Goal: Task Accomplishment & Management: Manage account settings

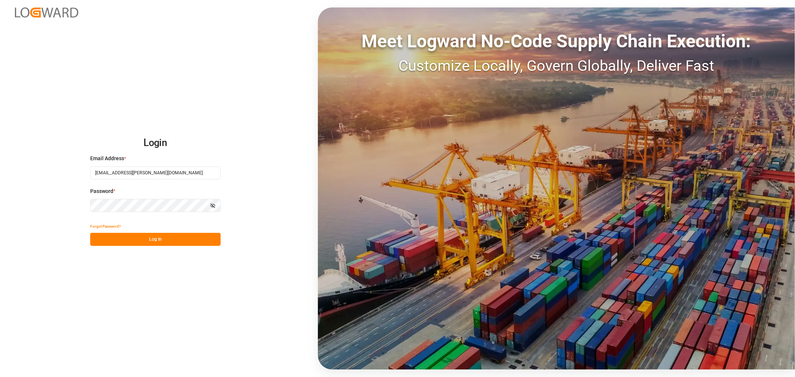
click at [152, 238] on button "Log In" at bounding box center [155, 239] width 130 height 13
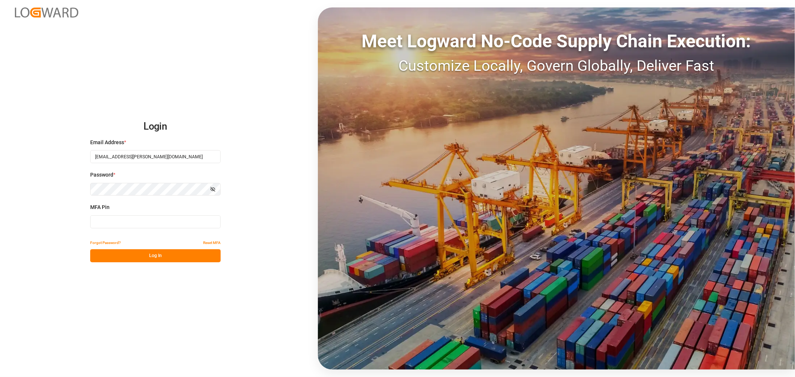
click at [108, 221] on input at bounding box center [155, 221] width 130 height 13
type input "488266"
click at [158, 251] on button "Log In" at bounding box center [155, 255] width 130 height 13
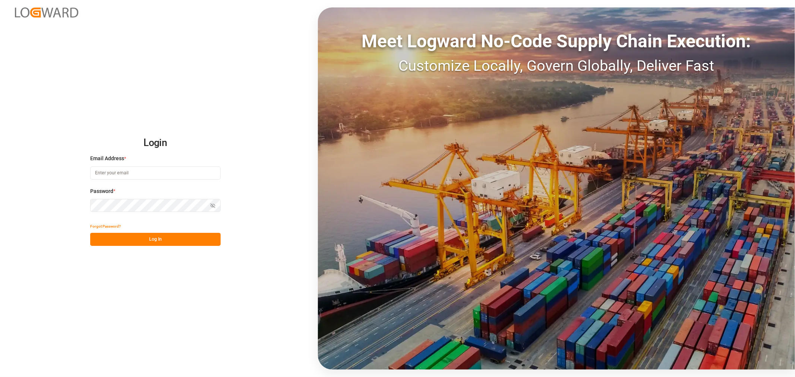
type input "[EMAIL_ADDRESS][PERSON_NAME][DOMAIN_NAME]"
click at [147, 239] on button "Log In" at bounding box center [155, 239] width 130 height 13
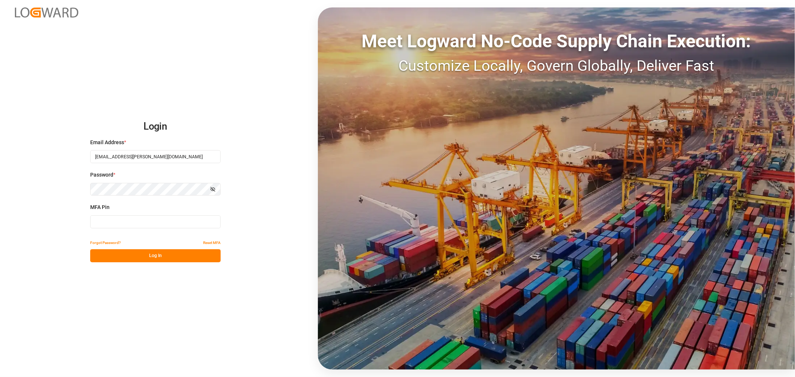
click at [127, 226] on input at bounding box center [155, 221] width 130 height 13
type input "192191"
click at [123, 259] on button "Log In" at bounding box center [155, 255] width 130 height 13
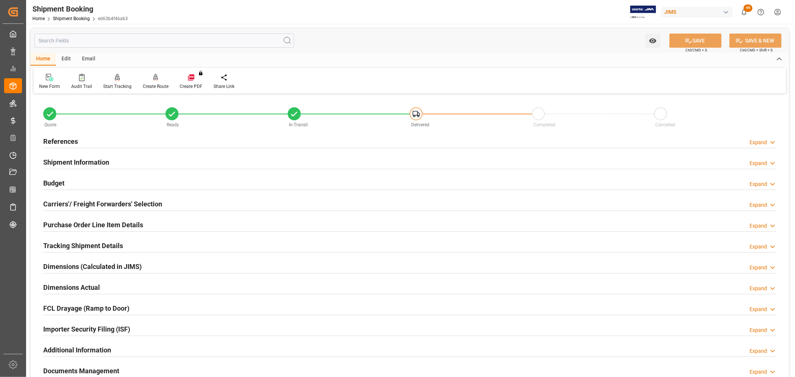
click at [71, 225] on h2 "Purchase Order Line Item Details" at bounding box center [93, 225] width 100 height 10
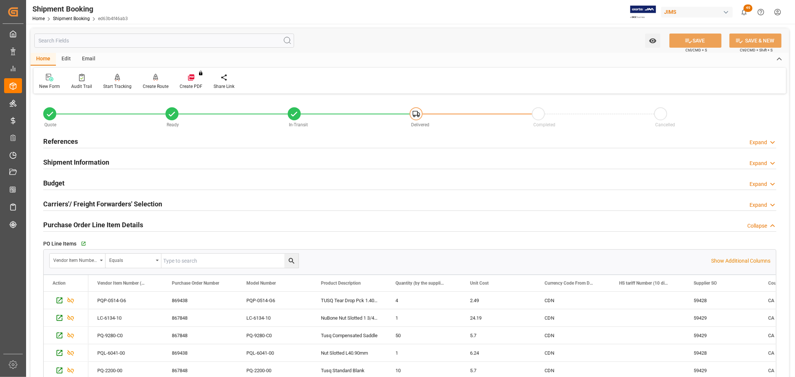
click at [71, 225] on h2 "Purchase Order Line Item Details" at bounding box center [93, 225] width 100 height 10
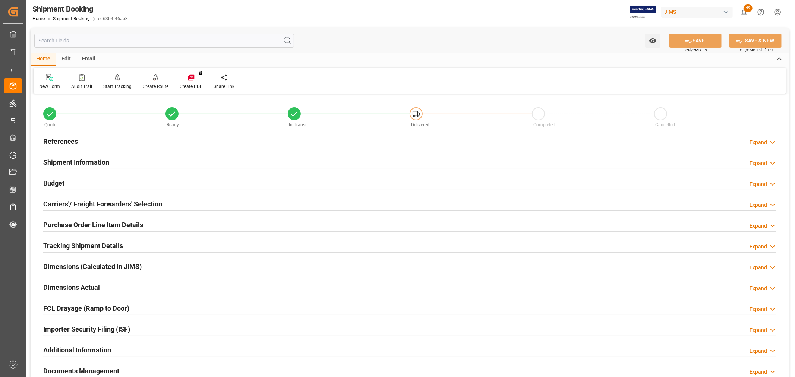
click at [73, 246] on h2 "Tracking Shipment Details" at bounding box center [83, 246] width 80 height 10
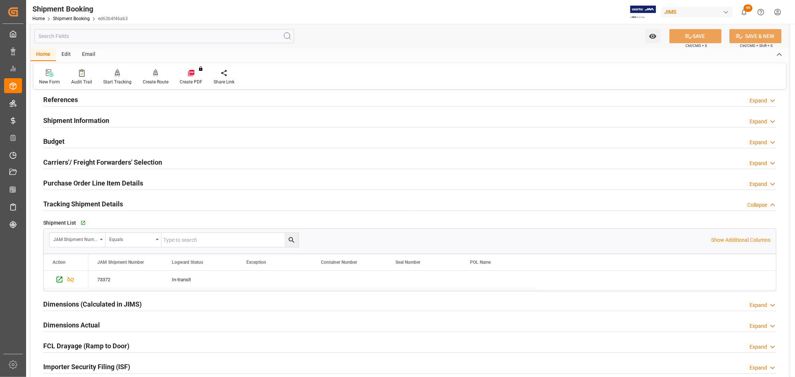
scroll to position [41, 0]
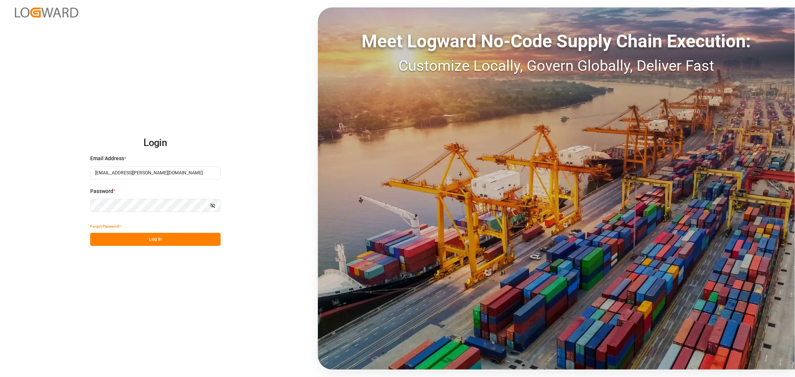
click at [148, 240] on button "Log In" at bounding box center [155, 239] width 130 height 13
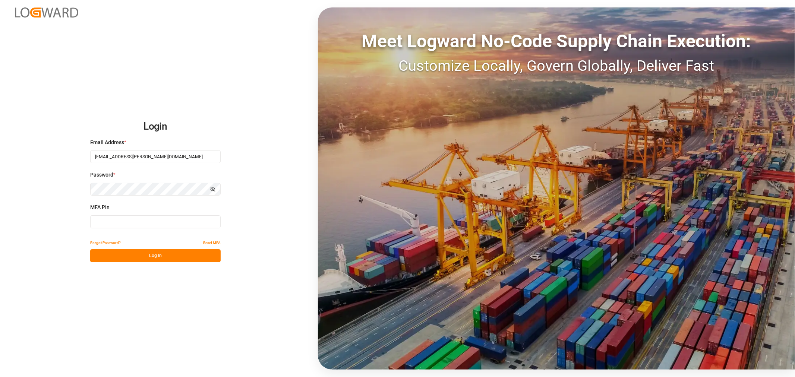
click at [118, 226] on input at bounding box center [155, 221] width 130 height 13
click at [109, 224] on input at bounding box center [155, 221] width 130 height 13
type input "085053"
click at [115, 256] on button "Log In" at bounding box center [155, 255] width 130 height 13
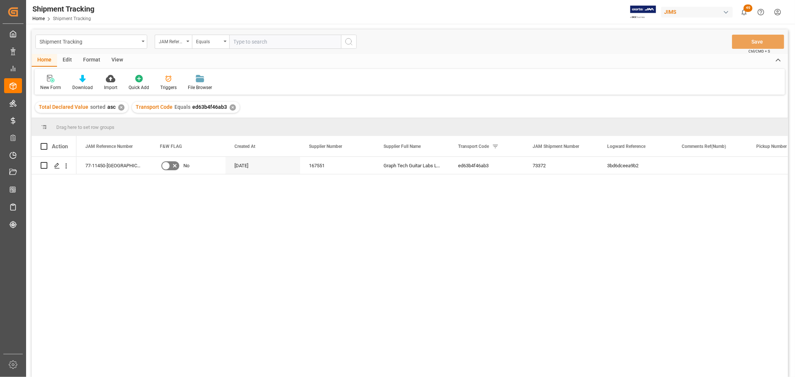
click at [114, 56] on div "View" at bounding box center [117, 60] width 23 height 13
click at [43, 83] on div "Default" at bounding box center [48, 83] width 26 height 16
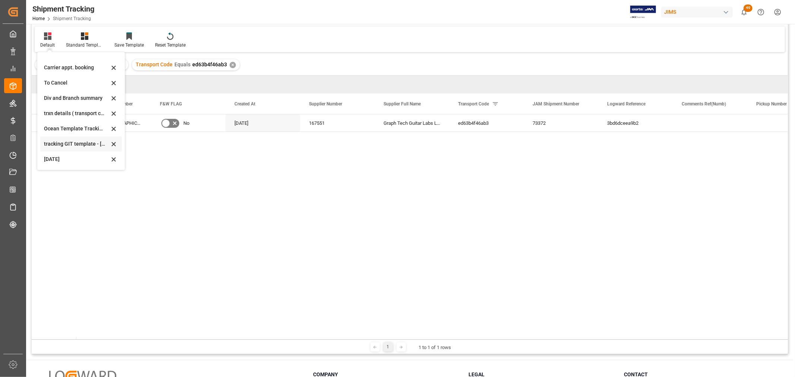
scroll to position [83, 0]
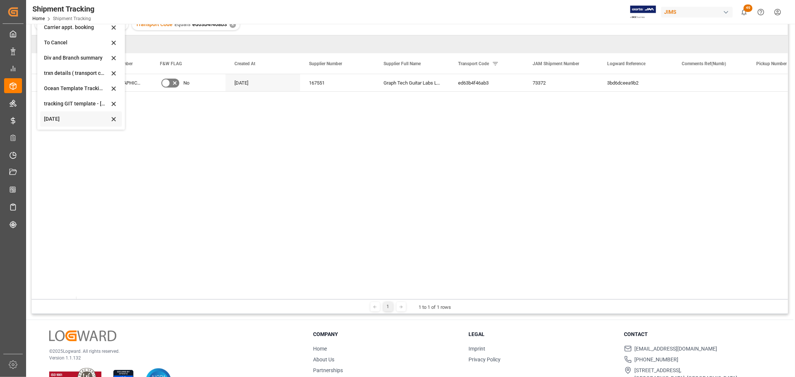
click at [54, 117] on div "Oct 09 2025" at bounding box center [76, 119] width 65 height 8
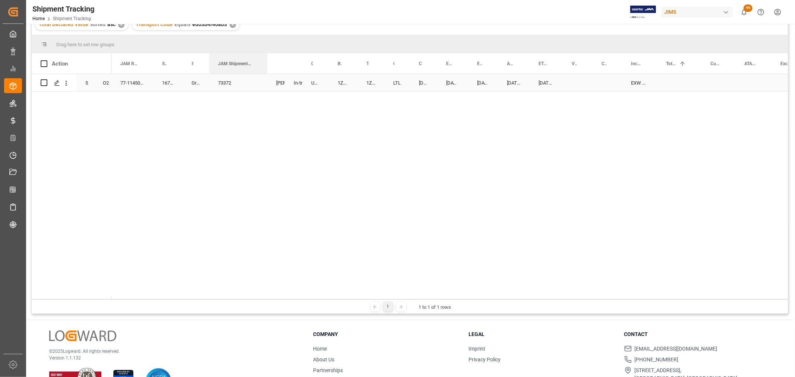
drag, startPoint x: 226, startPoint y: 60, endPoint x: 266, endPoint y: 76, distance: 42.5
click at [266, 76] on div "Action Mode of Transport Order Type JAM Reference Number 1" at bounding box center [410, 176] width 756 height 246
click at [244, 80] on div "73372" at bounding box center [237, 82] width 57 height 17
click at [241, 86] on input "73372" at bounding box center [237, 87] width 45 height 14
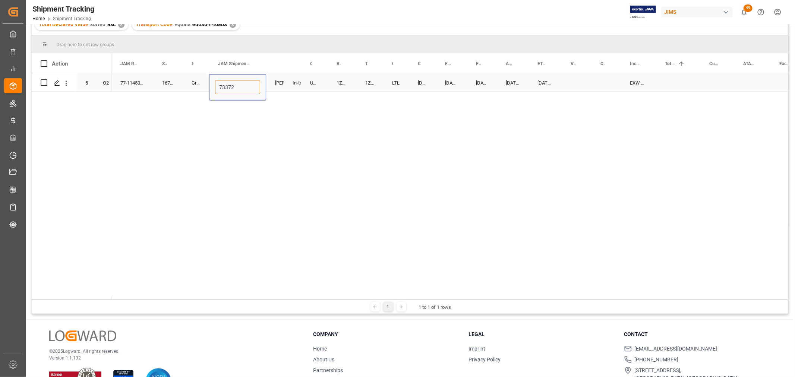
type input "73372"
click at [283, 90] on div "Shyamala Mantha" at bounding box center [275, 82] width 18 height 17
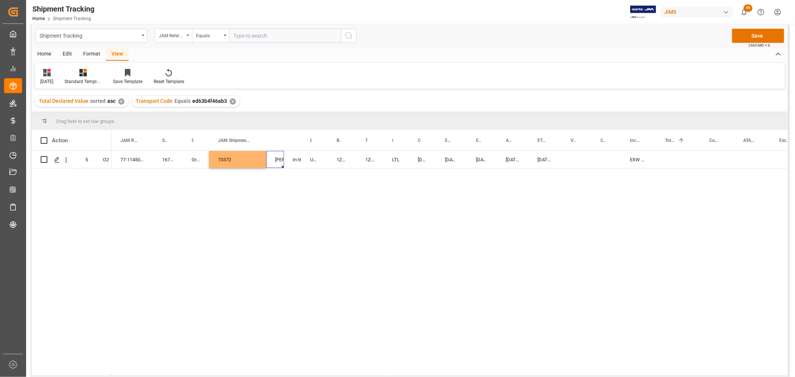
scroll to position [0, 0]
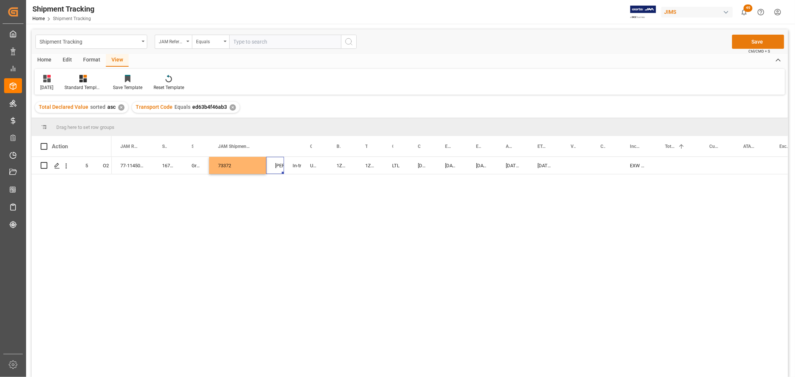
click at [757, 39] on button "Save" at bounding box center [758, 42] width 52 height 14
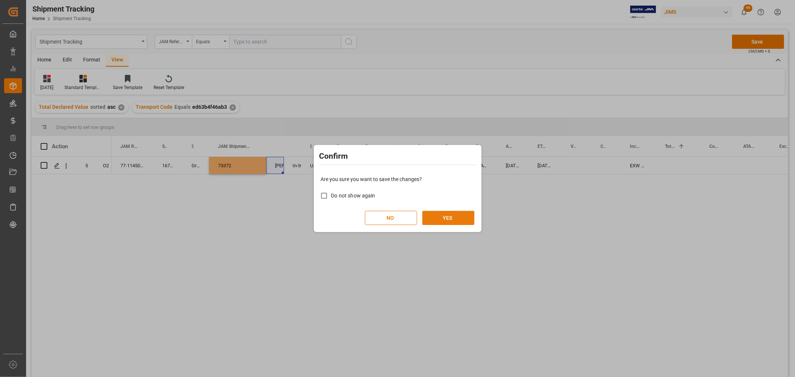
click at [446, 214] on button "YES" at bounding box center [448, 218] width 52 height 14
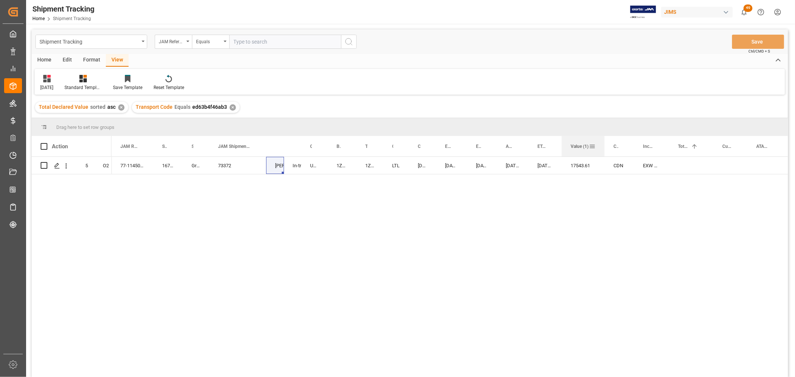
drag, startPoint x: 589, startPoint y: 140, endPoint x: 602, endPoint y: 155, distance: 19.8
click at [603, 155] on div at bounding box center [604, 146] width 3 height 20
drag, startPoint x: 667, startPoint y: 146, endPoint x: 686, endPoint y: 158, distance: 22.1
click at [686, 158] on div "Action Mode of Transport Order Type JAM Reference Number 1" at bounding box center [410, 259] width 756 height 246
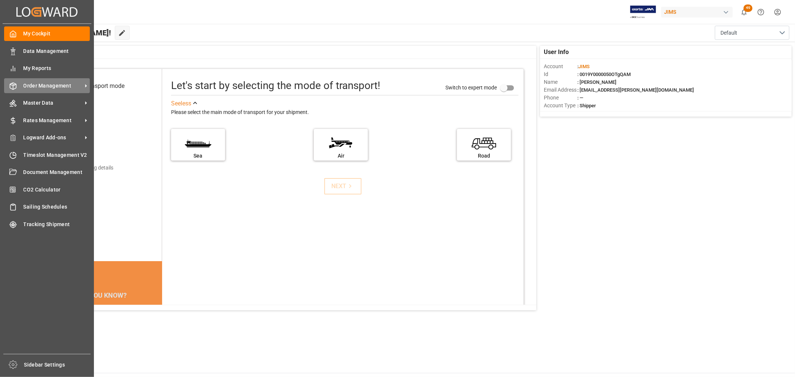
click at [28, 83] on span "Order Management" at bounding box center [52, 86] width 59 height 8
click at [35, 82] on span "Order Management" at bounding box center [52, 86] width 59 height 8
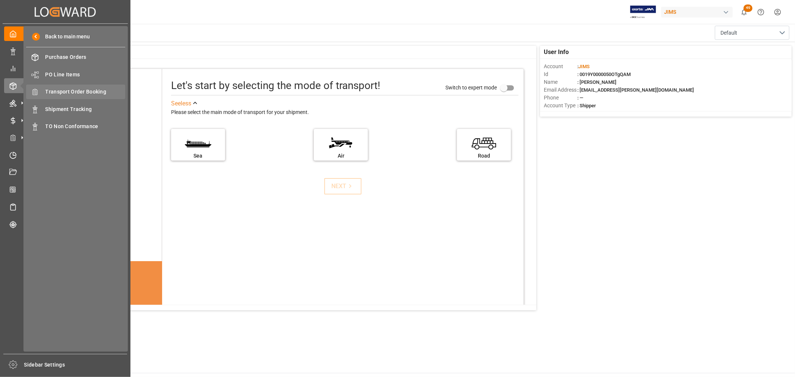
click at [69, 90] on span "Transport Order Booking" at bounding box center [85, 92] width 80 height 8
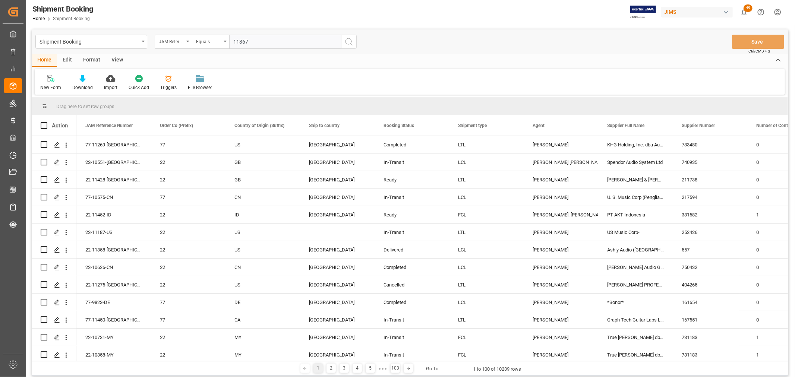
type input "11367"
click at [345, 45] on icon "search button" at bounding box center [348, 41] width 9 height 9
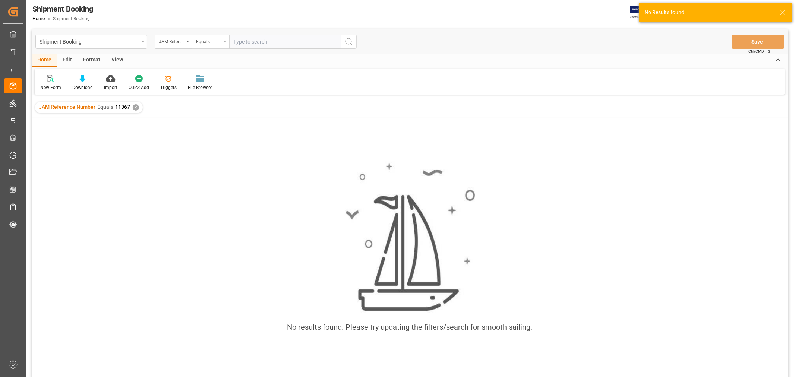
click at [225, 42] on icon "open menu" at bounding box center [225, 41] width 3 height 1
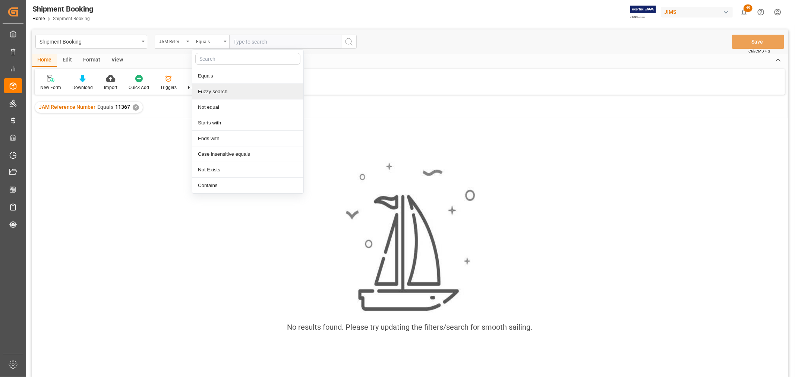
click at [226, 91] on div "Fuzzy search" at bounding box center [247, 92] width 111 height 16
type input "11367"
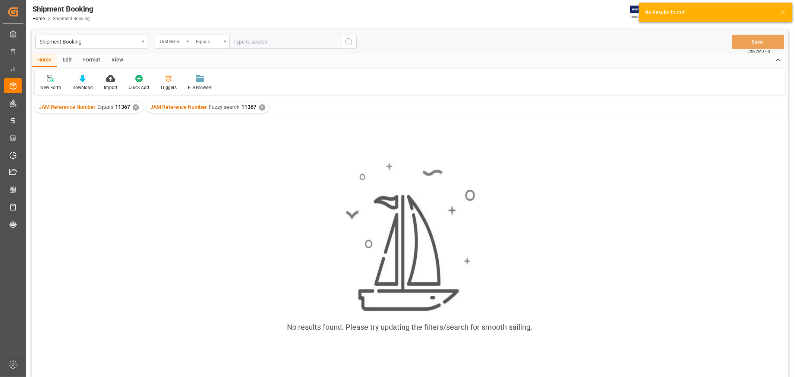
click at [131, 105] on div "JAM Reference Number Equals 11367 ✕" at bounding box center [89, 107] width 108 height 11
click at [135, 107] on div "✕" at bounding box center [136, 107] width 6 height 6
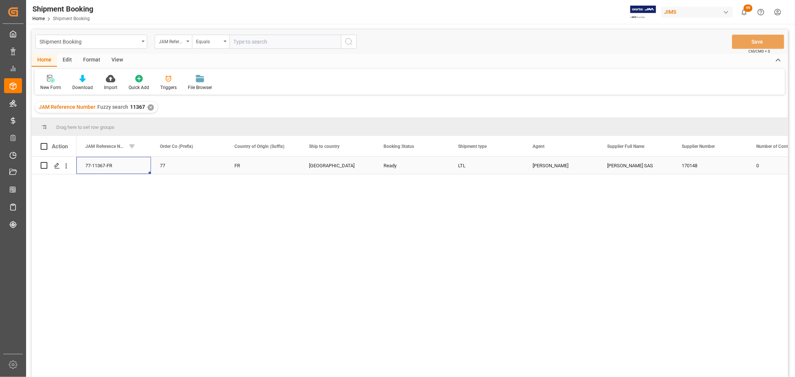
click at [106, 165] on div "77-11367-FR" at bounding box center [113, 165] width 75 height 17
click at [124, 165] on div "77-11367-FR" at bounding box center [113, 165] width 75 height 17
drag, startPoint x: 122, startPoint y: 174, endPoint x: 80, endPoint y: 177, distance: 41.4
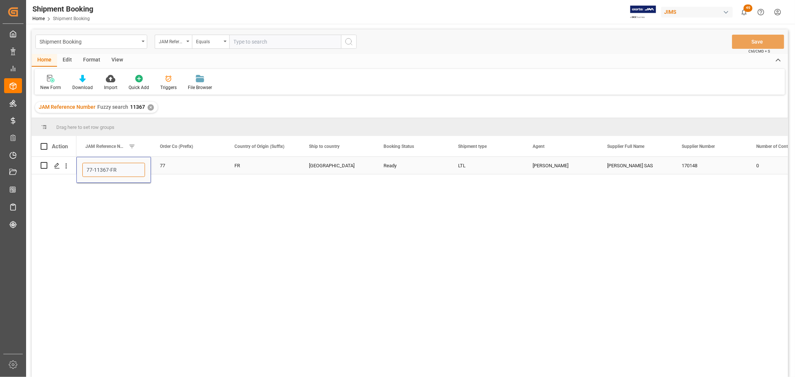
click at [80, 177] on div "77-11367-FR" at bounding box center [113, 170] width 75 height 26
click at [212, 226] on div "77-11367-FR 77 FR Canada Ready LTL Shyamala Mantha Vandoren SAS 170148 0" at bounding box center [431, 269] width 711 height 225
click at [209, 170] on div "77" at bounding box center [188, 165] width 57 height 17
click at [92, 164] on div "77-11367-FR" at bounding box center [113, 165] width 75 height 17
click at [118, 55] on div "View" at bounding box center [117, 60] width 23 height 13
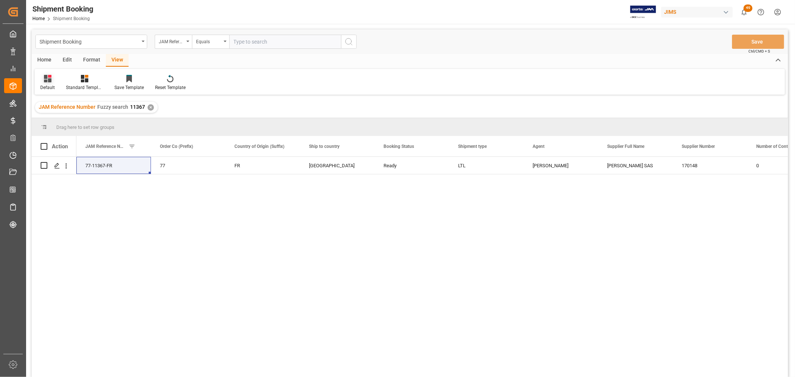
click at [45, 85] on div "Default" at bounding box center [47, 87] width 15 height 7
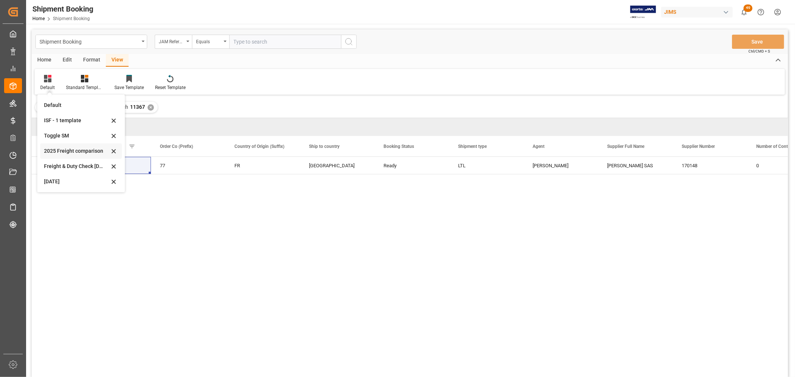
scroll to position [83, 0]
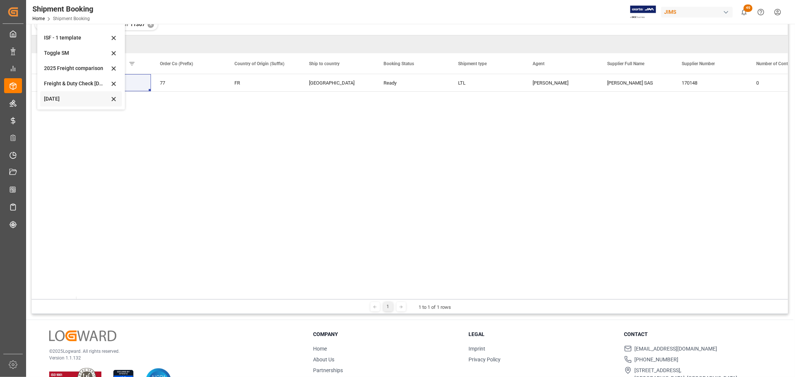
click at [58, 100] on div "[DATE]" at bounding box center [76, 99] width 65 height 8
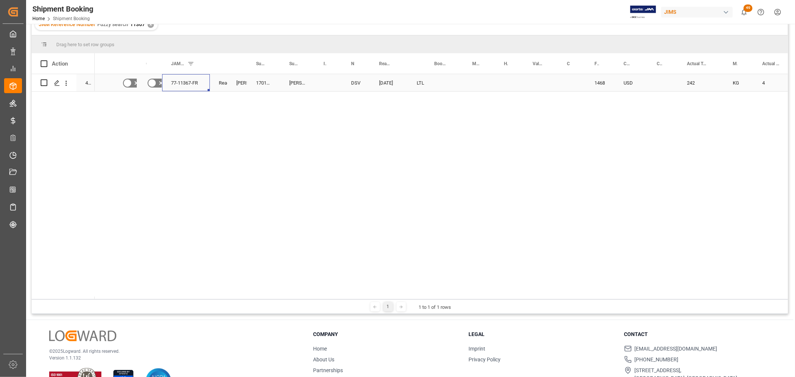
click at [182, 81] on div "77-11367-FR" at bounding box center [186, 82] width 48 height 17
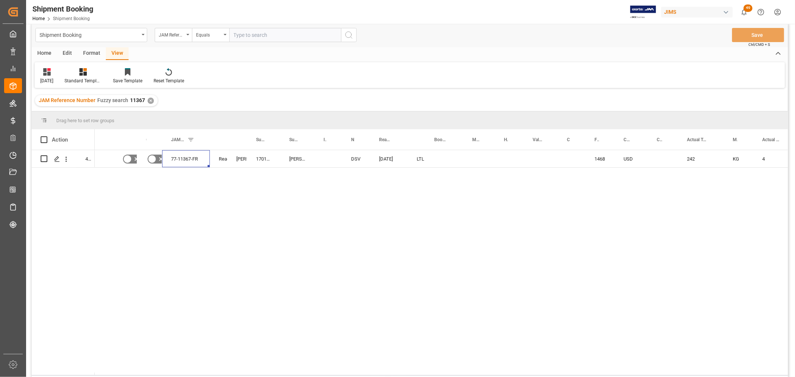
scroll to position [0, 0]
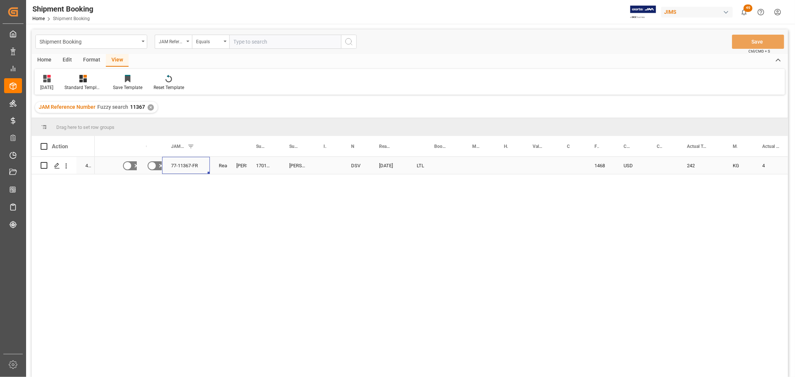
click at [185, 165] on div "77-11367-FR" at bounding box center [186, 165] width 48 height 17
drag, startPoint x: 171, startPoint y: 168, endPoint x: 208, endPoint y: 171, distance: 37.4
click at [208, 171] on div "77-11367-FR" at bounding box center [186, 170] width 48 height 26
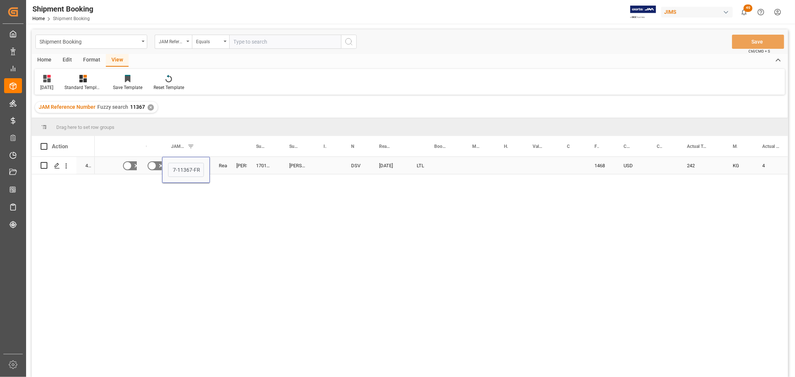
scroll to position [0, 0]
click at [205, 170] on div "77-11367-FR" at bounding box center [186, 170] width 48 height 26
click at [330, 164] on div "Press SPACE to select this row." at bounding box center [328, 165] width 28 height 17
click at [54, 166] on icon "Press SPACE to select this row." at bounding box center [57, 166] width 6 height 6
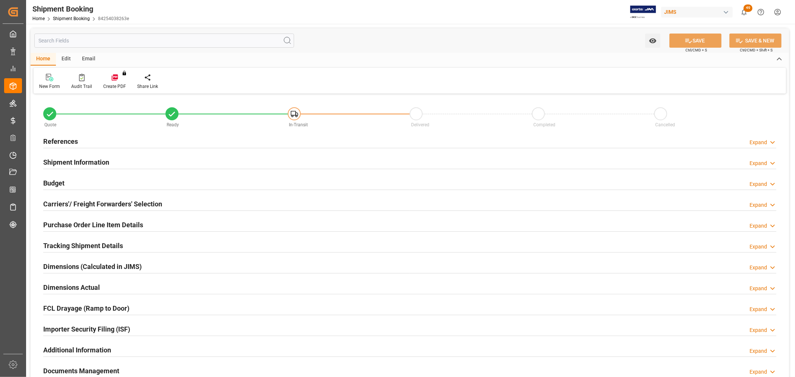
type input "0"
type input "[DATE]"
click at [52, 144] on h2 "References" at bounding box center [60, 141] width 35 height 10
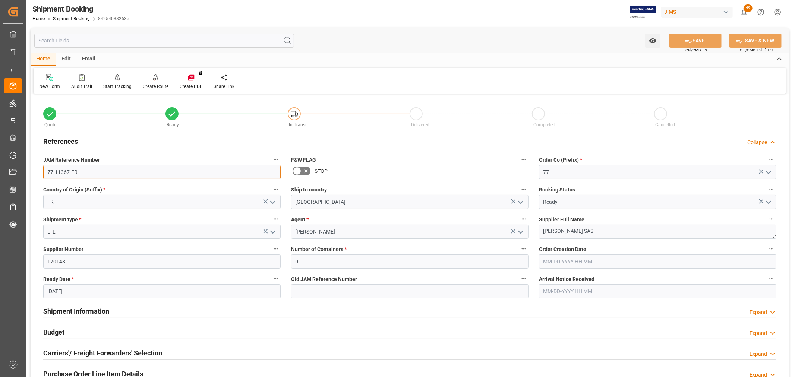
drag, startPoint x: 79, startPoint y: 173, endPoint x: 40, endPoint y: 180, distance: 39.5
click at [40, 180] on div "JAM Reference Number 77-11367-FR" at bounding box center [162, 167] width 248 height 30
click at [80, 173] on input "77-11367-FR" at bounding box center [161, 172] width 237 height 14
drag, startPoint x: 88, startPoint y: 174, endPoint x: 34, endPoint y: 176, distance: 54.0
click at [34, 176] on div "Quote Ready In-Transit Delivered Completed Cancelled References Collapse JAM Re…" at bounding box center [410, 327] width 758 height 463
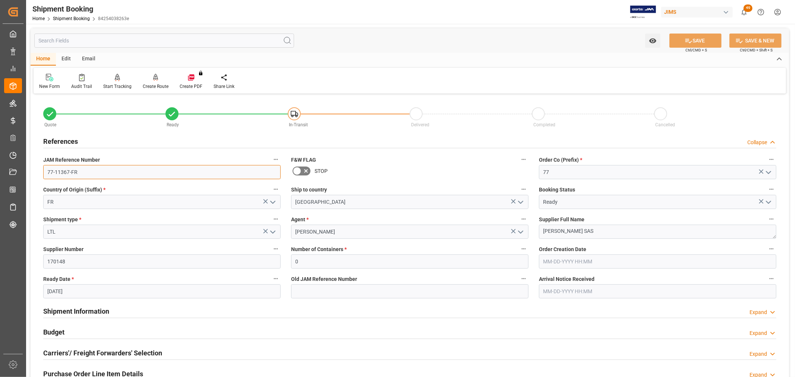
click at [83, 174] on input "77-11367-FR" at bounding box center [161, 172] width 237 height 14
click at [88, 174] on input "77-11367-FR" at bounding box center [161, 172] width 237 height 14
drag, startPoint x: 90, startPoint y: 170, endPoint x: 50, endPoint y: 174, distance: 40.8
click at [49, 175] on input "77-11367-FR" at bounding box center [161, 172] width 237 height 14
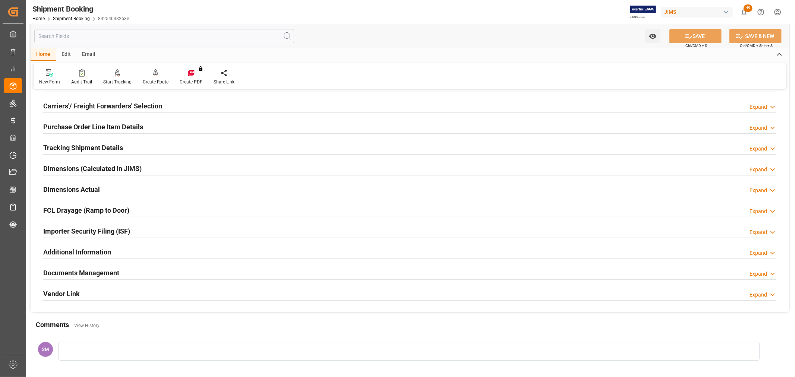
scroll to position [248, 0]
click at [87, 269] on h2 "Documents Management" at bounding box center [81, 272] width 76 height 10
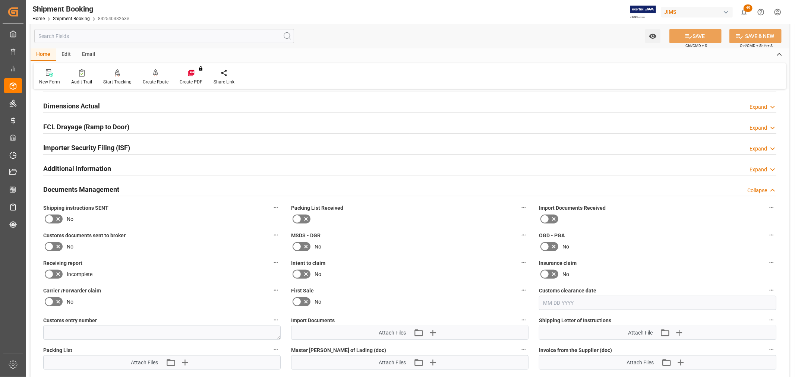
scroll to position [331, 0]
click at [302, 218] on icon at bounding box center [305, 218] width 9 height 9
click at [0, 0] on input "checkbox" at bounding box center [0, 0] width 0 height 0
click at [302, 218] on icon at bounding box center [305, 218] width 9 height 9
click at [0, 0] on input "checkbox" at bounding box center [0, 0] width 0 height 0
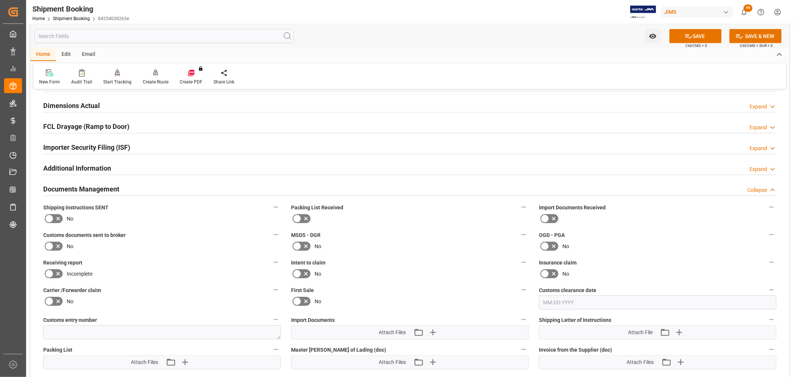
scroll to position [414, 0]
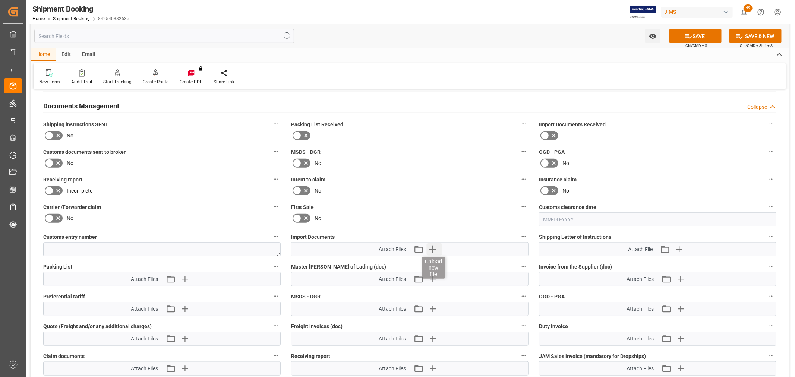
click at [436, 247] on icon "button" at bounding box center [432, 249] width 12 height 12
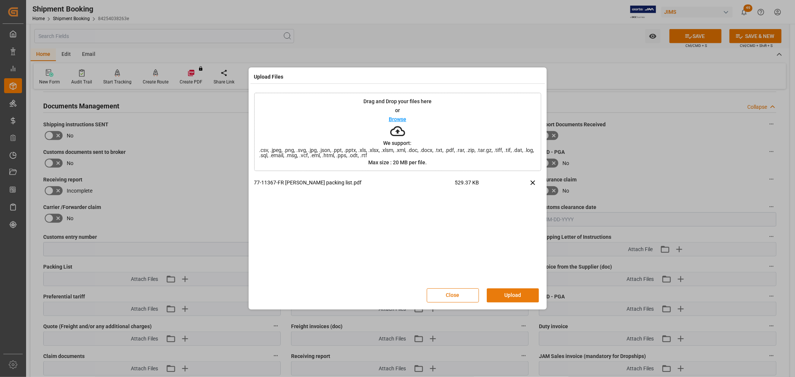
click at [510, 295] on button "Upload" at bounding box center [513, 295] width 52 height 14
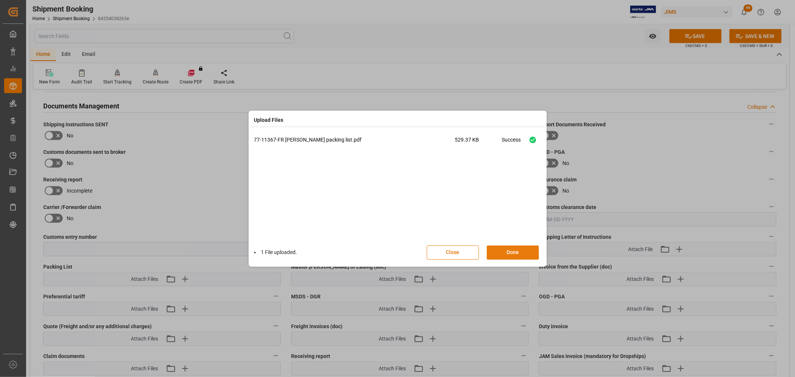
click at [515, 251] on button "Done" at bounding box center [513, 252] width 52 height 14
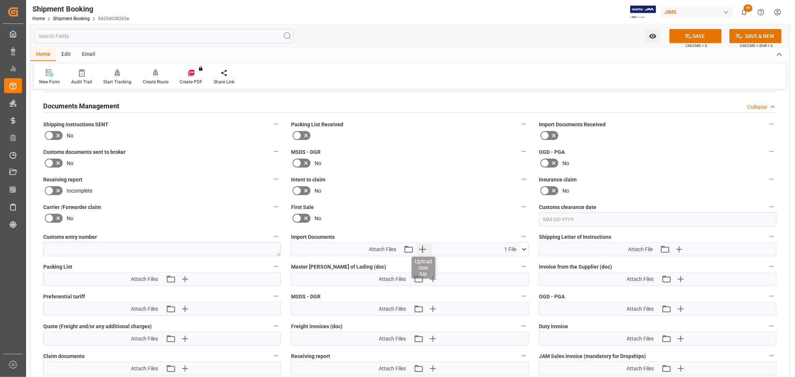
click at [424, 247] on icon "button" at bounding box center [422, 249] width 12 height 12
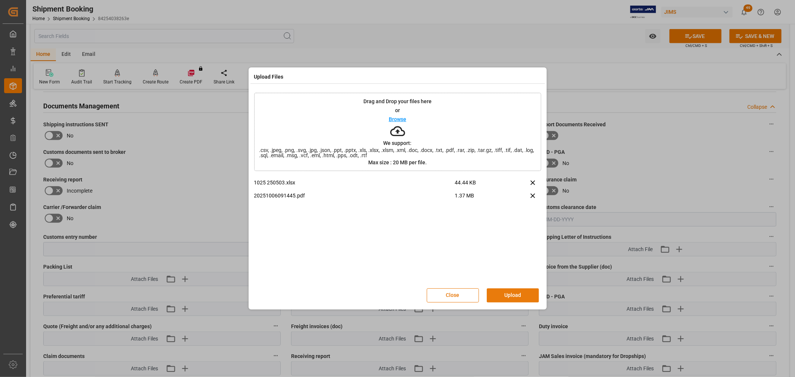
click at [510, 292] on button "Upload" at bounding box center [513, 295] width 52 height 14
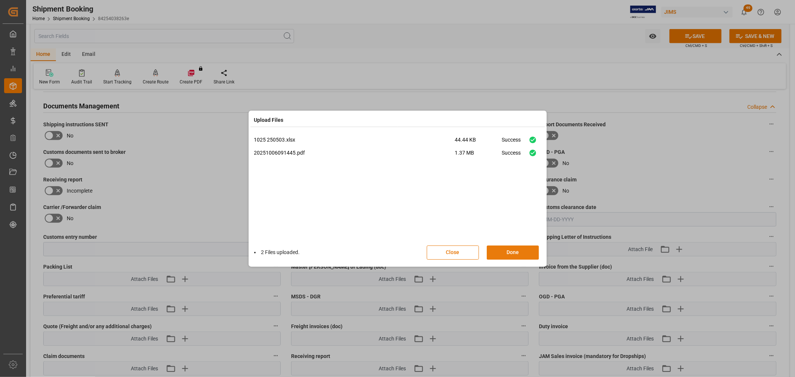
click at [511, 254] on button "Done" at bounding box center [513, 252] width 52 height 14
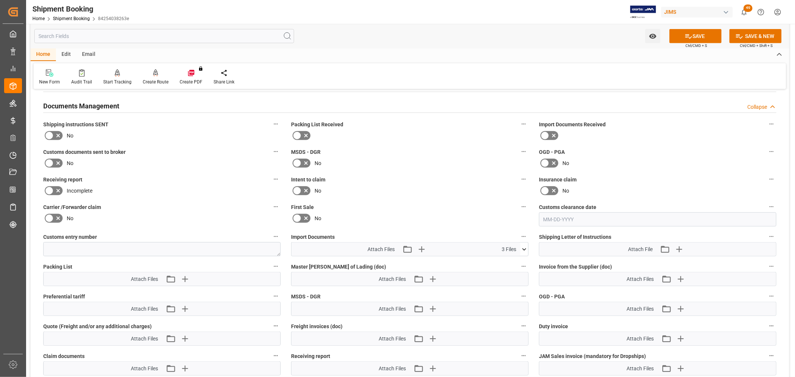
click at [522, 247] on icon at bounding box center [524, 249] width 8 height 8
click at [340, 261] on div "77-11367-FR [PERSON_NAME]...g list.pdf" at bounding box center [409, 263] width 228 height 8
click at [512, 261] on icon at bounding box center [512, 263] width 4 height 6
click at [185, 274] on icon "button" at bounding box center [184, 279] width 12 height 12
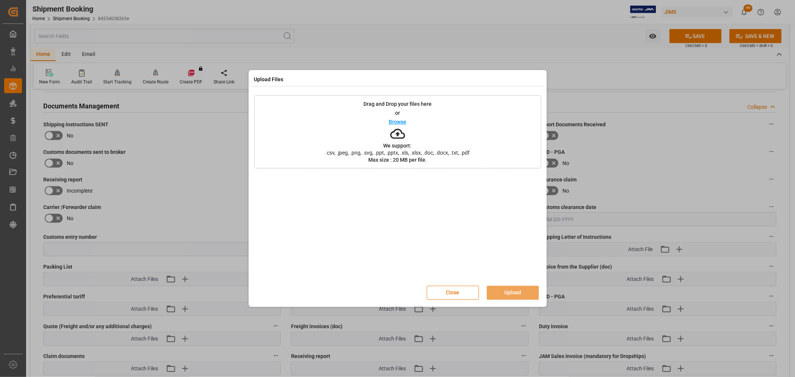
click at [401, 121] on p "Browse" at bounding box center [398, 121] width 18 height 5
click at [511, 288] on button "Upload" at bounding box center [513, 293] width 52 height 14
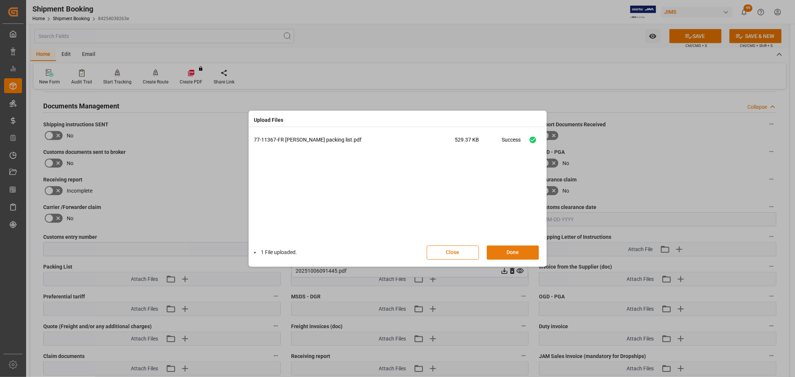
click at [514, 251] on button "Done" at bounding box center [513, 252] width 52 height 14
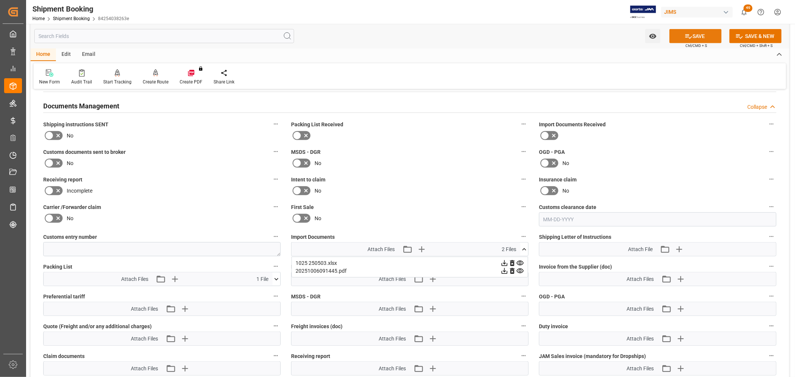
click at [707, 34] on button "SAVE" at bounding box center [695, 36] width 52 height 14
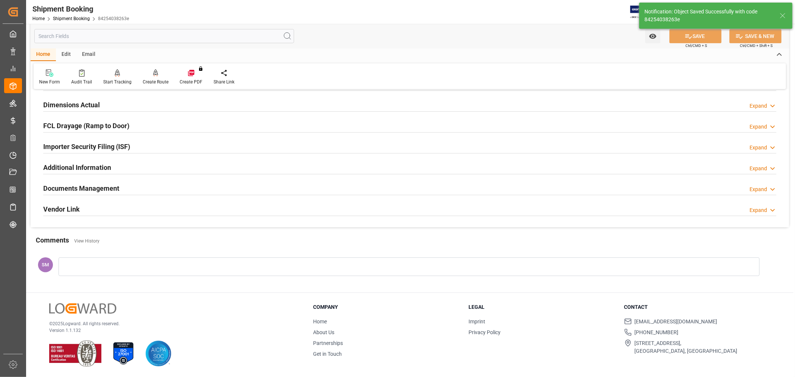
scroll to position [183, 0]
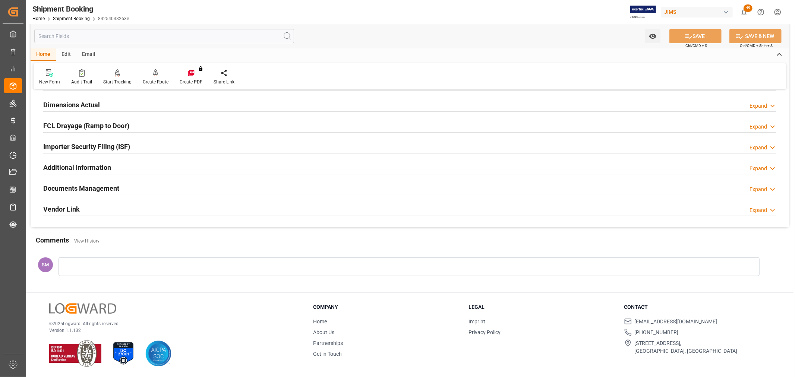
click at [103, 186] on h2 "Documents Management" at bounding box center [81, 188] width 76 height 10
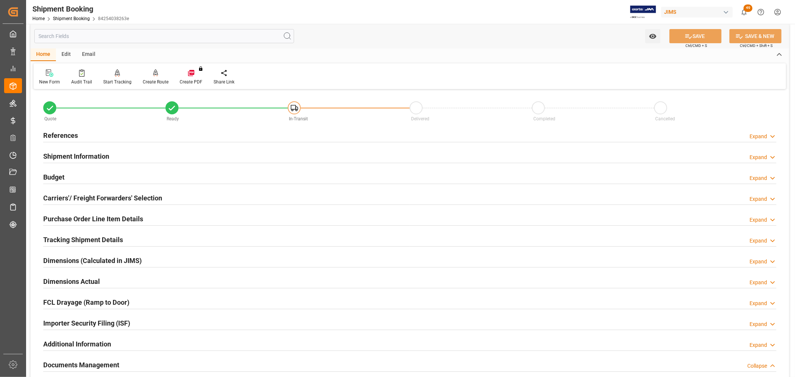
scroll to position [0, 0]
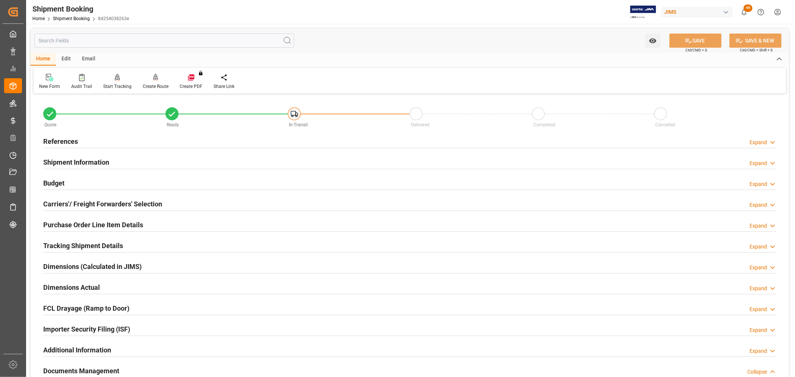
click at [83, 222] on h2 "Purchase Order Line Item Details" at bounding box center [93, 225] width 100 height 10
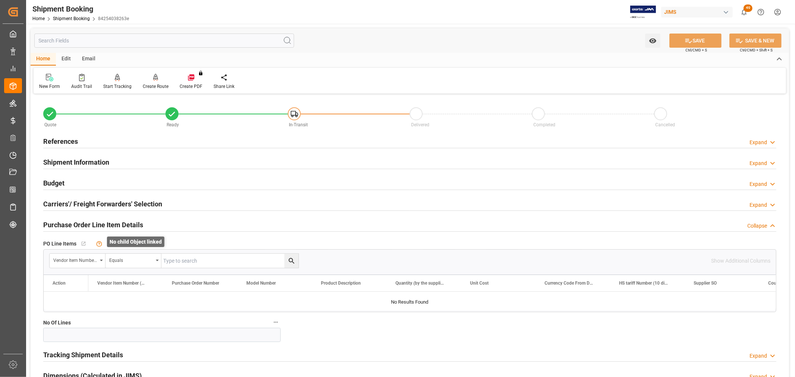
scroll to position [83, 0]
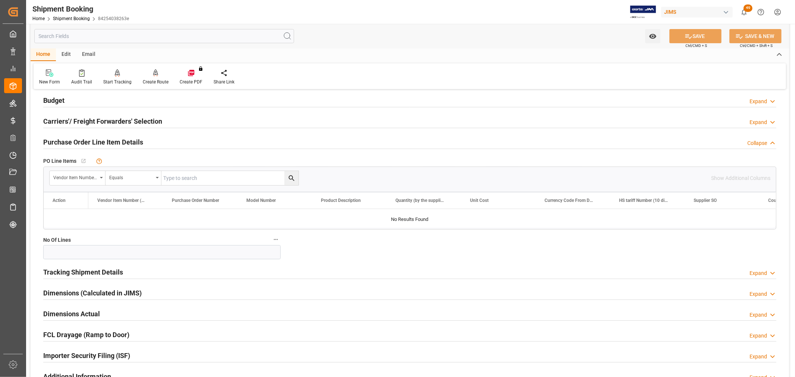
click at [49, 99] on h2 "Budget" at bounding box center [53, 100] width 21 height 10
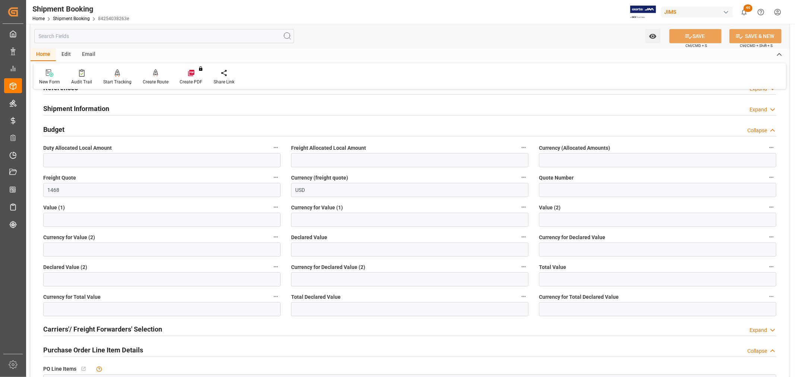
scroll to position [41, 0]
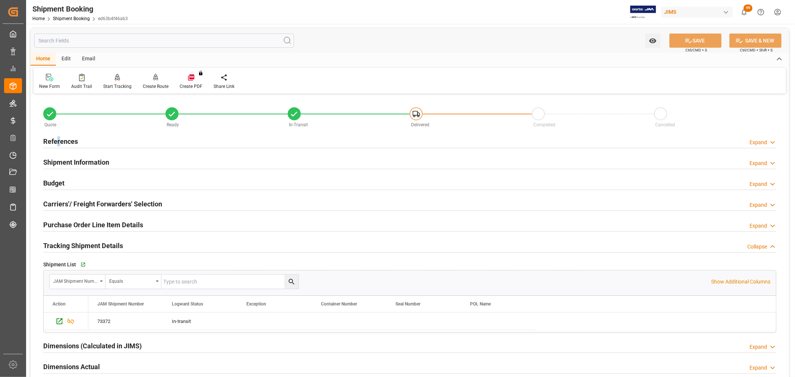
click at [58, 139] on h2 "References" at bounding box center [60, 141] width 35 height 10
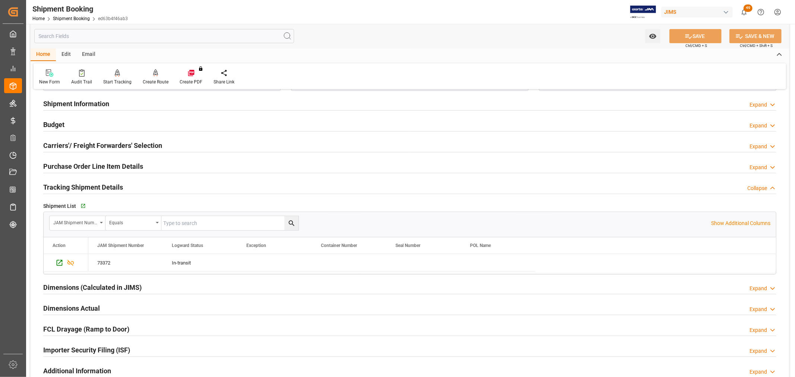
scroll to position [207, 0]
click at [73, 166] on h2 "Purchase Order Line Item Details" at bounding box center [93, 167] width 100 height 10
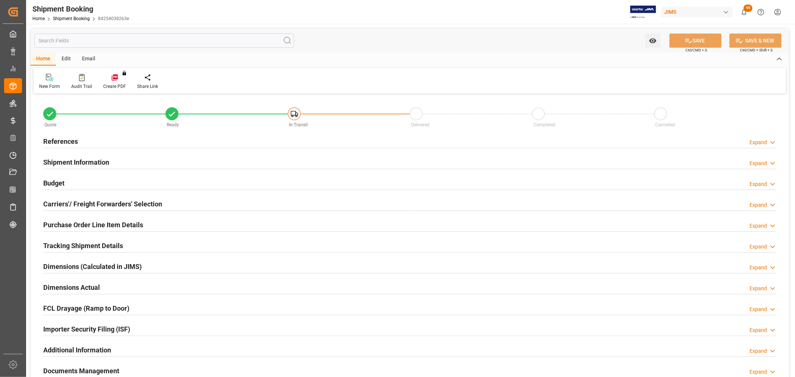
type input "1468"
click at [47, 183] on h2 "Budget" at bounding box center [53, 183] width 21 height 10
type input "1468"
click at [53, 183] on h2 "Budget" at bounding box center [53, 183] width 21 height 10
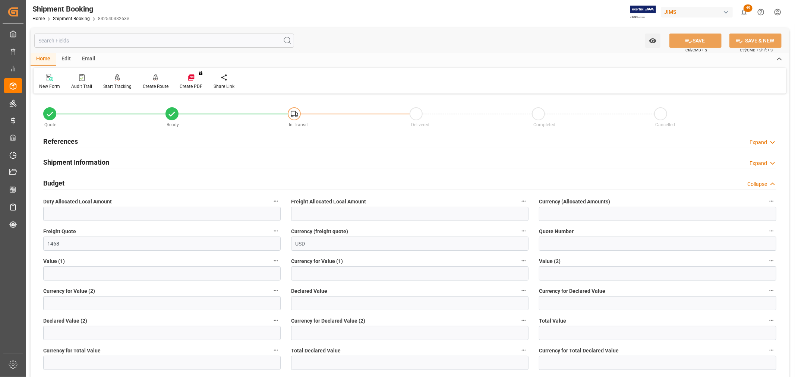
click at [501, 144] on div "References Expand" at bounding box center [409, 141] width 733 height 14
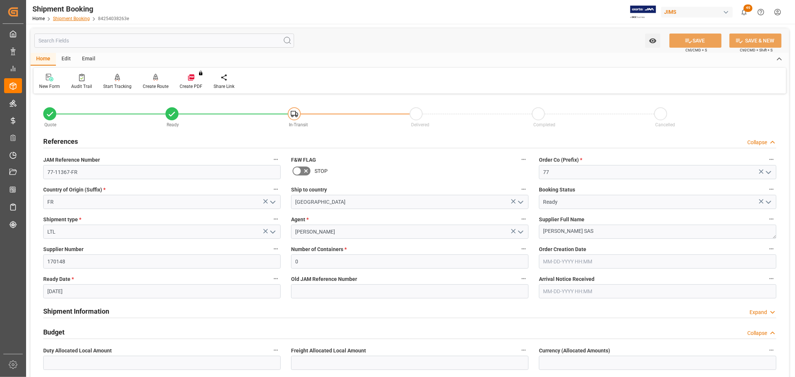
click at [71, 19] on link "Shipment Booking" at bounding box center [71, 18] width 37 height 5
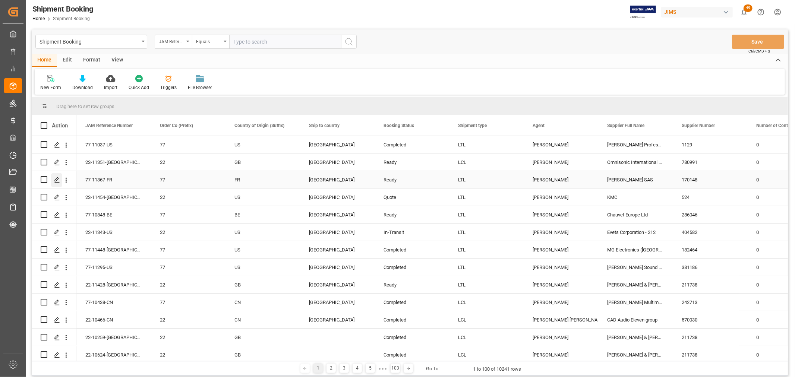
click at [57, 180] on icon "Press SPACE to select this row." at bounding box center [57, 180] width 6 height 6
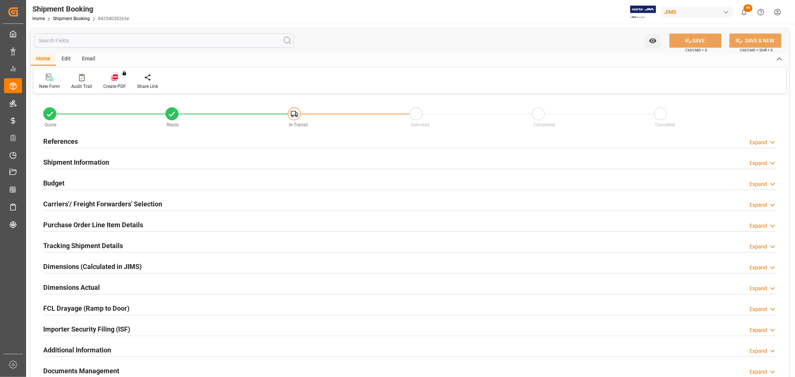
type input "1468"
click at [50, 181] on h2 "Budget" at bounding box center [53, 183] width 21 height 10
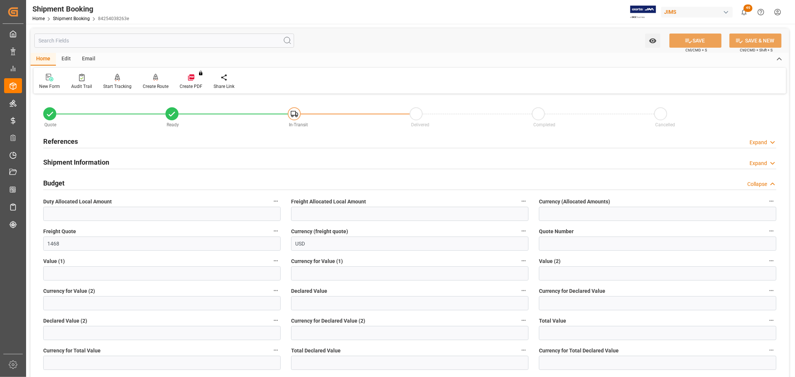
click at [57, 137] on h2 "References" at bounding box center [60, 141] width 35 height 10
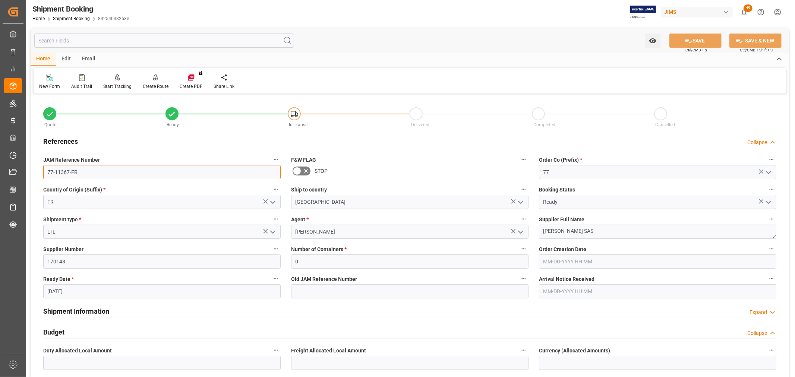
click at [91, 174] on input "77-11367-FR" at bounding box center [161, 172] width 237 height 14
drag, startPoint x: 92, startPoint y: 174, endPoint x: 48, endPoint y: 178, distance: 43.4
click at [48, 178] on input "77-11367-FR" at bounding box center [161, 172] width 237 height 14
click at [109, 212] on div "Shipment type * LTL" at bounding box center [162, 227] width 248 height 30
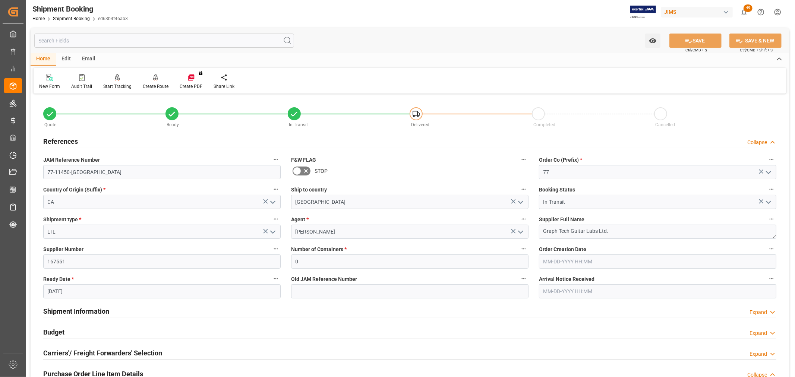
scroll to position [207, 0]
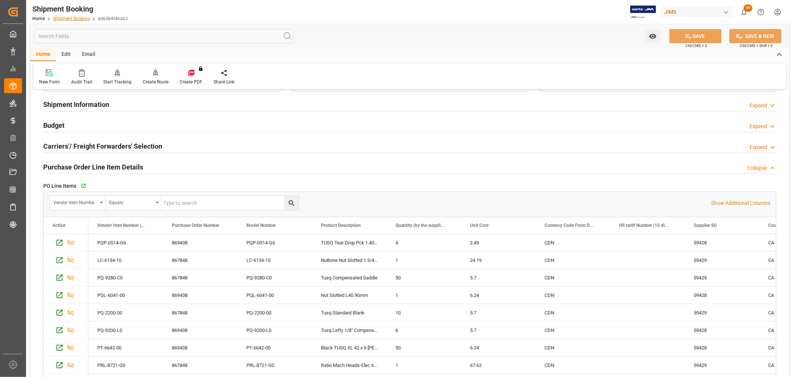
click at [73, 16] on link "Shipment Booking" at bounding box center [71, 18] width 37 height 5
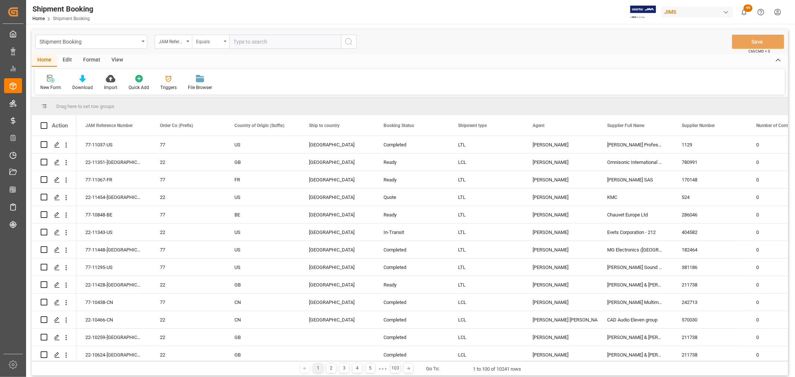
click at [226, 41] on div "Equals" at bounding box center [210, 42] width 37 height 14
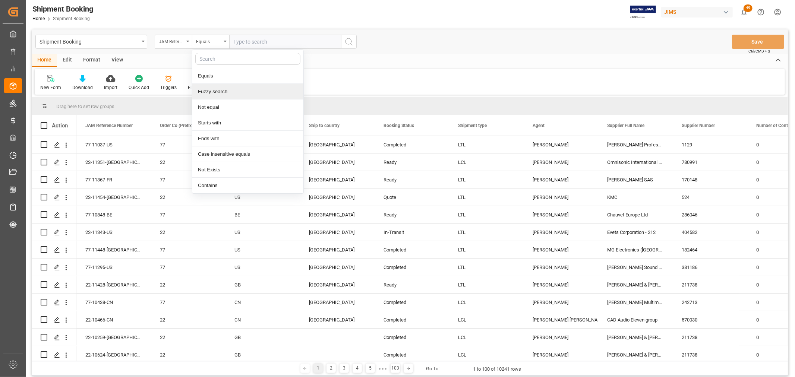
click at [222, 92] on div "Fuzzy search" at bounding box center [247, 92] width 111 height 16
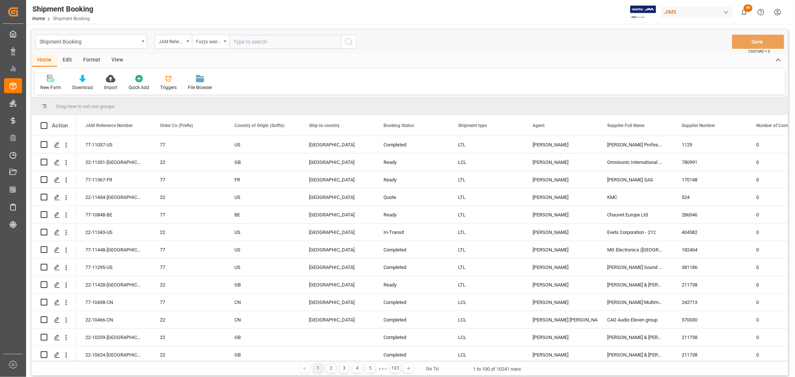
paste input "77-11412-US"
type input "77-11412-US"
click at [345, 44] on icon "search button" at bounding box center [348, 41] width 9 height 9
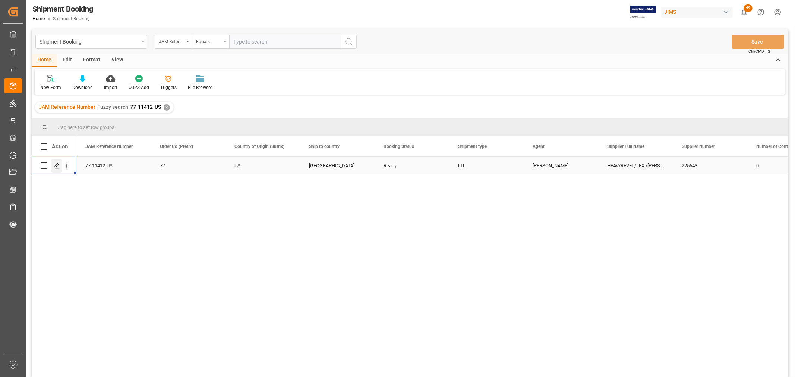
click at [57, 167] on icon "Press SPACE to select this row." at bounding box center [57, 166] width 6 height 6
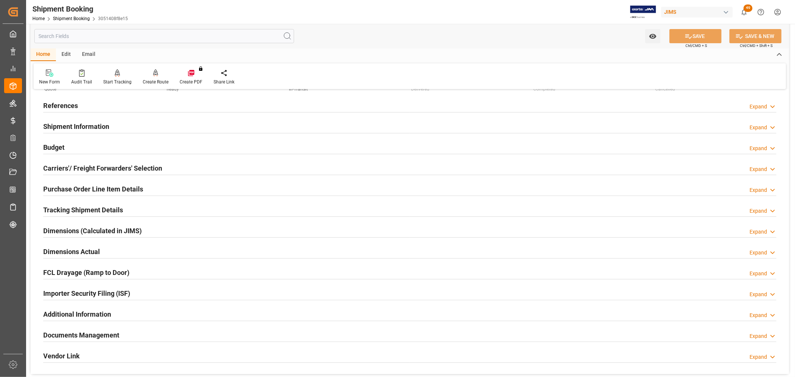
scroll to position [83, 0]
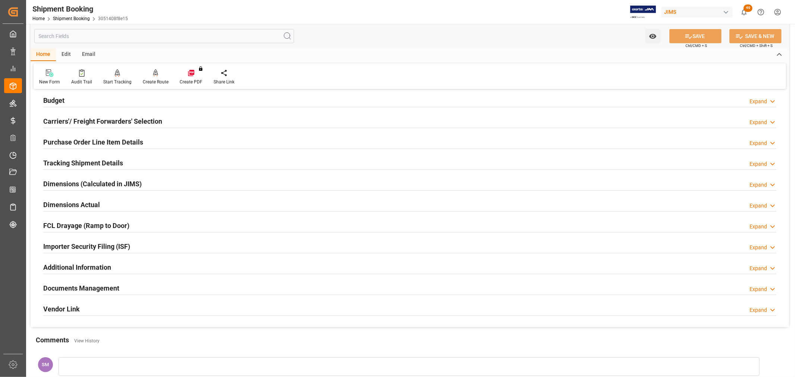
click at [80, 286] on h2 "Documents Management" at bounding box center [81, 288] width 76 height 10
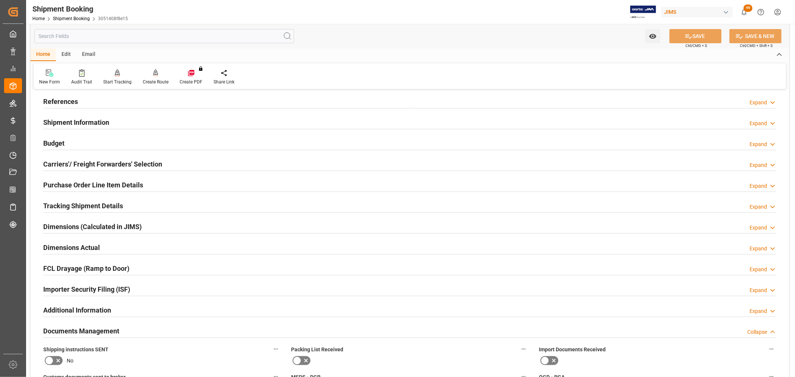
scroll to position [0, 0]
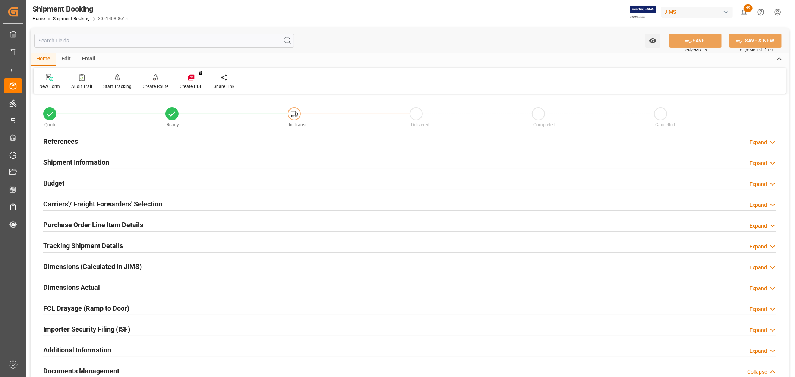
click at [56, 143] on h2 "References" at bounding box center [60, 141] width 35 height 10
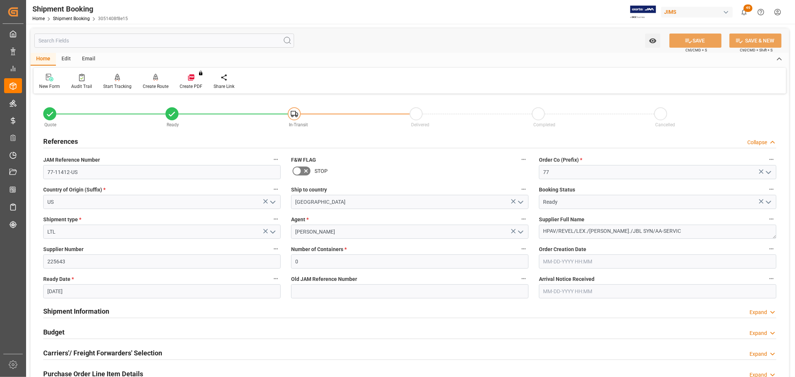
click at [56, 143] on h2 "References" at bounding box center [60, 141] width 35 height 10
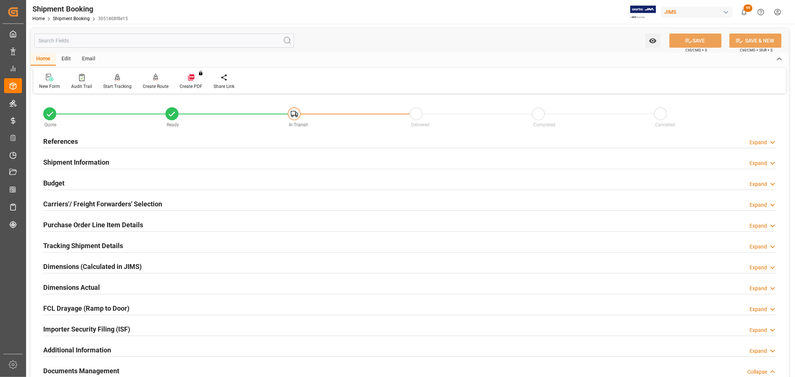
click at [69, 207] on h2 "Carriers'/ Freight Forwarders' Selection" at bounding box center [102, 204] width 119 height 10
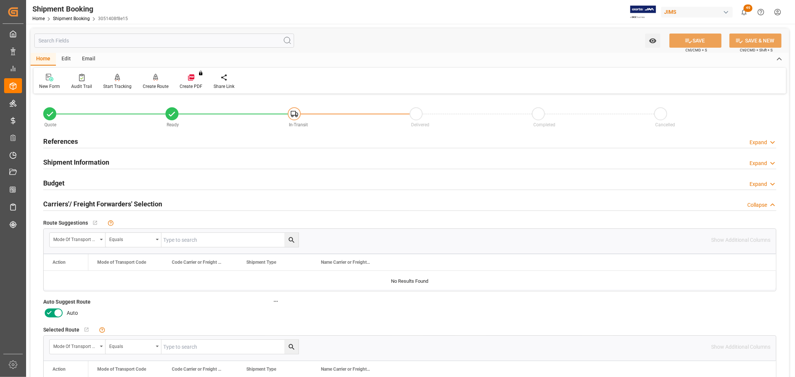
click at [54, 316] on icon at bounding box center [58, 312] width 9 height 9
click at [0, 0] on input "checkbox" at bounding box center [0, 0] width 0 height 0
click at [685, 43] on icon at bounding box center [688, 41] width 8 height 8
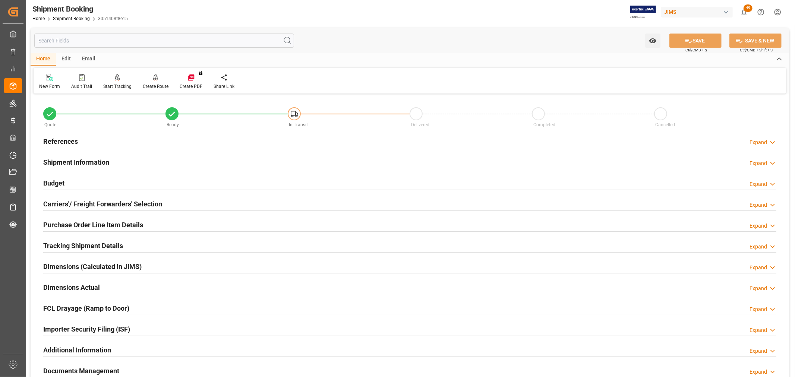
click at [58, 139] on h2 "References" at bounding box center [60, 141] width 35 height 10
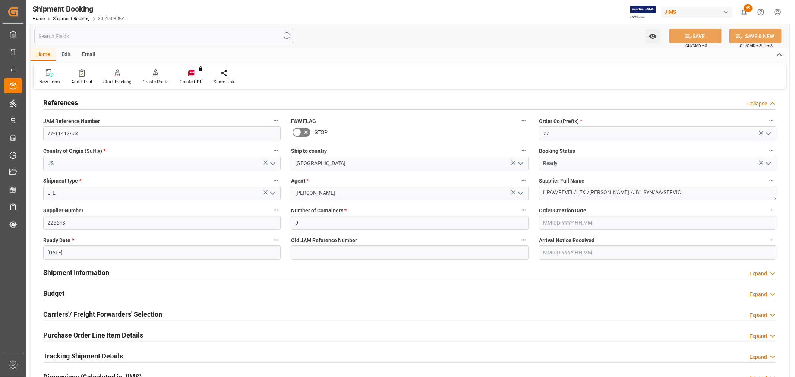
scroll to position [124, 0]
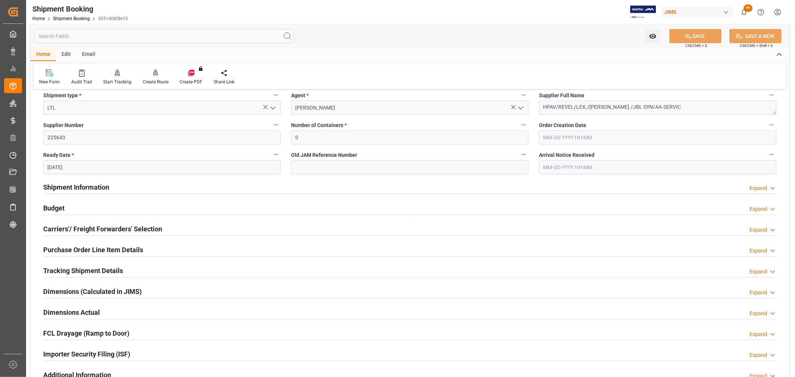
click at [90, 229] on h2 "Carriers'/ Freight Forwarders' Selection" at bounding box center [102, 229] width 119 height 10
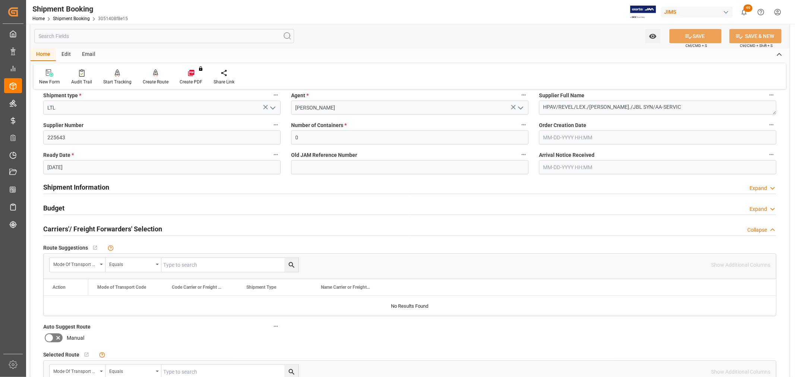
click at [156, 77] on div "Create Route" at bounding box center [155, 77] width 37 height 16
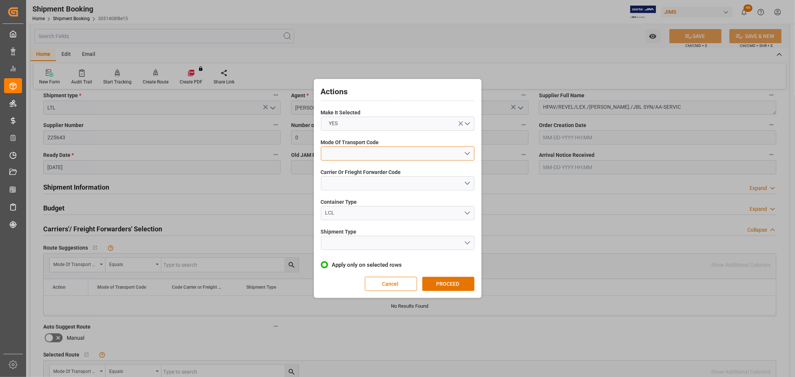
click at [374, 151] on button "open menu" at bounding box center [397, 153] width 153 height 14
click at [343, 172] on div "2- COURIER AIR" at bounding box center [397, 171] width 153 height 16
click at [341, 183] on button "open menu" at bounding box center [397, 183] width 153 height 14
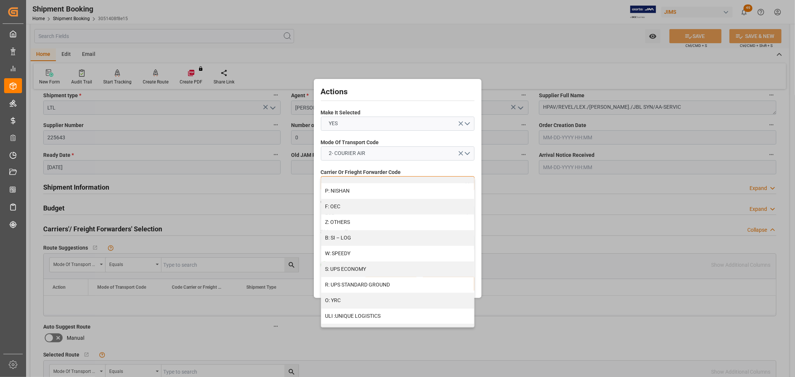
scroll to position [412, 0]
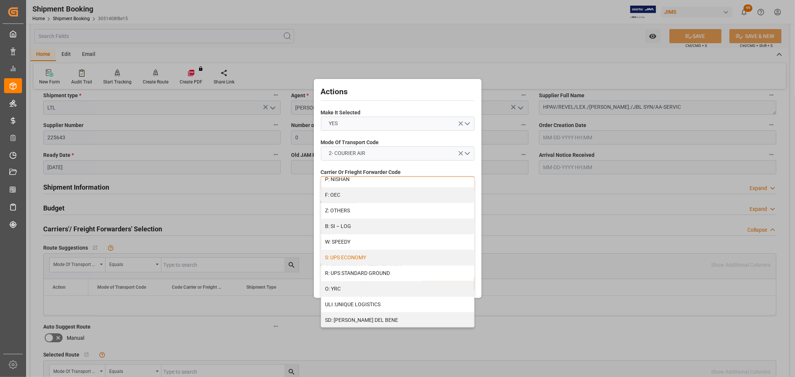
click at [356, 255] on div "S: UPS ECONOMY" at bounding box center [397, 258] width 153 height 16
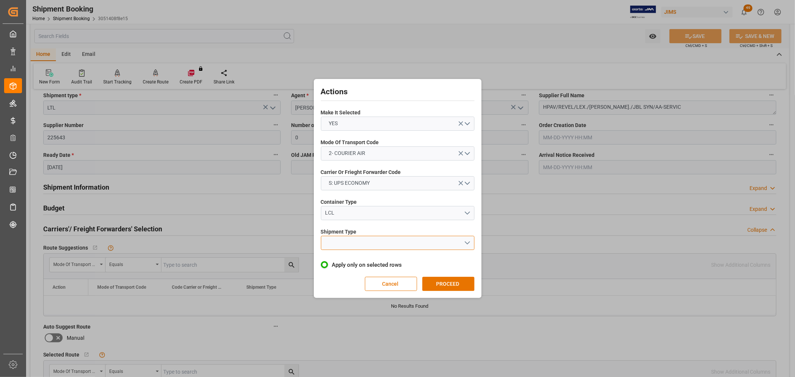
click at [343, 245] on button "open menu" at bounding box center [397, 243] width 153 height 14
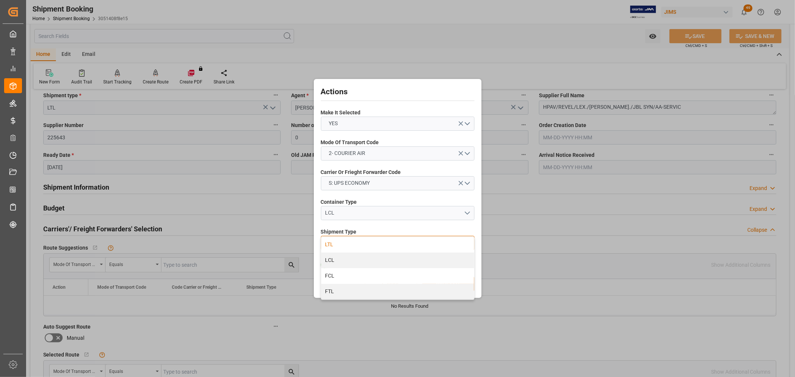
click at [333, 245] on div "LTL" at bounding box center [397, 245] width 153 height 16
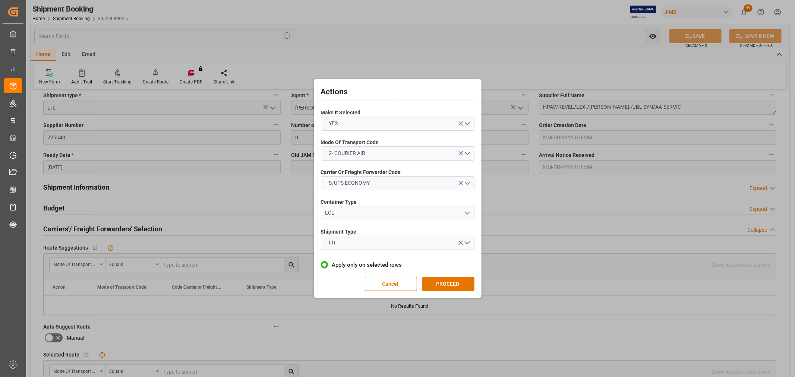
click at [462, 281] on button "PROCEED" at bounding box center [448, 284] width 52 height 14
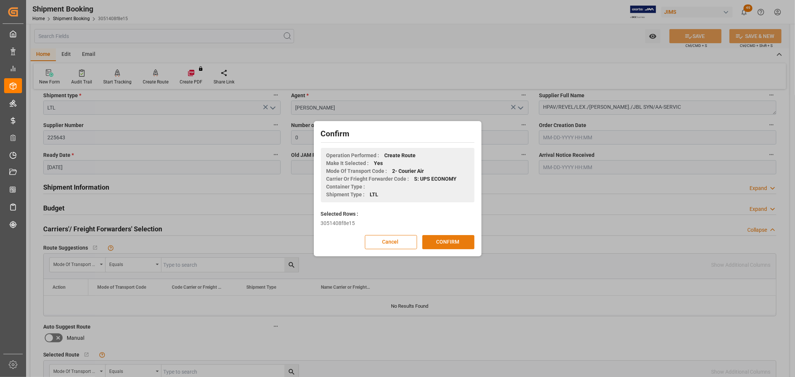
click at [447, 239] on button "CONFIRM" at bounding box center [448, 242] width 52 height 14
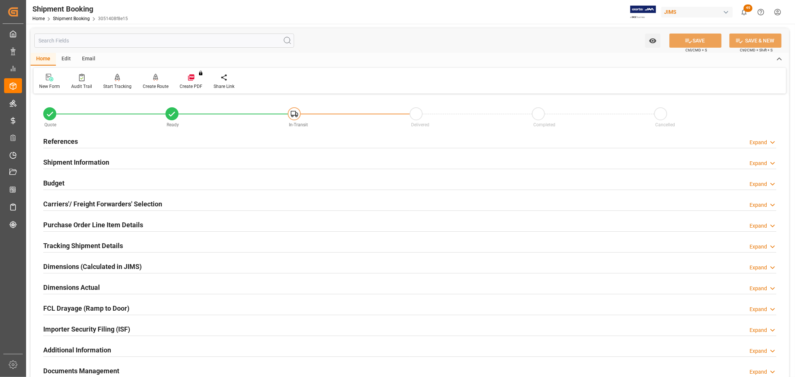
click at [291, 221] on div "Purchase Order Line Item Details Expand" at bounding box center [409, 224] width 733 height 14
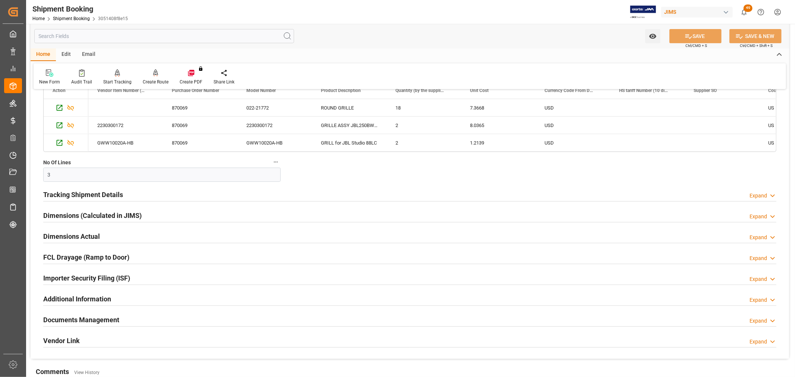
scroll to position [207, 0]
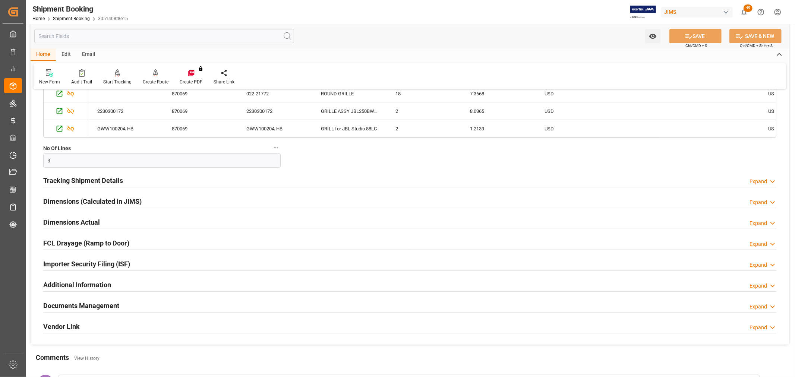
click at [84, 304] on h2 "Documents Management" at bounding box center [81, 306] width 76 height 10
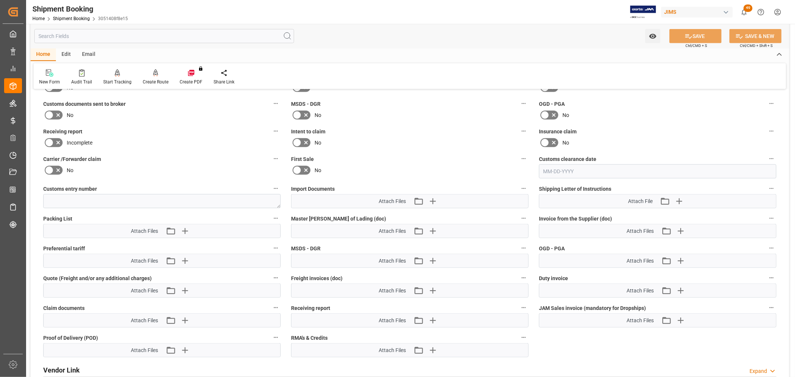
scroll to position [455, 0]
click at [434, 200] on icon "button" at bounding box center [432, 200] width 12 height 12
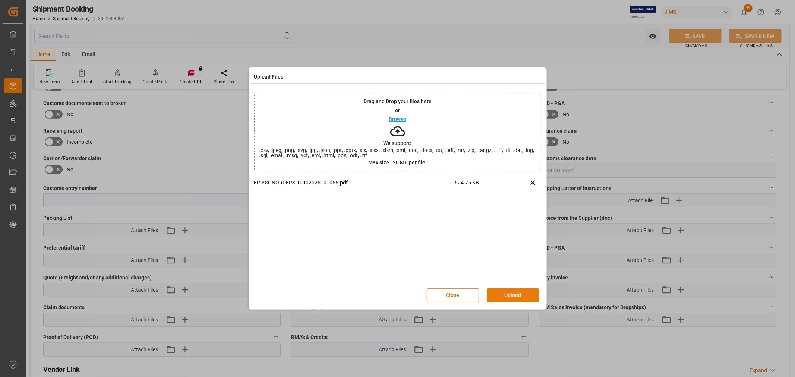
click at [526, 297] on button "Upload" at bounding box center [513, 295] width 52 height 14
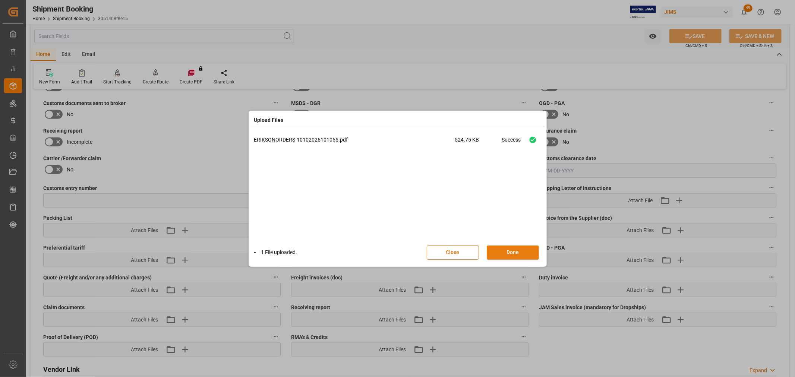
click at [513, 252] on button "Done" at bounding box center [513, 252] width 52 height 14
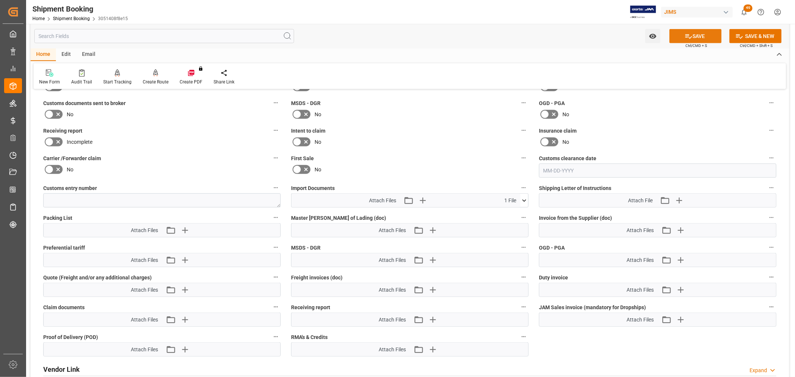
click at [704, 31] on button "SAVE" at bounding box center [695, 36] width 52 height 14
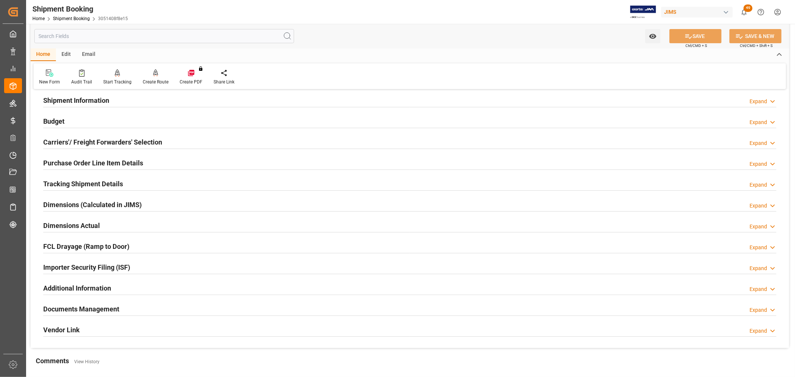
scroll to position [58, 0]
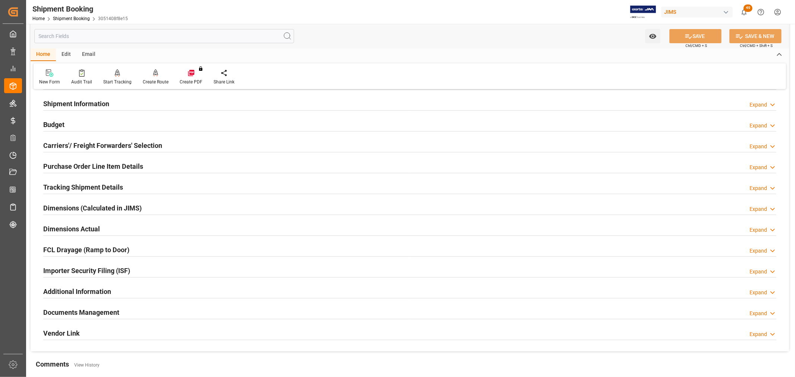
click at [57, 187] on h2 "Tracking Shipment Details" at bounding box center [83, 187] width 80 height 10
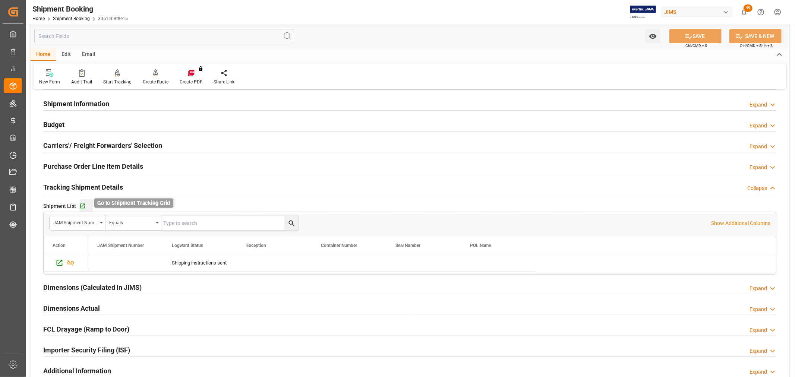
click at [82, 205] on icon "button" at bounding box center [82, 206] width 6 height 6
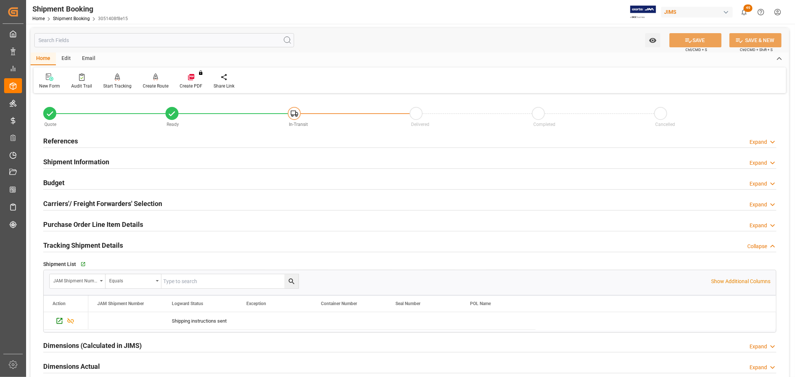
scroll to position [0, 0]
click at [50, 139] on h2 "References" at bounding box center [60, 141] width 35 height 10
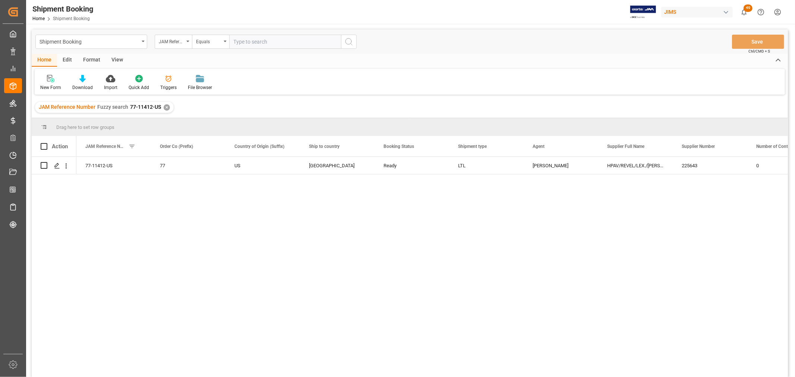
click at [117, 57] on div "View" at bounding box center [117, 60] width 23 height 13
click at [50, 81] on icon at bounding box center [47, 78] width 7 height 7
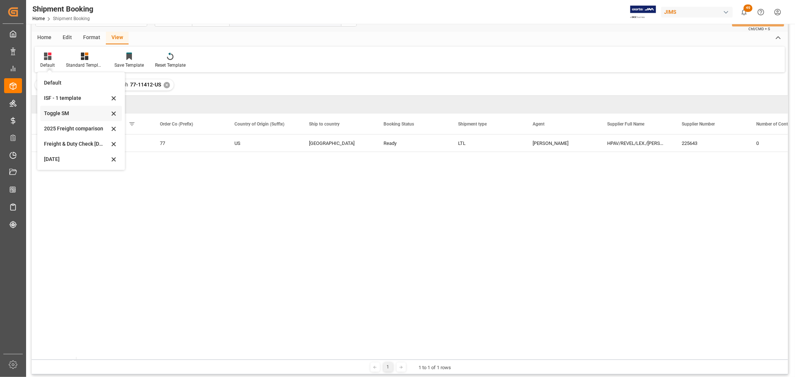
scroll to position [41, 0]
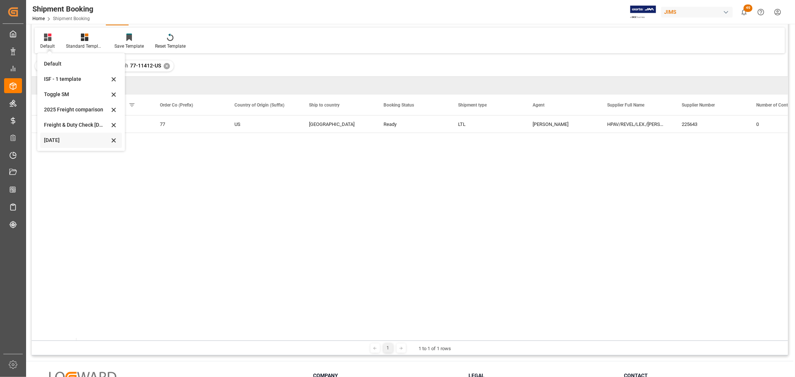
click at [57, 139] on div "Oct 2025" at bounding box center [76, 140] width 65 height 8
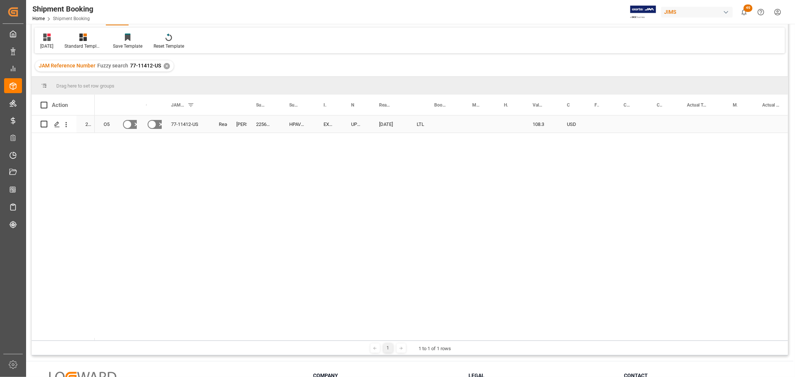
click at [445, 119] on div "Press SPACE to select this row." at bounding box center [444, 123] width 38 height 17
click at [445, 121] on input "Press SPACE to select this row." at bounding box center [444, 128] width 26 height 14
paste input "1ZWE05346674662975"
type input "1ZWE05346674662975"
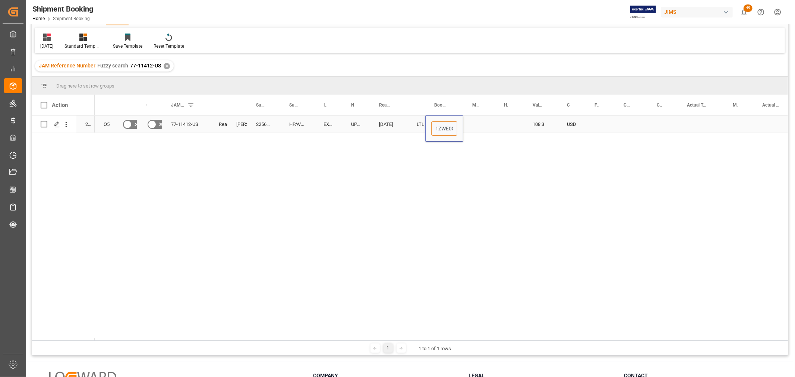
scroll to position [0, 37]
click at [470, 127] on div "Press SPACE to select this row." at bounding box center [479, 123] width 32 height 17
click at [456, 127] on div "1ZWE05346674662975" at bounding box center [444, 123] width 38 height 17
drag, startPoint x: 460, startPoint y: 129, endPoint x: 511, endPoint y: 125, distance: 51.2
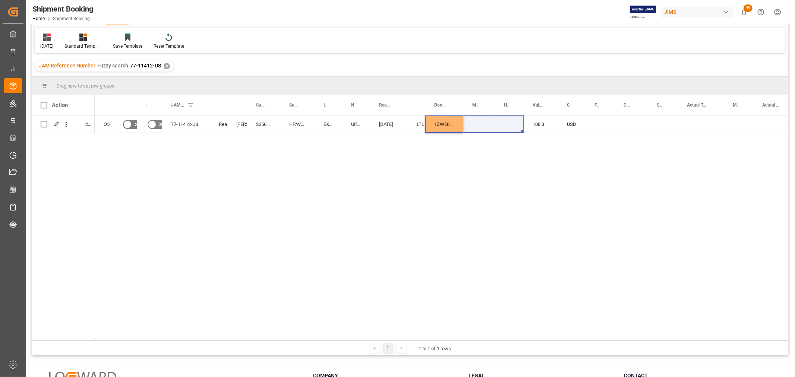
click at [466, 151] on div "O5 No No 77-11412-US Ready Shyamala Mantha 225643 HPAV/REVEL/LEX./M.LEV./JBL SY…" at bounding box center [441, 227] width 693 height 225
click at [453, 127] on div "1ZWE05346674662975" at bounding box center [444, 123] width 38 height 17
drag, startPoint x: 461, startPoint y: 131, endPoint x: 498, endPoint y: 126, distance: 37.6
click at [597, 123] on div "Press SPACE to select this row." at bounding box center [599, 123] width 29 height 17
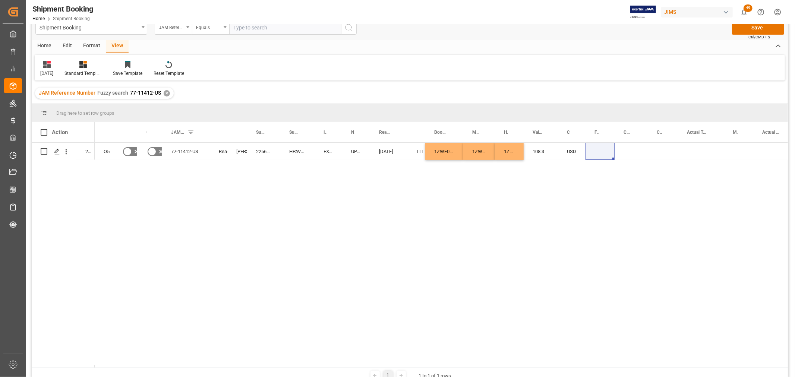
scroll to position [0, 0]
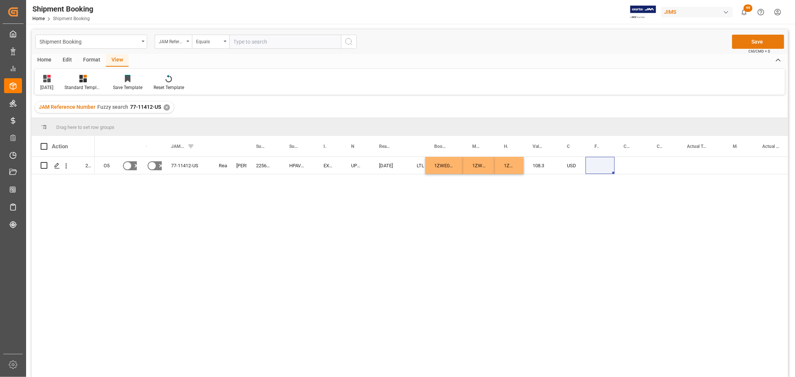
click at [749, 38] on button "Save" at bounding box center [758, 42] width 52 height 14
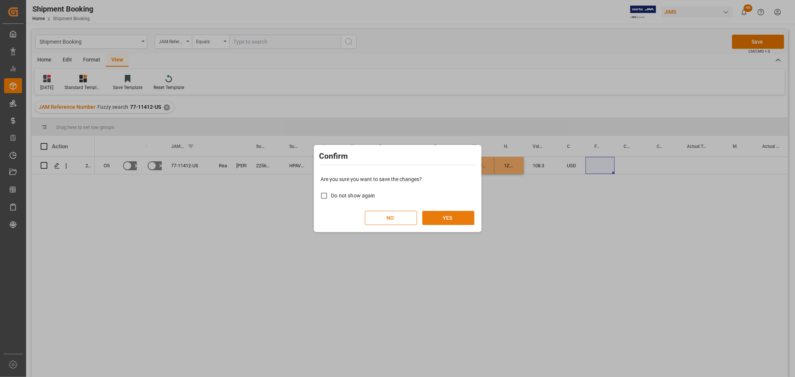
click at [446, 218] on button "YES" at bounding box center [448, 218] width 52 height 14
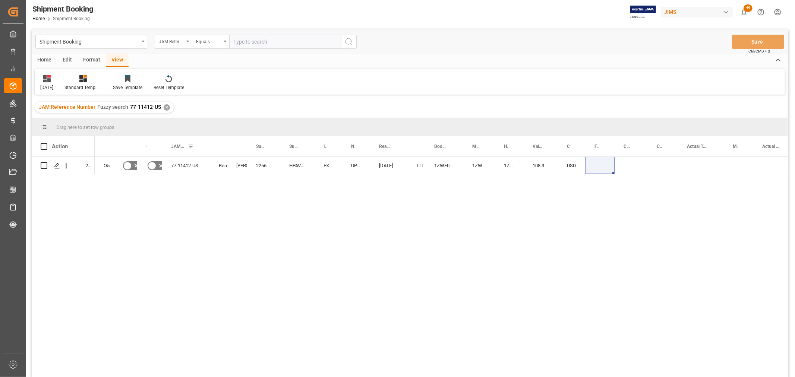
click at [596, 192] on div "O5 No No 77-11412-US Ready Shyamala Mantha 225643 HPAV/REVEL/LEX./M.LEV./JBL SY…" at bounding box center [441, 269] width 693 height 225
click at [645, 161] on div "Press SPACE to select this row." at bounding box center [630, 165] width 33 height 17
click at [600, 164] on div "Press SPACE to select this row." at bounding box center [599, 165] width 29 height 17
click at [600, 164] on input "Press SPACE to select this row." at bounding box center [599, 170] width 17 height 14
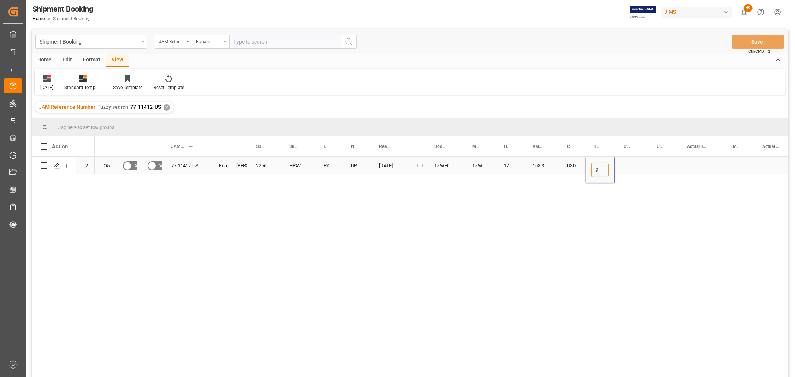
type input "95"
click at [620, 162] on div "Press SPACE to select this row." at bounding box center [630, 165] width 33 height 17
click at [624, 165] on div "Press SPACE to select this row." at bounding box center [630, 165] width 33 height 17
click at [628, 171] on input "Press SPACE to select this row." at bounding box center [630, 170] width 21 height 14
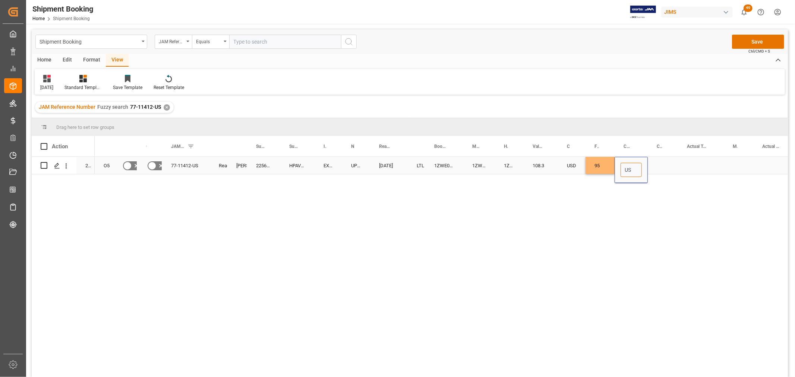
type input "USD"
click at [664, 167] on div "Press SPACE to select this row." at bounding box center [662, 165] width 30 height 17
click at [699, 165] on div "Press SPACE to select this row." at bounding box center [701, 165] width 46 height 17
click at [699, 165] on input "Press SPACE to select this row." at bounding box center [701, 170] width 34 height 14
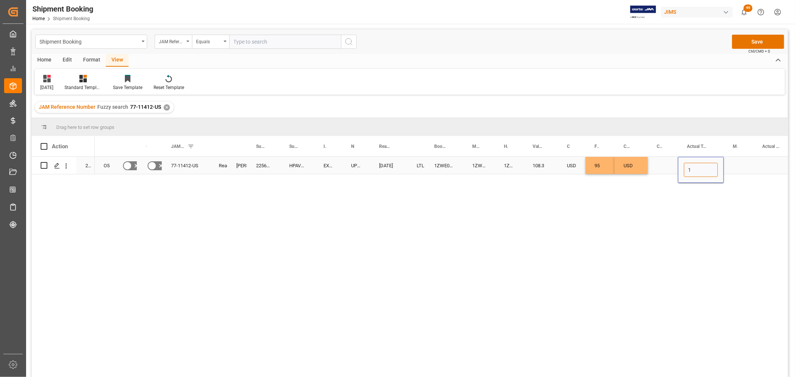
type input "1"
click at [736, 163] on div "Press SPACE to select this row." at bounding box center [737, 165] width 29 height 17
click at [697, 162] on div "1" at bounding box center [701, 165] width 46 height 17
click at [695, 163] on input "1" at bounding box center [701, 170] width 34 height 14
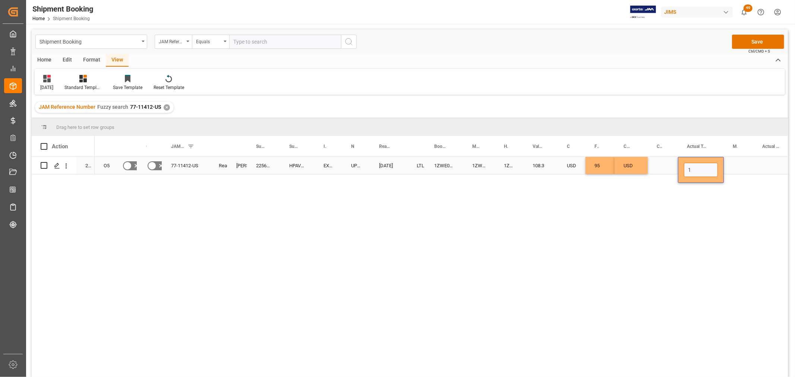
type input "18"
click at [732, 162] on div "Press SPACE to select this row." at bounding box center [737, 165] width 29 height 17
click at [734, 165] on div "Press SPACE to select this row." at bounding box center [737, 165] width 29 height 17
click at [738, 172] on icon "open menu" at bounding box center [739, 170] width 9 height 9
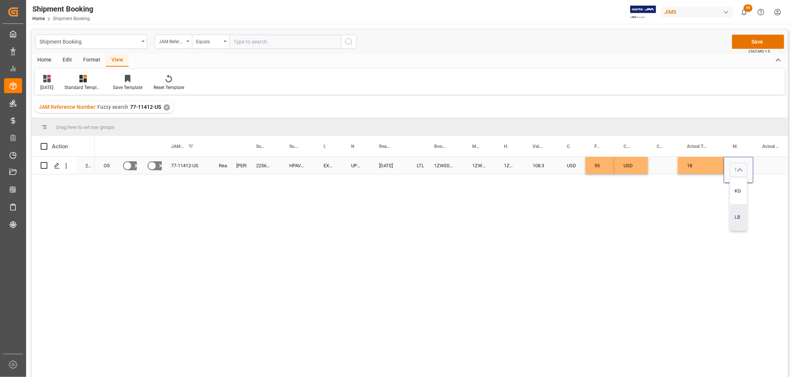
click at [734, 216] on div "LB" at bounding box center [738, 217] width 17 height 26
type input "LB"
click at [763, 162] on div "Press SPACE to select this row." at bounding box center [774, 165] width 42 height 17
click at [764, 163] on div "Press SPACE to select this row." at bounding box center [774, 165] width 42 height 17
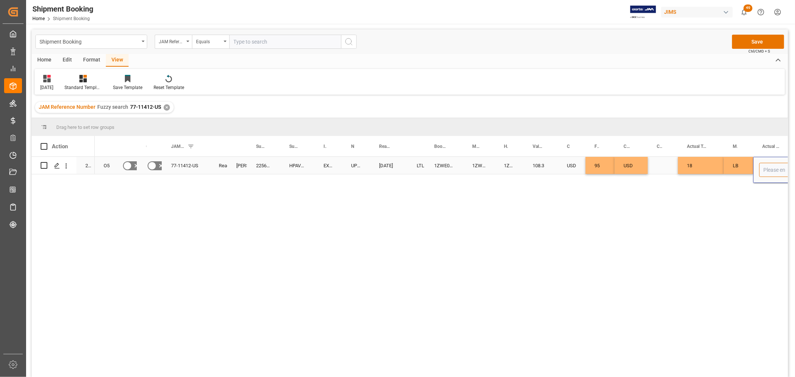
click at [770, 171] on input "Press SPACE to select this row." at bounding box center [774, 170] width 30 height 14
type input "1"
click at [656, 165] on div "Press SPACE to select this row." at bounding box center [662, 165] width 30 height 17
click at [758, 41] on button "Save" at bounding box center [758, 42] width 52 height 14
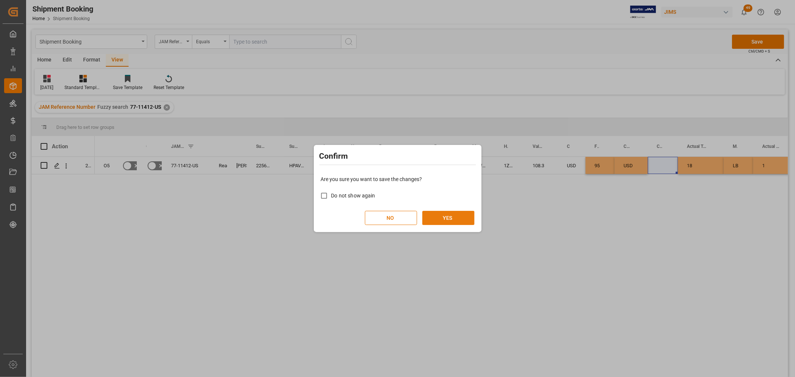
click at [444, 219] on button "YES" at bounding box center [448, 218] width 52 height 14
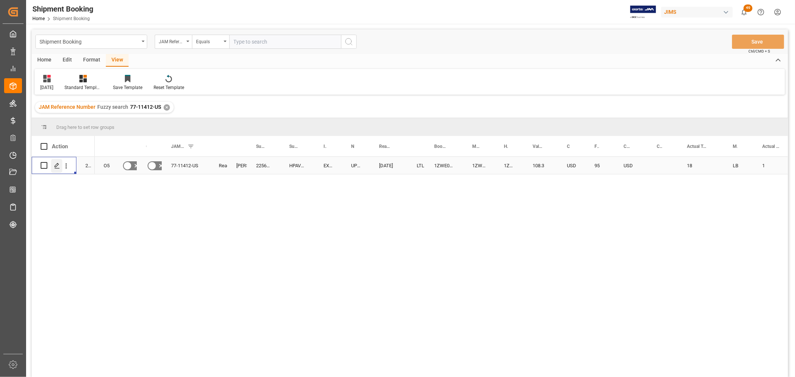
click at [54, 166] on icon "Press SPACE to select this row." at bounding box center [57, 166] width 6 height 6
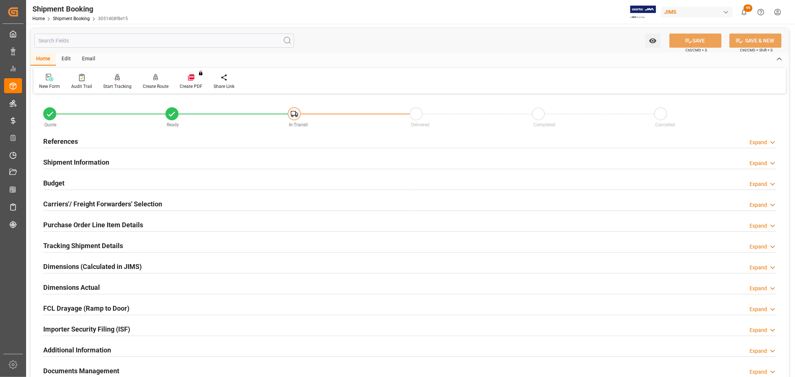
click at [57, 241] on h2 "Tracking Shipment Details" at bounding box center [83, 246] width 80 height 10
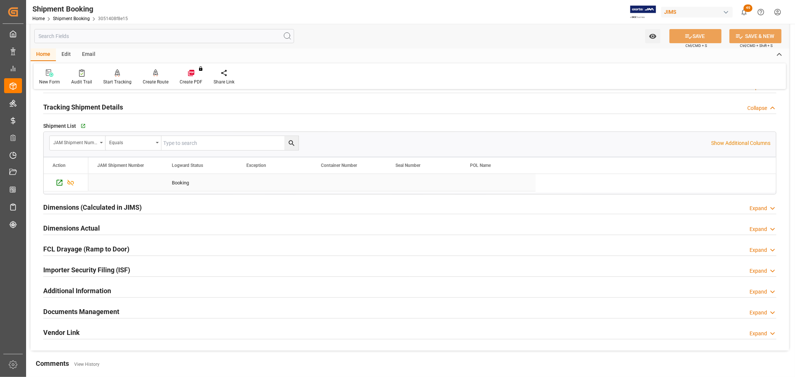
scroll to position [124, 0]
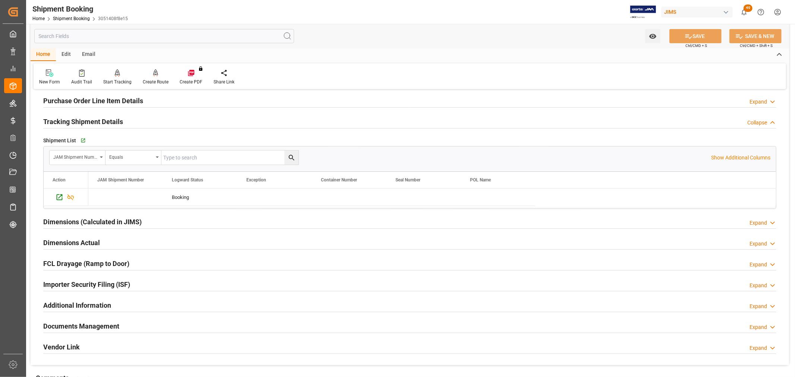
click at [79, 139] on div "Go to Shipment Tracking Grid" at bounding box center [160, 140] width 162 height 11
click at [80, 140] on icon "button" at bounding box center [82, 140] width 6 height 6
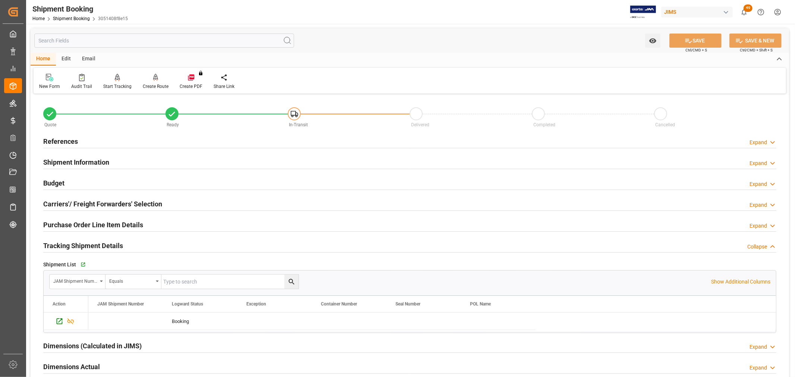
click at [68, 140] on h2 "References" at bounding box center [60, 141] width 35 height 10
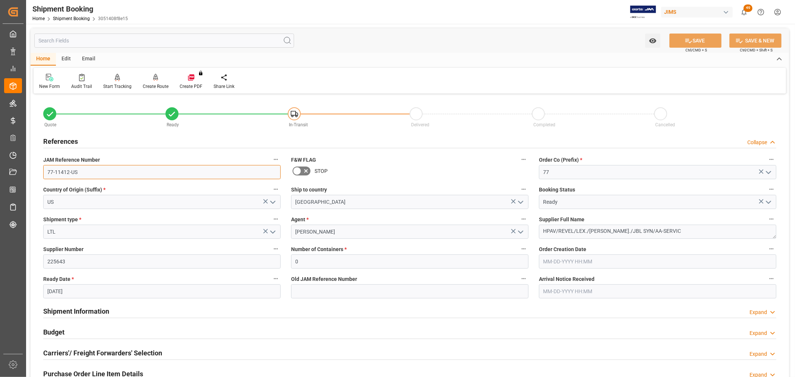
drag, startPoint x: 83, startPoint y: 174, endPoint x: 31, endPoint y: 174, distance: 52.2
click at [31, 174] on div "Quote Ready In-Transit Delivered Completed Cancelled References Collapse JAM Re…" at bounding box center [410, 367] width 758 height 542
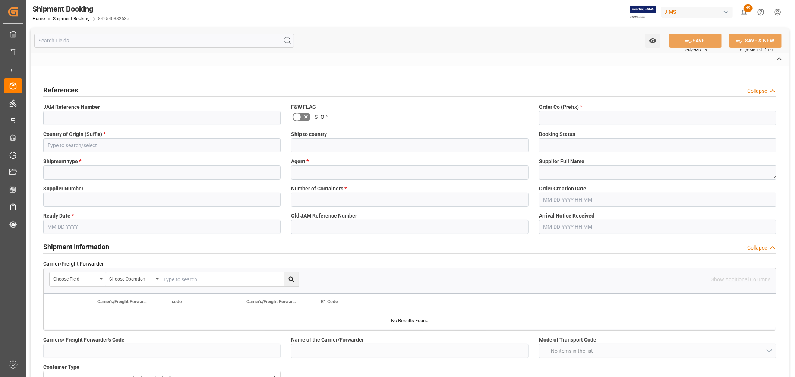
type input "USD"
type input "1468"
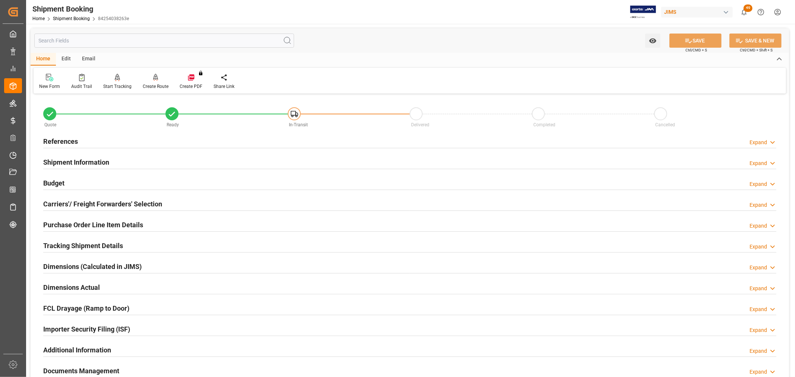
click at [55, 179] on h2 "Budget" at bounding box center [53, 183] width 21 height 10
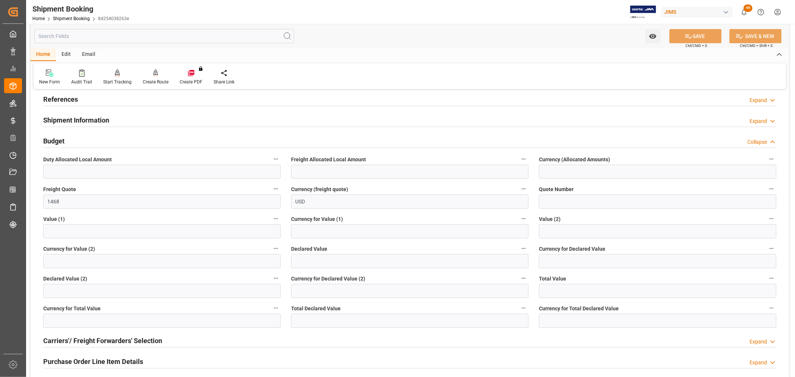
scroll to position [124, 0]
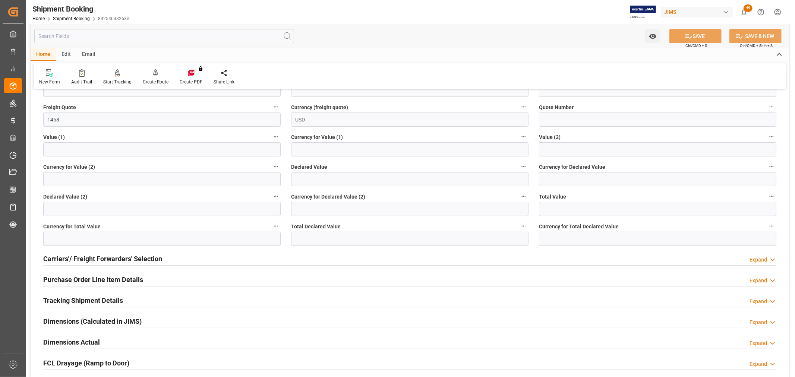
click at [71, 279] on h2 "Purchase Order Line Item Details" at bounding box center [93, 280] width 100 height 10
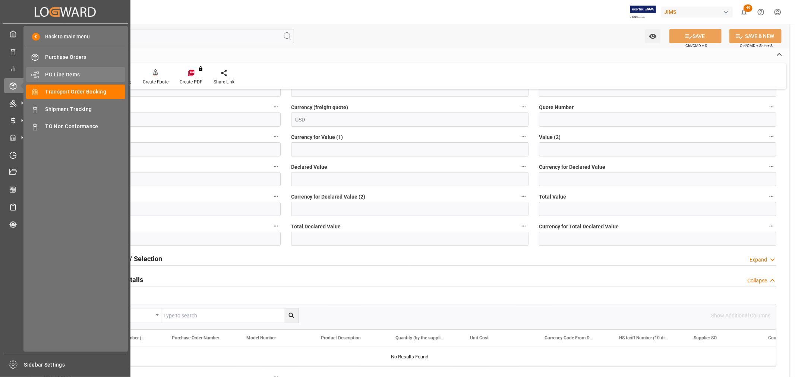
click at [46, 73] on span "PO Line Items" at bounding box center [85, 75] width 80 height 8
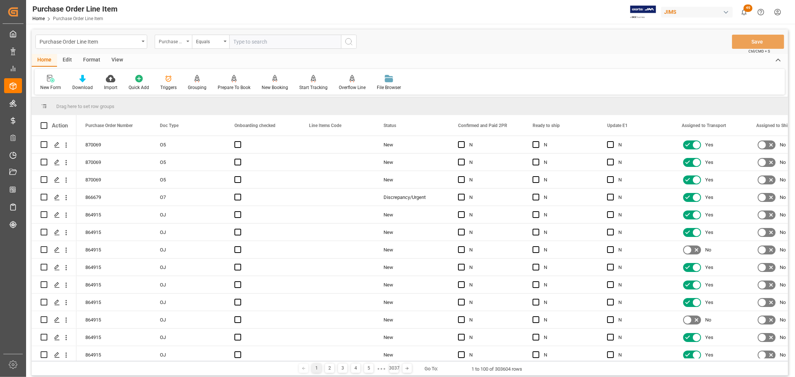
click at [188, 42] on div "Purchase Order Number" at bounding box center [173, 42] width 37 height 14
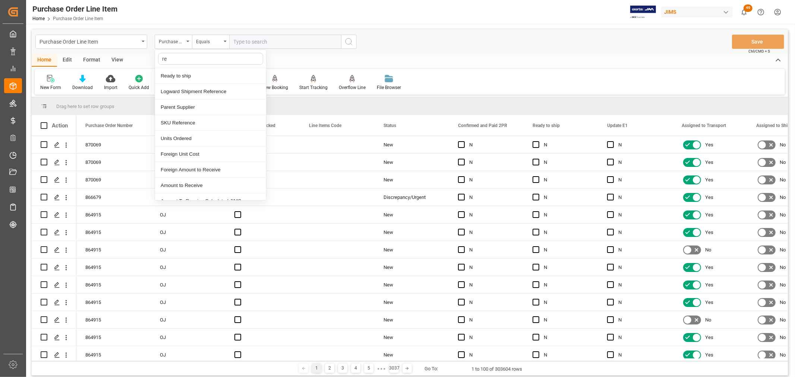
type input "ref"
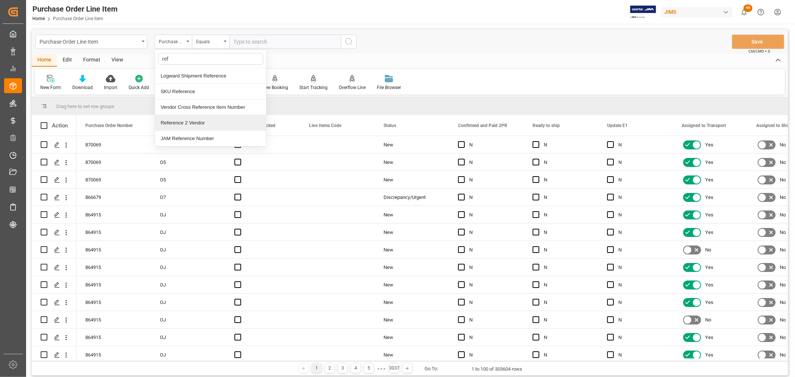
click at [184, 121] on div "Reference 2 Vendor" at bounding box center [210, 123] width 111 height 16
click at [244, 43] on input "text" at bounding box center [285, 42] width 112 height 14
paste input "77-11367-FR"
type input "77-11367-FR"
click at [347, 44] on icon "search button" at bounding box center [348, 41] width 9 height 9
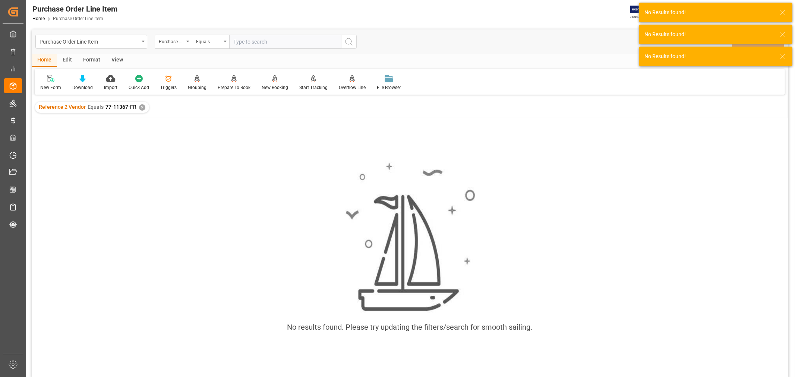
click at [140, 106] on div "✕" at bounding box center [142, 107] width 6 height 6
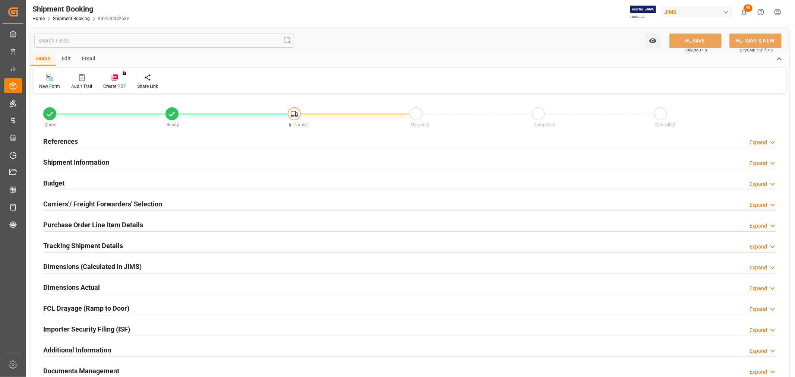
type input "0"
type input "[DATE]"
click at [55, 143] on h2 "References" at bounding box center [60, 141] width 35 height 10
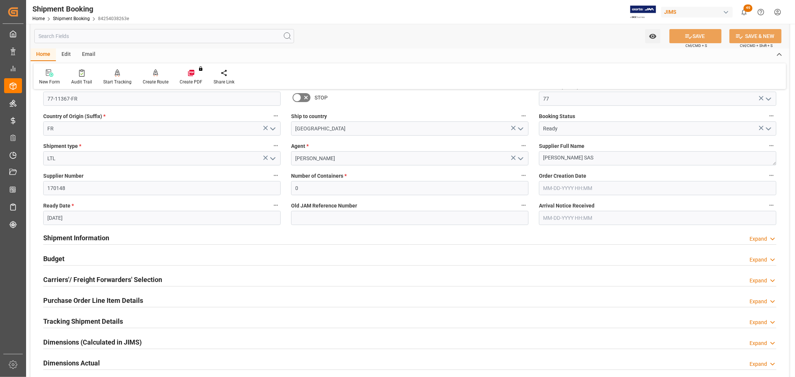
scroll to position [83, 0]
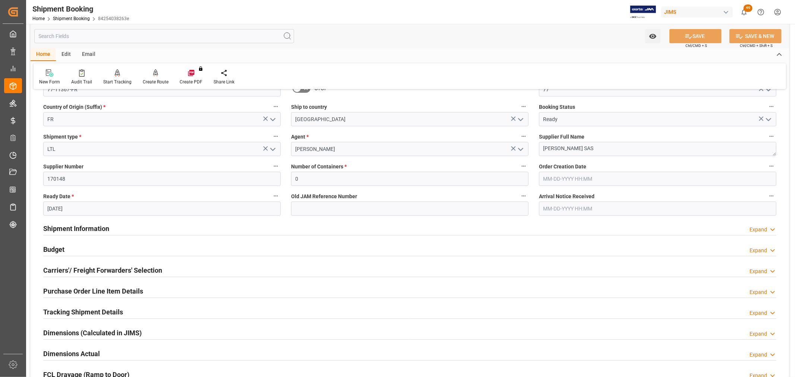
click at [43, 249] on h2 "Budget" at bounding box center [53, 249] width 21 height 10
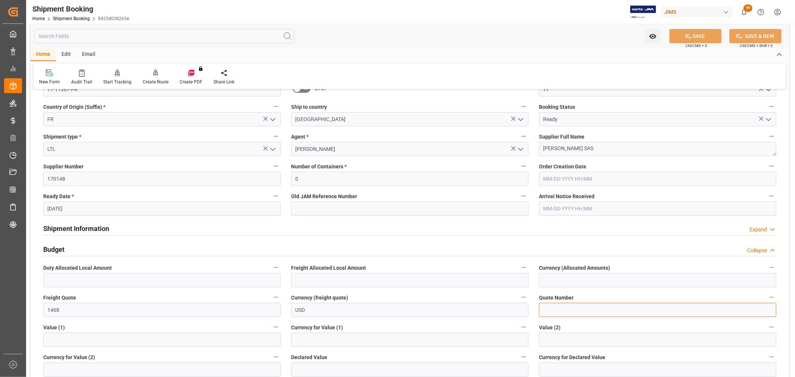
click at [554, 309] on input at bounding box center [657, 310] width 237 height 14
paste input "QMTL00349024/A -"
click at [596, 308] on input "QMTL00349024/A -" at bounding box center [657, 310] width 237 height 14
paste input "6402447211"
type input "QMTL00349024/A - 6402447211"
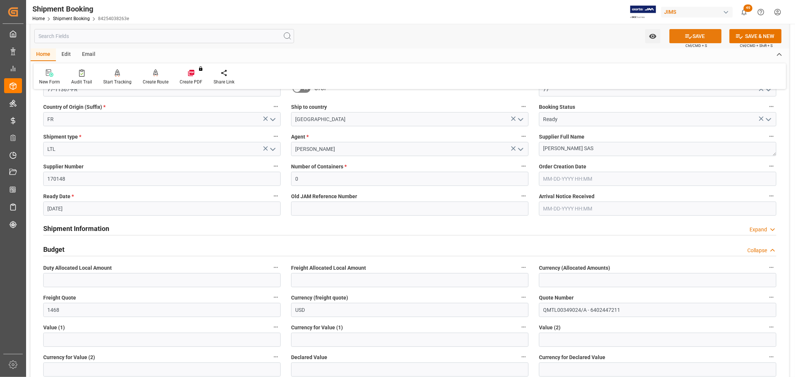
click at [701, 35] on button "SAVE" at bounding box center [695, 36] width 52 height 14
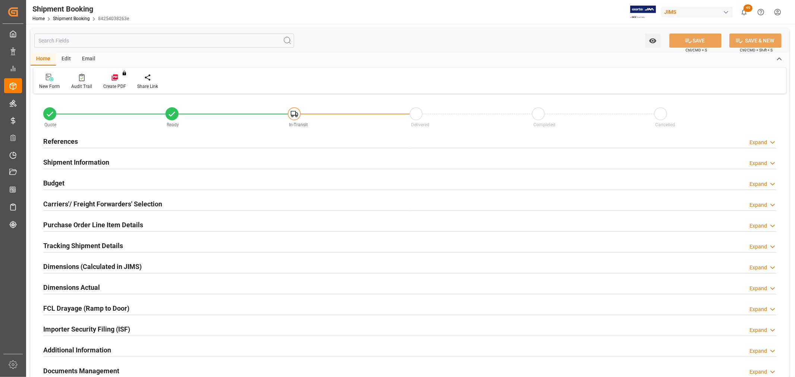
type input "1468"
click at [56, 183] on h2 "Budget" at bounding box center [53, 183] width 21 height 10
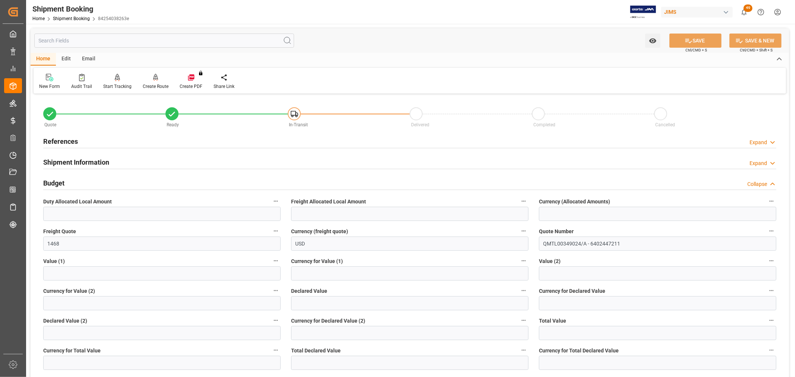
click at [56, 183] on h2 "Budget" at bounding box center [53, 183] width 21 height 10
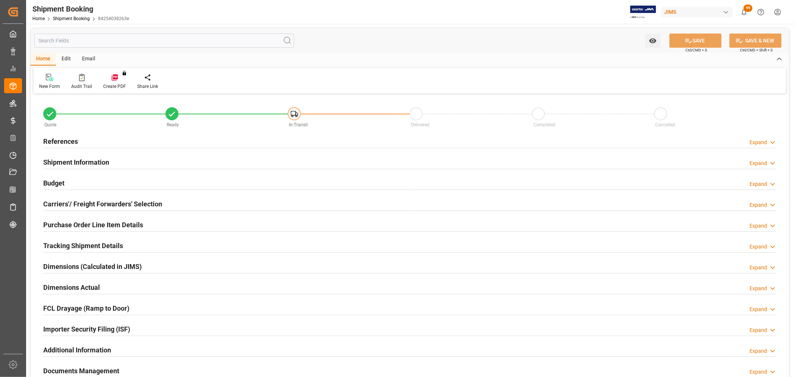
type input "1468"
click at [54, 180] on h2 "Budget" at bounding box center [53, 183] width 21 height 10
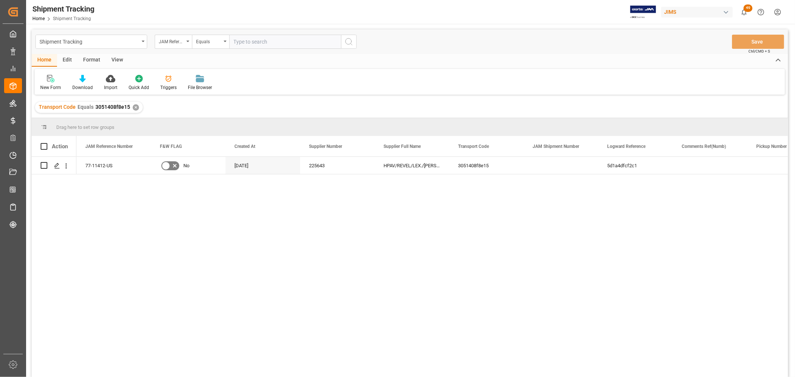
click at [244, 224] on div "77-11412-US No [DATE] 225643 HPAV/REVEL/LEX./[PERSON_NAME]./JBL SYN/AA-SERVIC 3…" at bounding box center [431, 269] width 711 height 225
click at [116, 58] on div "View" at bounding box center [117, 60] width 23 height 13
click at [49, 86] on div "Default" at bounding box center [47, 87] width 15 height 7
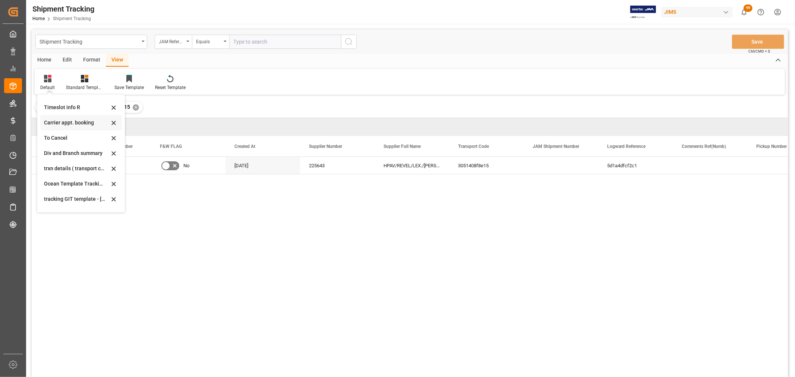
scroll to position [41, 0]
click at [48, 203] on div "[DATE]" at bounding box center [76, 202] width 65 height 8
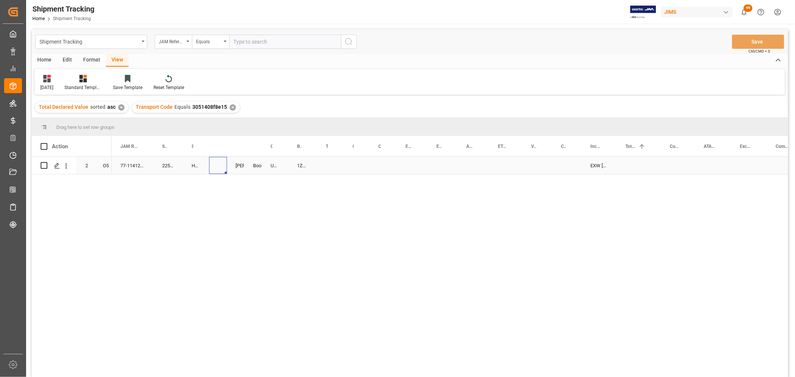
click at [218, 168] on div "Press SPACE to select this row." at bounding box center [218, 165] width 18 height 17
click at [218, 166] on div "Press SPACE to select this row." at bounding box center [218, 165] width 18 height 17
click at [220, 167] on input "Press SPACE to select this row." at bounding box center [219, 170] width 9 height 14
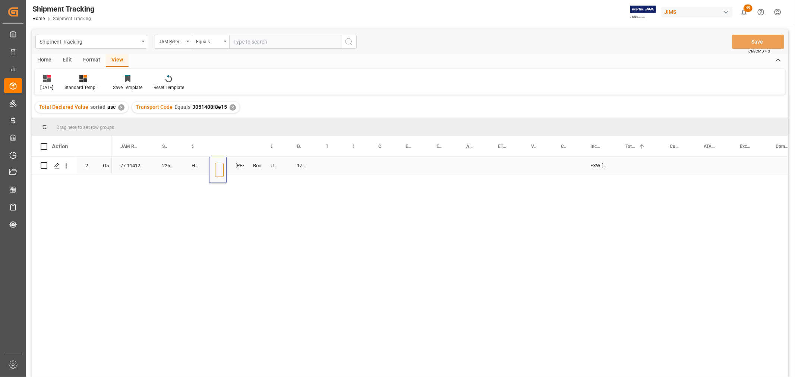
paste input "73375"
type input "73375"
click at [278, 167] on div "UPS ECONOMY" at bounding box center [275, 165] width 26 height 17
click at [300, 166] on div "1ZWE05346674662975" at bounding box center [302, 165] width 29 height 17
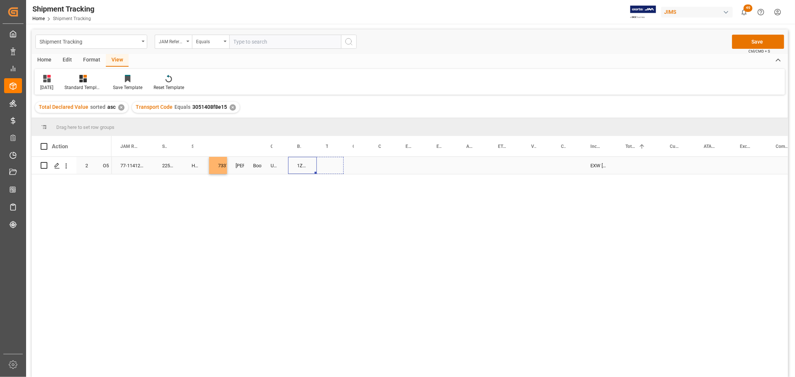
drag, startPoint x: 315, startPoint y: 172, endPoint x: 335, endPoint y: 170, distance: 19.5
click at [357, 165] on div "Press SPACE to select this row." at bounding box center [356, 165] width 26 height 17
click at [359, 170] on button "Select" at bounding box center [357, 170] width 16 height 14
click at [358, 321] on div "LTL" at bounding box center [360, 321] width 12 height 7
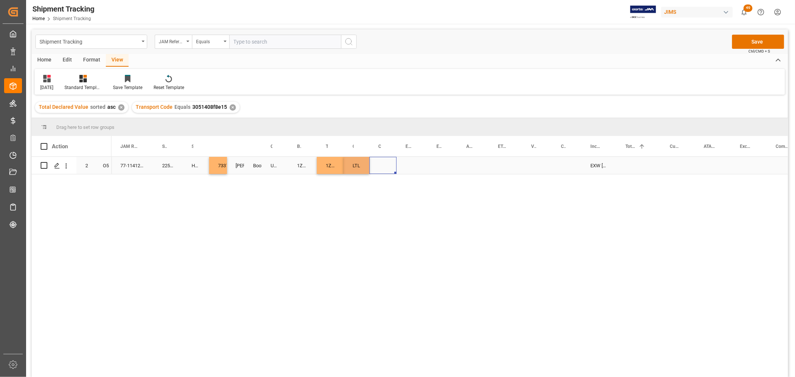
click at [377, 163] on div "Press SPACE to select this row." at bounding box center [382, 165] width 27 height 17
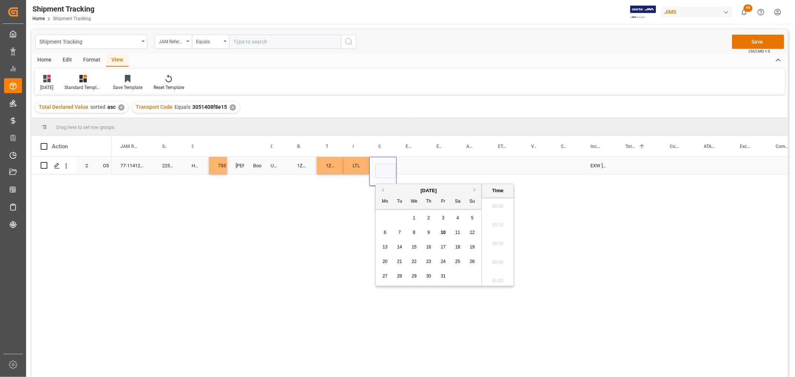
click at [377, 164] on input "Press SPACE to select this row." at bounding box center [385, 171] width 20 height 14
click at [558, 233] on div "77-11412-US 225643 HPAV/REVEL/LEX./[PERSON_NAME]./JBL SYN/AA-SERVIC 73375 [PERS…" at bounding box center [449, 269] width 676 height 225
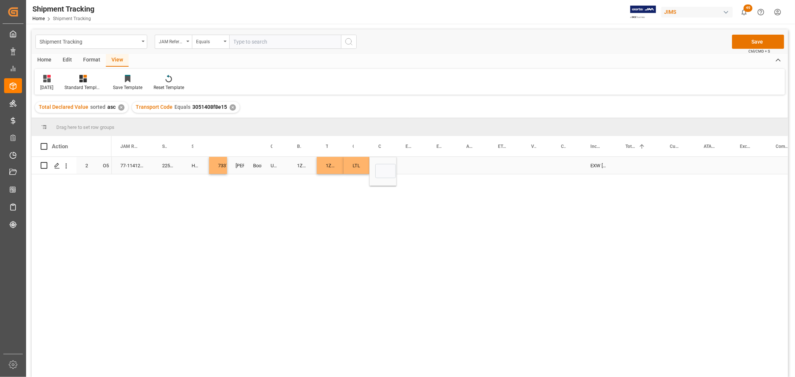
click at [387, 172] on input "Press SPACE to select this row." at bounding box center [385, 171] width 20 height 14
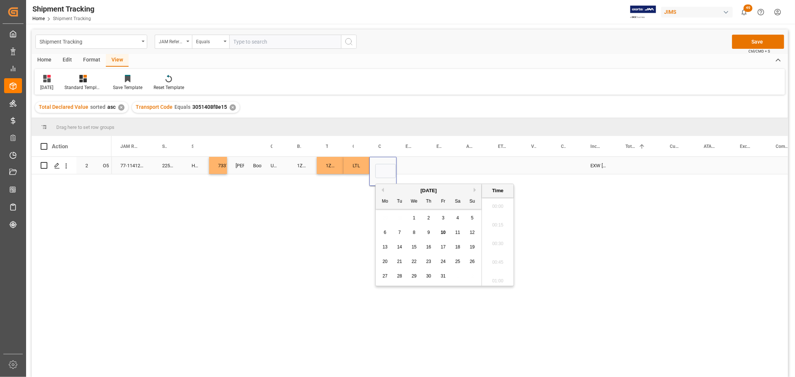
click at [387, 172] on input "Press SPACE to select this row." at bounding box center [385, 171] width 20 height 14
click at [539, 210] on div "77-11412-US 225643 HPAV/REVEL/LEX./[PERSON_NAME]./JBL SYN/AA-SERVIC 73375 [PERS…" at bounding box center [449, 269] width 676 height 225
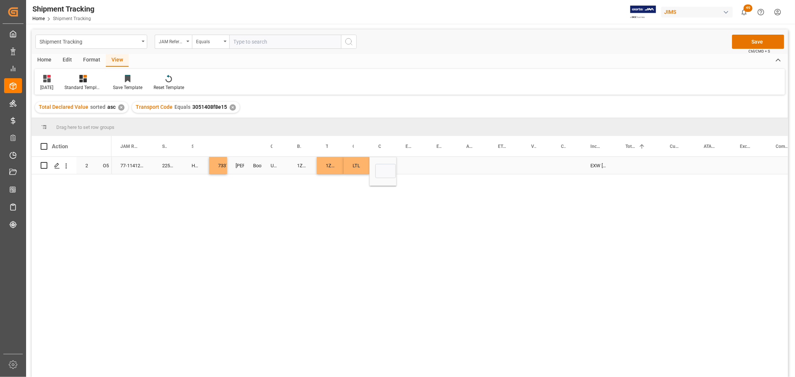
click at [380, 166] on input "Press SPACE to select this row." at bounding box center [385, 171] width 20 height 14
click at [460, 277] on div "27 28 29 30 31 1 2" at bounding box center [429, 276] width 102 height 15
click at [443, 233] on span "10" at bounding box center [442, 232] width 5 height 5
type input "[DATE] 00:00"
click at [418, 161] on div "Press SPACE to select this row." at bounding box center [411, 165] width 31 height 17
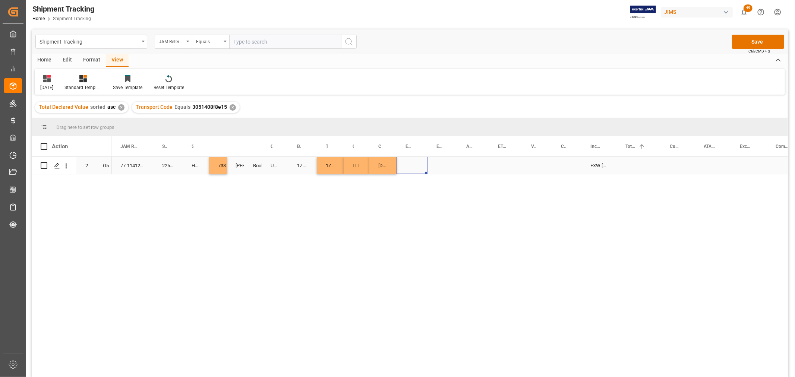
click at [389, 165] on div "[DATE] 00:00:00" at bounding box center [382, 165] width 27 height 17
drag, startPoint x: 394, startPoint y: 173, endPoint x: 462, endPoint y: 173, distance: 67.8
click at [500, 162] on div "Press SPACE to select this row." at bounding box center [505, 165] width 33 height 17
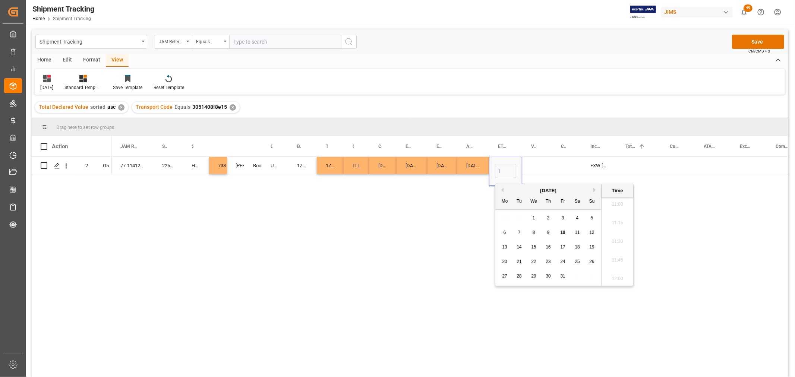
click at [519, 244] on div "14" at bounding box center [518, 247] width 9 height 9
type input "[DATE] 00:00"
click at [549, 161] on div "Press SPACE to select this row." at bounding box center [537, 165] width 30 height 17
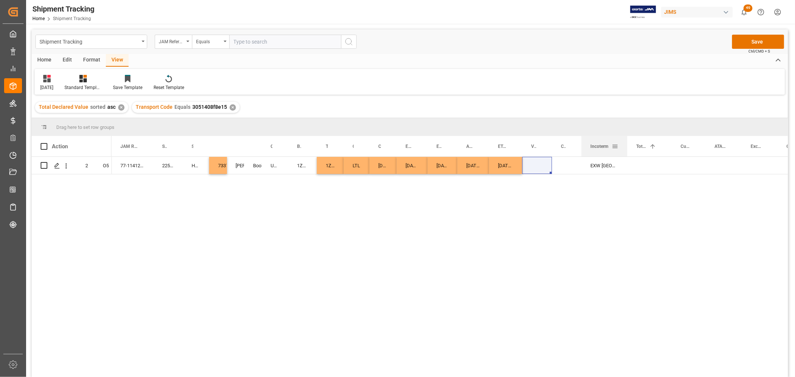
drag, startPoint x: 614, startPoint y: 139, endPoint x: 625, endPoint y: 150, distance: 15.8
click at [625, 150] on div "Incoterm" at bounding box center [604, 146] width 46 height 20
click at [757, 39] on button "Save" at bounding box center [758, 42] width 52 height 14
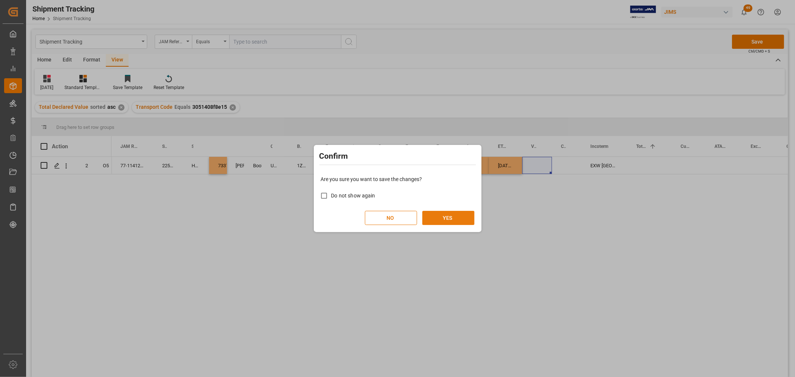
click at [449, 219] on button "YES" at bounding box center [448, 218] width 52 height 14
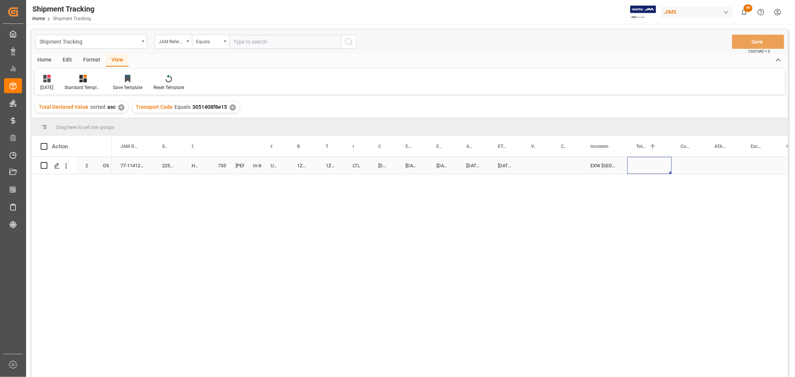
click at [634, 162] on div "Press SPACE to select this row." at bounding box center [649, 165] width 44 height 17
click at [741, 165] on div "Press SPACE to select this row." at bounding box center [743, 165] width 39 height 17
click at [741, 165] on input "Press SPACE to select this row." at bounding box center [744, 170] width 28 height 14
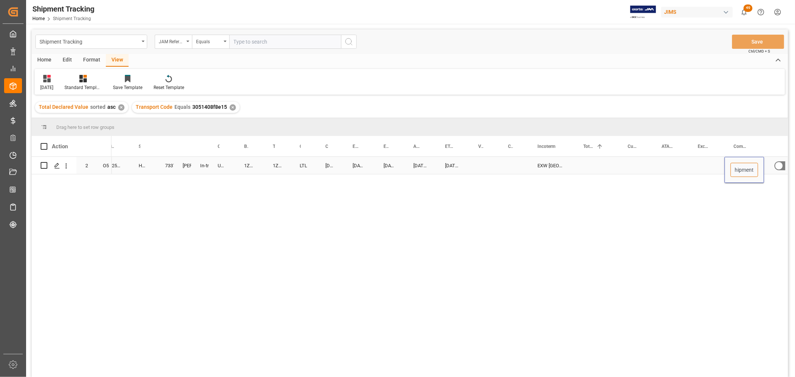
type input "Rush Shipment"
click at [678, 171] on div "Press SPACE to select this row." at bounding box center [670, 165] width 36 height 17
click at [773, 38] on button "Save" at bounding box center [758, 42] width 52 height 14
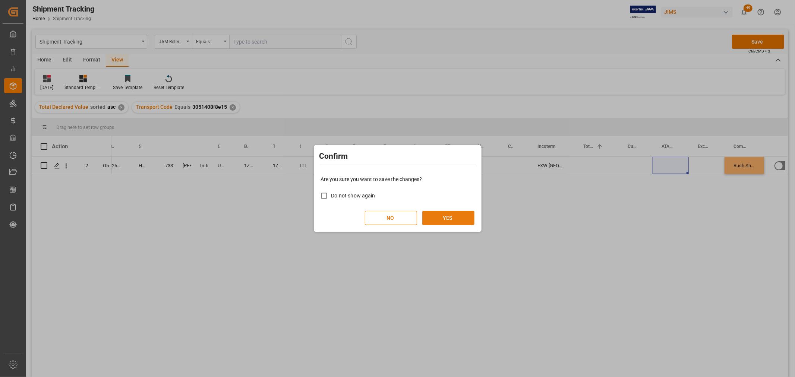
click at [445, 215] on button "YES" at bounding box center [448, 218] width 52 height 14
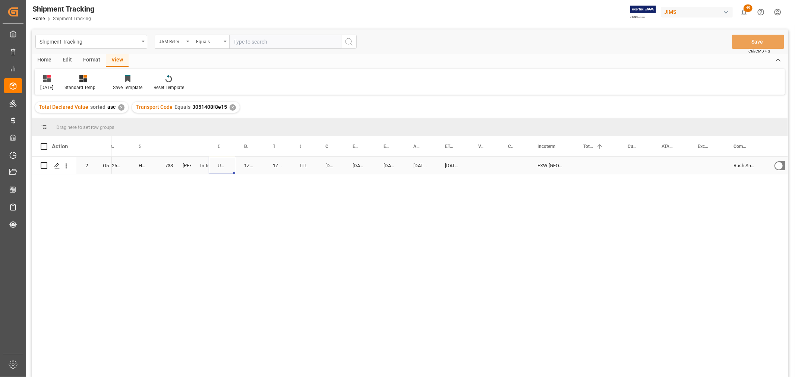
click at [229, 164] on div "UPS ECONOMY" at bounding box center [222, 165] width 26 height 17
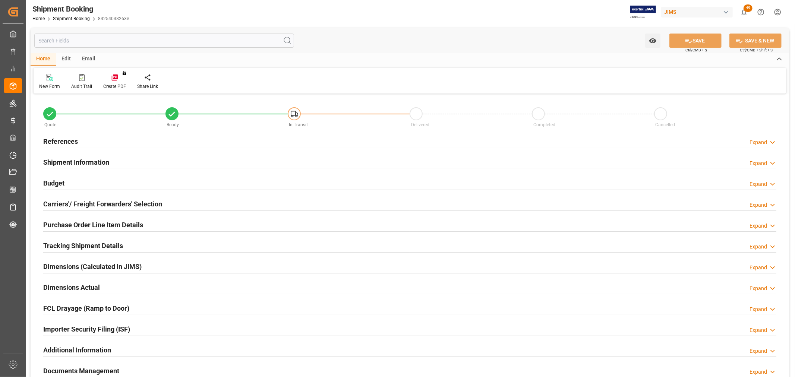
type input "1468"
click at [55, 183] on h2 "Budget" at bounding box center [53, 183] width 21 height 10
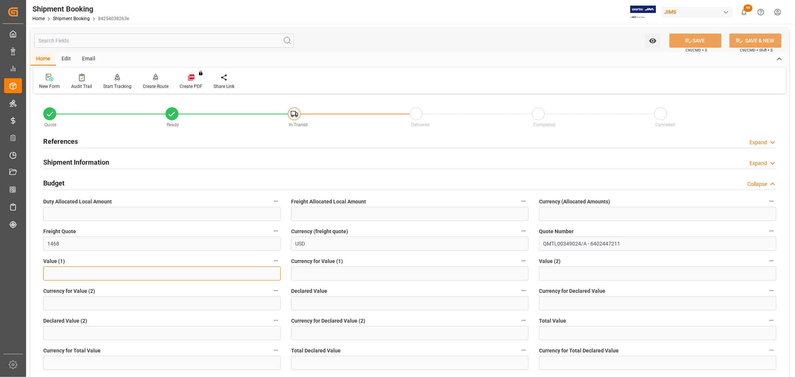
click at [68, 273] on input "text" at bounding box center [161, 273] width 237 height 14
click at [50, 140] on h2 "References" at bounding box center [60, 141] width 35 height 10
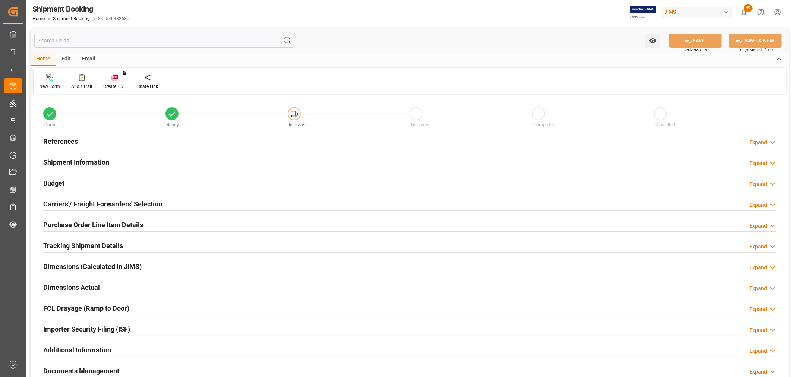
type input "1468"
click at [55, 179] on h2 "Budget" at bounding box center [53, 183] width 21 height 10
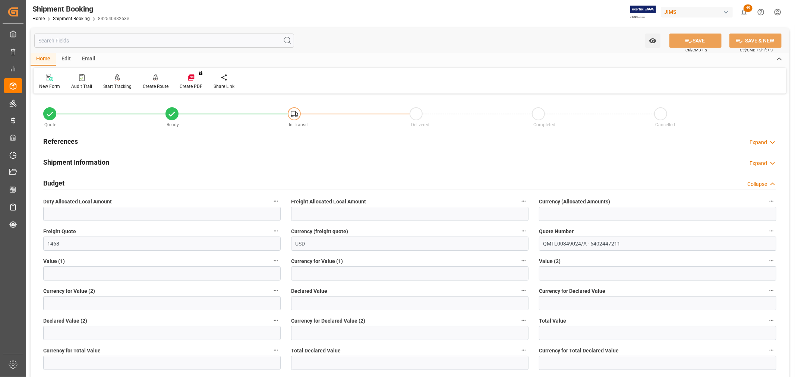
click at [55, 141] on h2 "References" at bounding box center [60, 141] width 35 height 10
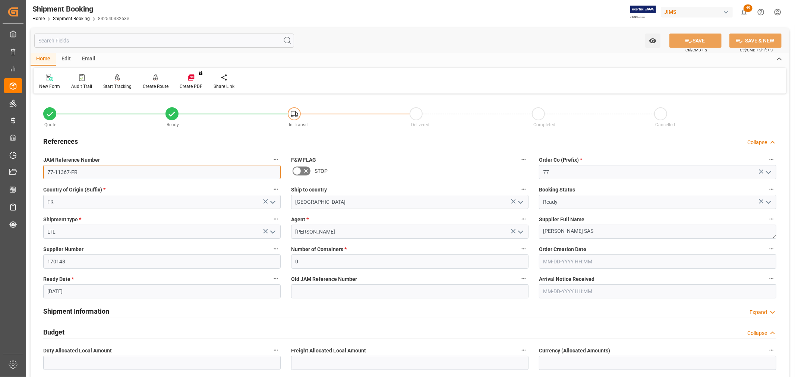
drag, startPoint x: 86, startPoint y: 174, endPoint x: 48, endPoint y: 172, distance: 37.7
click at [48, 172] on input "77-11367-FR" at bounding box center [161, 172] width 237 height 14
click at [67, 20] on link "Shipment Booking" at bounding box center [71, 18] width 37 height 5
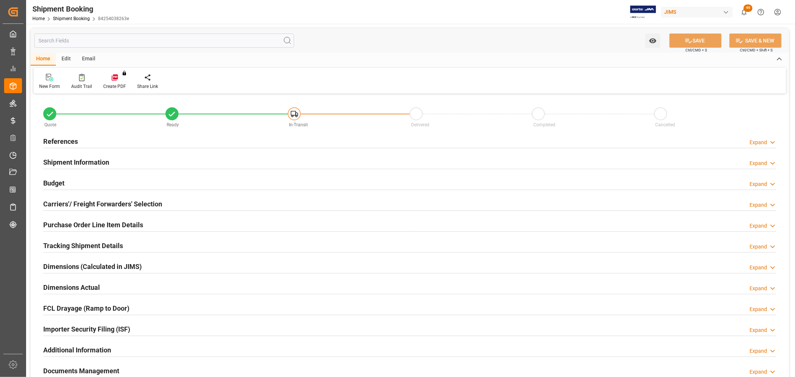
type input "0"
type input "10-03-2025"
click at [49, 142] on h2 "References" at bounding box center [60, 141] width 35 height 10
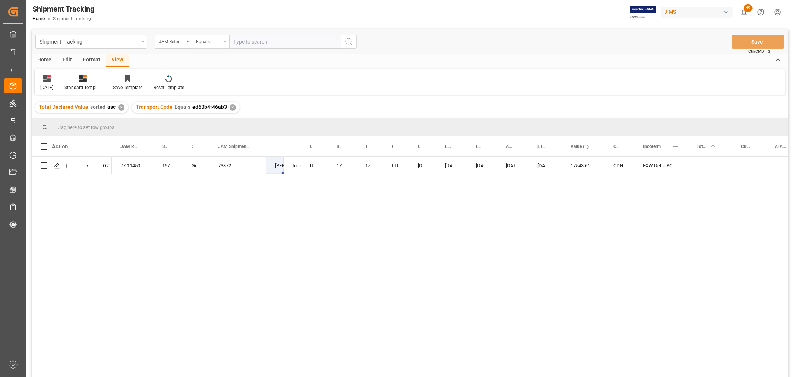
click at [223, 42] on div "Equals" at bounding box center [210, 42] width 37 height 14
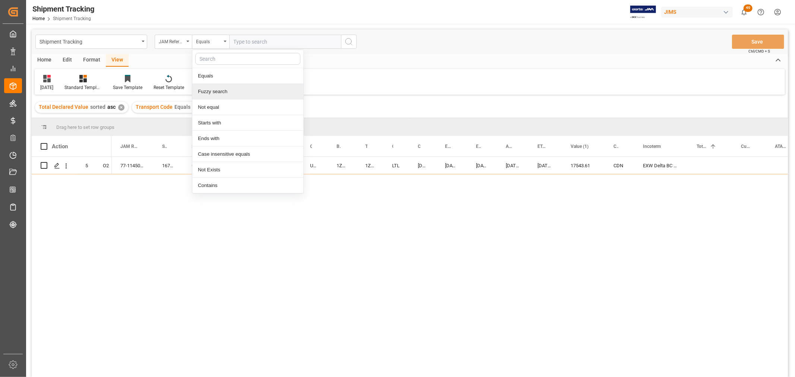
click at [217, 91] on div "Fuzzy search" at bounding box center [247, 92] width 111 height 16
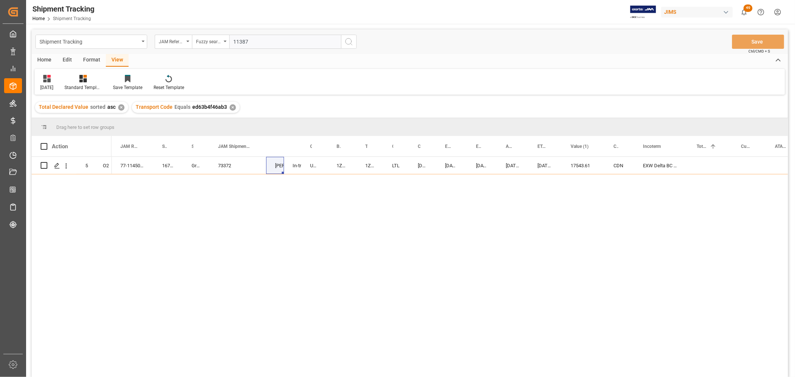
type input "11387"
click at [348, 45] on icon "search button" at bounding box center [348, 41] width 9 height 9
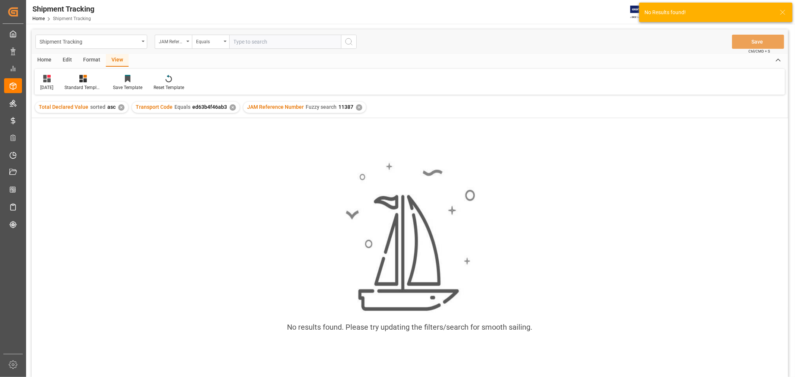
click at [231, 107] on div "✕" at bounding box center [232, 107] width 6 height 6
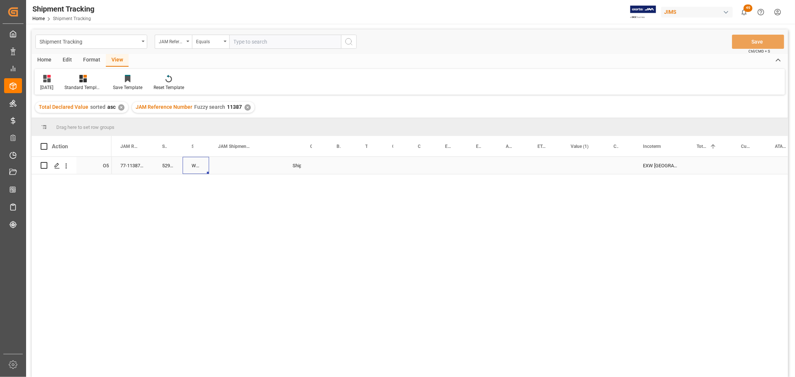
click at [207, 168] on div "Warm Audio" at bounding box center [196, 165] width 26 height 17
click at [231, 165] on div "Press SPACE to select this row." at bounding box center [237, 165] width 57 height 17
click at [345, 164] on div "Press SPACE to select this row." at bounding box center [341, 165] width 29 height 17
drag, startPoint x: 133, startPoint y: 197, endPoint x: 136, endPoint y: 179, distance: 18.1
click at [133, 197] on div "77-11387-US 529486 Warm Audio Shipping instructions sent EXW [GEOGRAPHIC_DATA],…" at bounding box center [449, 269] width 676 height 225
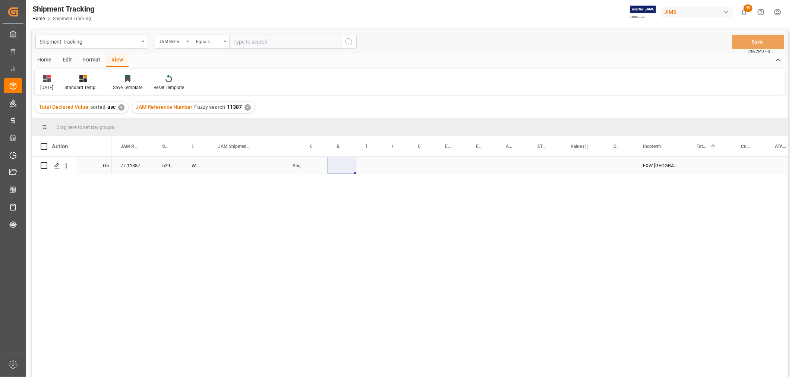
click at [134, 167] on div "77-11387-US" at bounding box center [132, 165] width 42 height 17
click at [140, 39] on div "Shipment Tracking" at bounding box center [91, 42] width 112 height 14
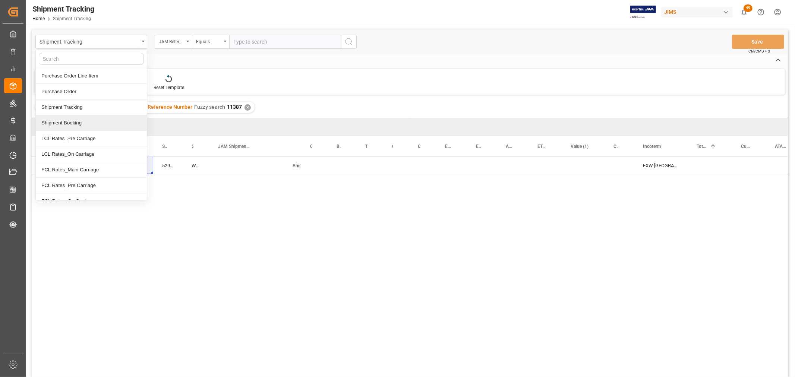
click at [77, 121] on div "Shipment Booking" at bounding box center [91, 123] width 111 height 16
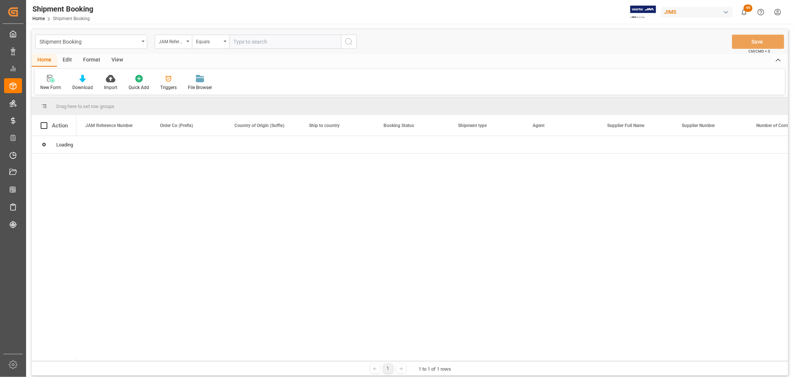
click at [243, 43] on input "text" at bounding box center [285, 42] width 112 height 14
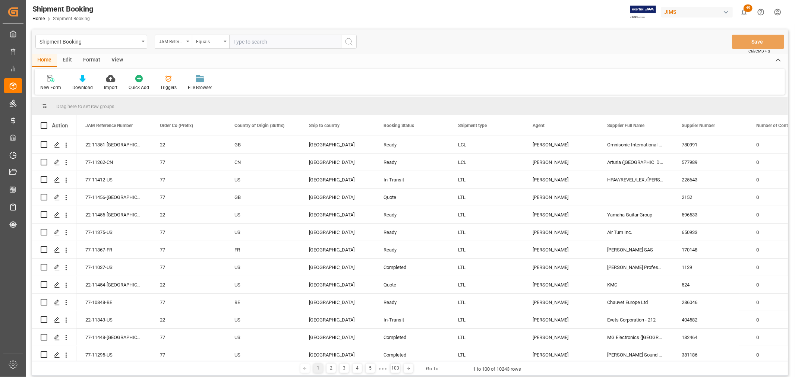
paste input "77-11387-US"
type input "77-11387-US"
click at [347, 43] on icon "search button" at bounding box center [348, 41] width 9 height 9
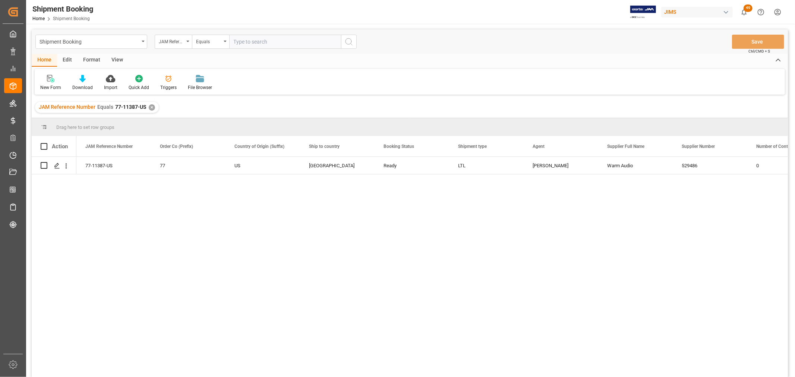
click at [115, 58] on div "View" at bounding box center [117, 60] width 23 height 13
click at [49, 85] on div "Default" at bounding box center [47, 87] width 15 height 7
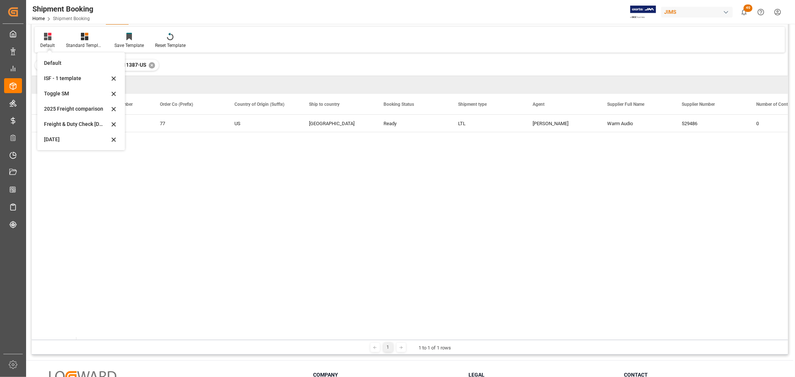
scroll to position [83, 0]
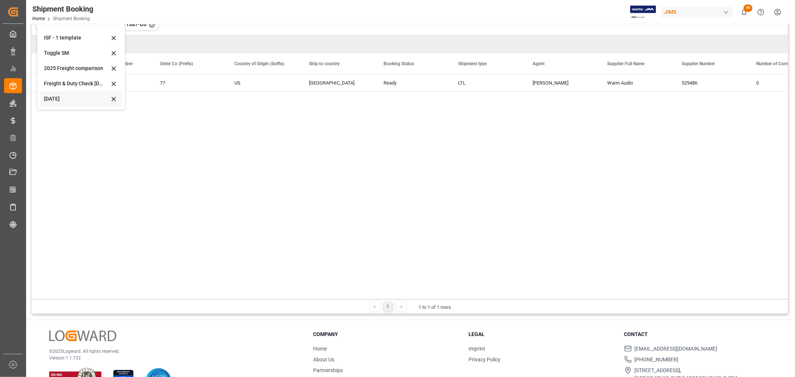
click at [64, 98] on div "Oct 2025" at bounding box center [76, 99] width 65 height 8
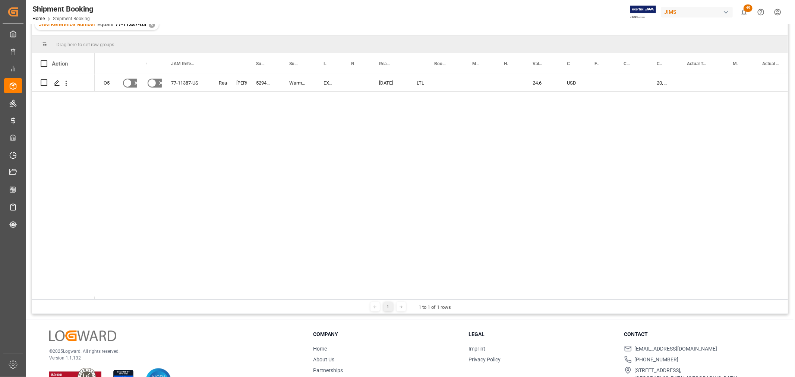
click at [131, 111] on div "O5 No No 77-11387-US Ready Shyamala Mantha 529486 Warm Audio EXW Liberty City, …" at bounding box center [441, 186] width 693 height 225
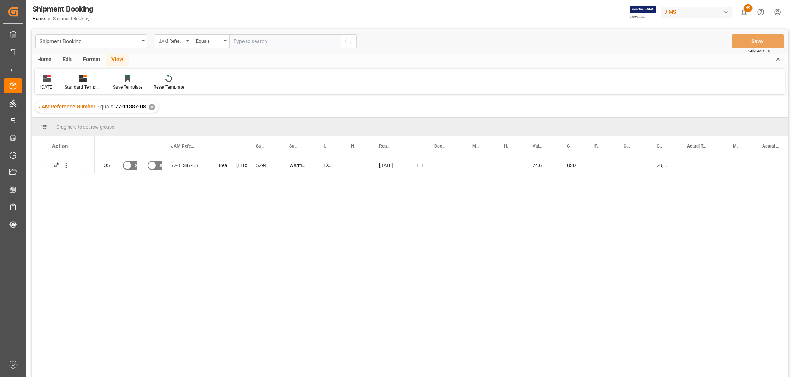
scroll to position [0, 0]
click at [433, 166] on div "Press SPACE to select this row." at bounding box center [444, 165] width 38 height 17
click at [434, 166] on div "Press SPACE to select this row." at bounding box center [444, 165] width 38 height 17
click at [443, 171] on input "Press SPACE to select this row." at bounding box center [444, 170] width 26 height 14
paste input "884981029701"
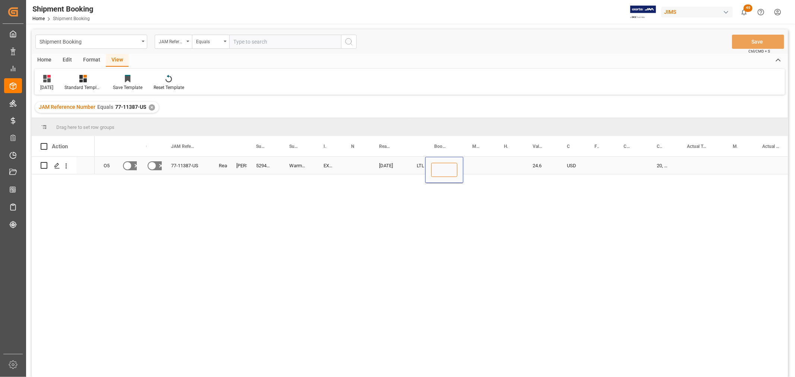
type input "884981029701"
click at [489, 168] on div "Press SPACE to select this row." at bounding box center [479, 165] width 32 height 17
click at [456, 165] on div "884981029701" at bounding box center [444, 165] width 38 height 17
drag, startPoint x: 462, startPoint y: 172, endPoint x: 520, endPoint y: 168, distance: 58.6
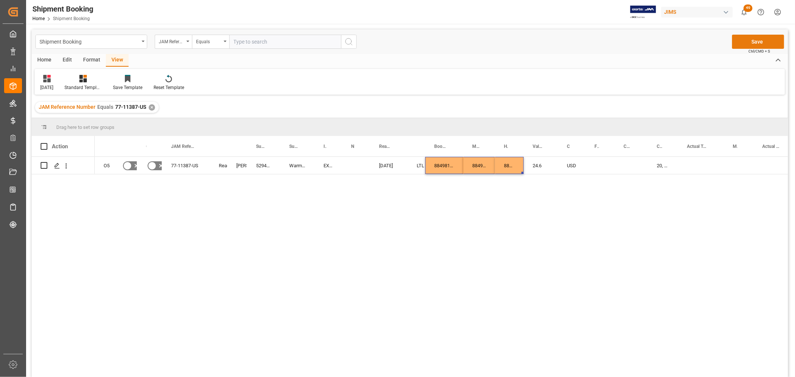
click at [745, 43] on button "Save" at bounding box center [758, 42] width 52 height 14
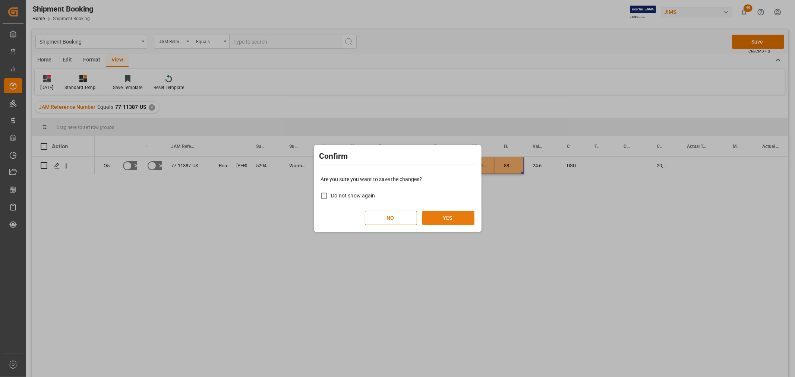
click at [449, 221] on button "YES" at bounding box center [448, 218] width 52 height 14
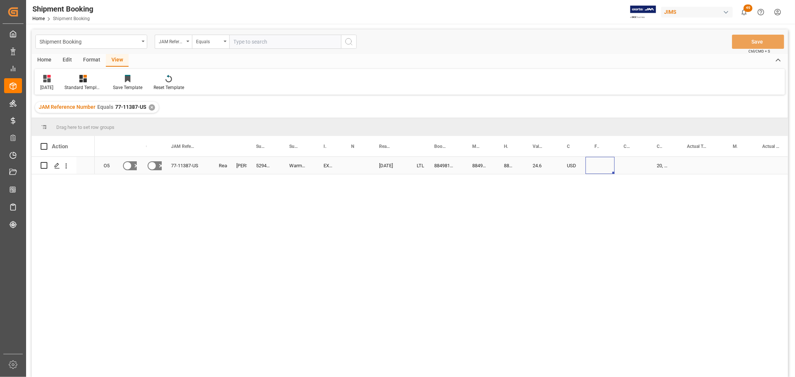
click at [598, 162] on div "Press SPACE to select this row." at bounding box center [599, 165] width 29 height 17
click at [601, 168] on input "Press SPACE to select this row." at bounding box center [599, 170] width 17 height 14
click at [598, 171] on input "Press SPACE to select this row." at bounding box center [599, 170] width 17 height 14
type input "25"
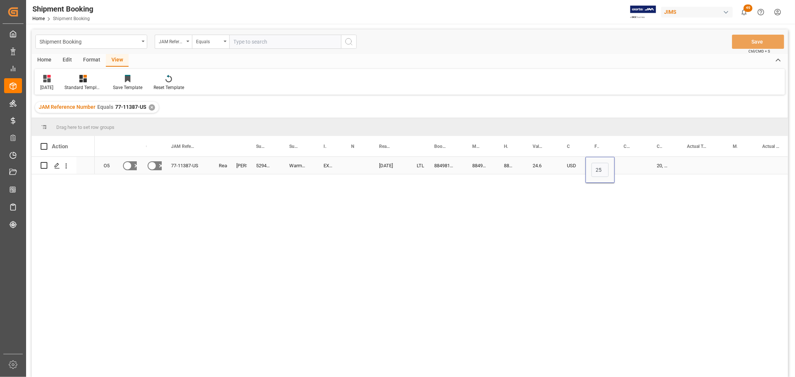
click at [613, 162] on div "25" at bounding box center [599, 170] width 29 height 26
click at [622, 162] on div "Press SPACE to select this row." at bounding box center [630, 165] width 33 height 17
click at [623, 164] on input "Press SPACE to select this row." at bounding box center [630, 170] width 21 height 14
type input "USD"
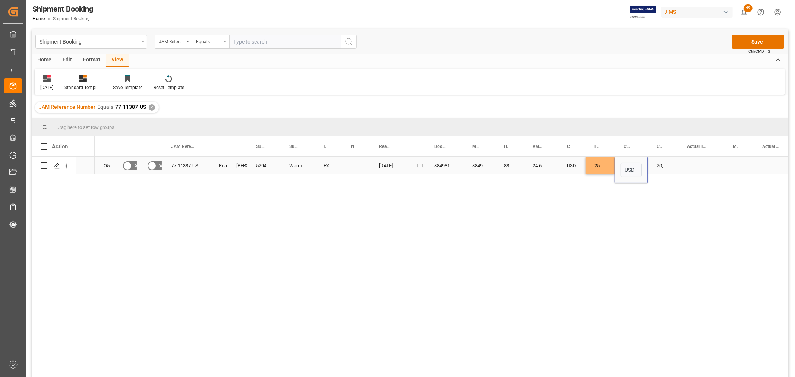
click at [694, 163] on div "Press SPACE to select this row." at bounding box center [701, 165] width 46 height 17
click at [694, 162] on div "Press SPACE to select this row." at bounding box center [701, 165] width 46 height 17
click at [700, 165] on input "Press SPACE to select this row." at bounding box center [701, 170] width 34 height 14
click at [695, 171] on input "Press SPACE to select this row." at bounding box center [701, 170] width 34 height 14
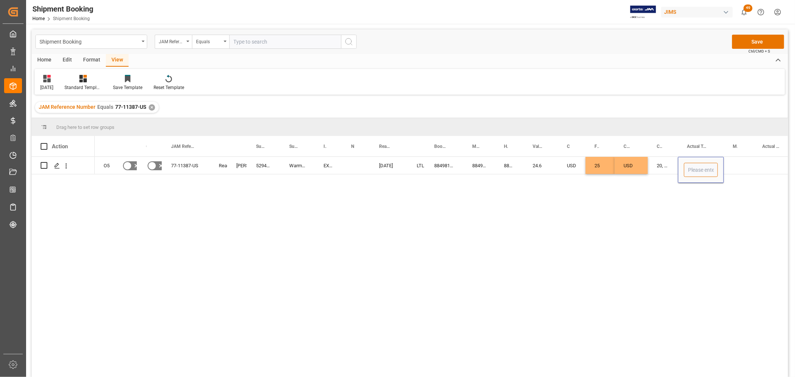
type input "1"
click at [734, 167] on div "Press SPACE to select this row." at bounding box center [737, 165] width 29 height 17
click at [731, 163] on div "Press SPACE to select this row." at bounding box center [737, 165] width 29 height 17
click at [739, 171] on polyline "open menu" at bounding box center [739, 170] width 4 height 2
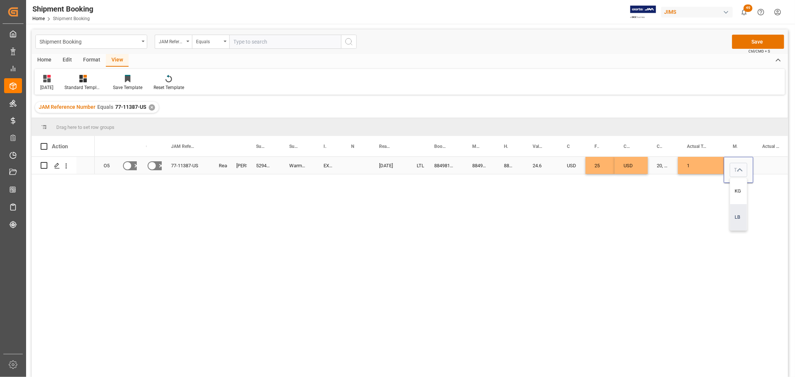
click at [734, 217] on div "LB" at bounding box center [738, 217] width 17 height 26
type input "LB"
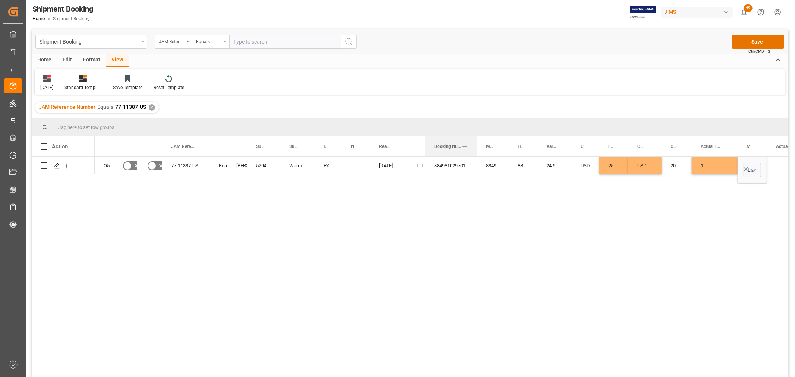
drag, startPoint x: 462, startPoint y: 142, endPoint x: 475, endPoint y: 140, distance: 13.2
click at [475, 140] on div at bounding box center [476, 146] width 3 height 20
click at [750, 170] on icon "open menu" at bounding box center [752, 170] width 9 height 9
drag, startPoint x: 747, startPoint y: 213, endPoint x: 751, endPoint y: 209, distance: 5.8
click at [749, 213] on div "LB" at bounding box center [751, 217] width 17 height 26
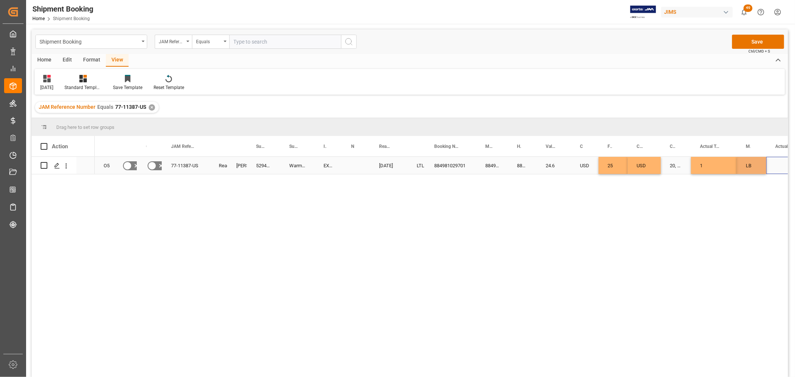
click at [779, 159] on div "Press SPACE to select this row." at bounding box center [787, 165] width 42 height 17
click at [780, 161] on div "Press SPACE to select this row." at bounding box center [787, 165] width 42 height 17
click at [781, 163] on div "Press SPACE to select this row." at bounding box center [787, 165] width 42 height 17
click at [590, 170] on div "USD" at bounding box center [585, 165] width 28 height 17
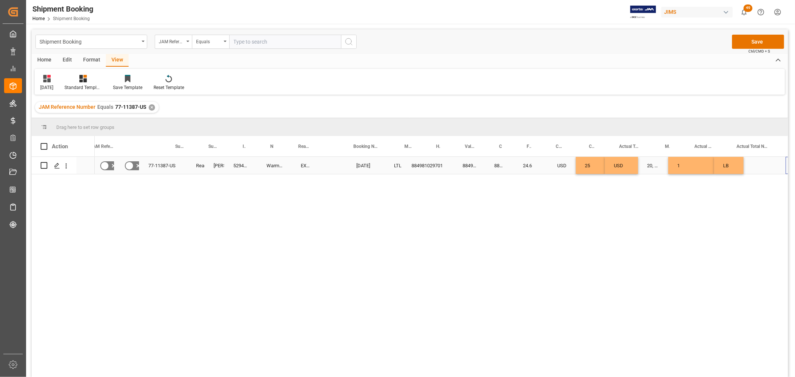
scroll to position [0, 80]
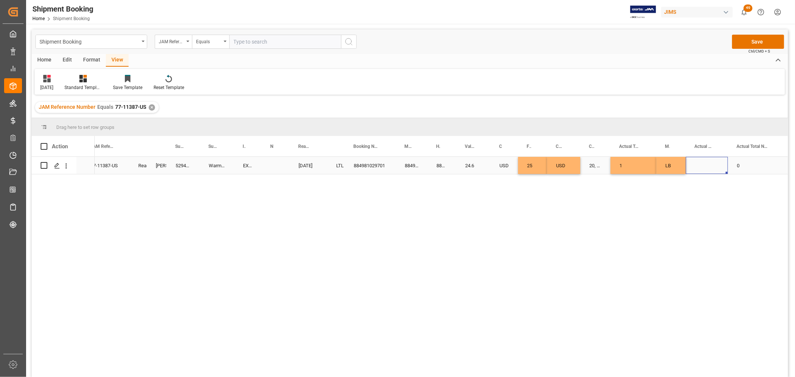
click at [702, 161] on div "Press SPACE to select this row." at bounding box center [706, 165] width 42 height 17
click at [706, 166] on div "Press SPACE to select this row." at bounding box center [706, 165] width 42 height 17
click at [707, 164] on div "Press SPACE to select this row." at bounding box center [706, 165] width 42 height 17
click at [750, 159] on div "0" at bounding box center [757, 165] width 58 height 17
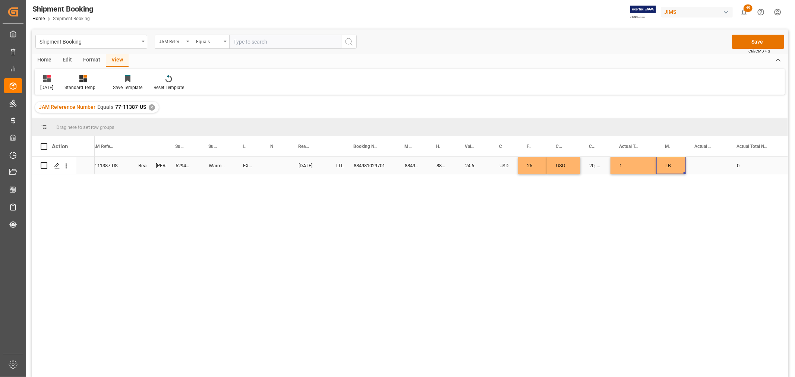
click at [662, 165] on div "LB" at bounding box center [670, 165] width 29 height 17
click at [708, 162] on div "Press SPACE to select this row." at bounding box center [706, 165] width 42 height 17
click at [709, 167] on input "Press SPACE to select this row." at bounding box center [706, 170] width 30 height 14
type input "1"
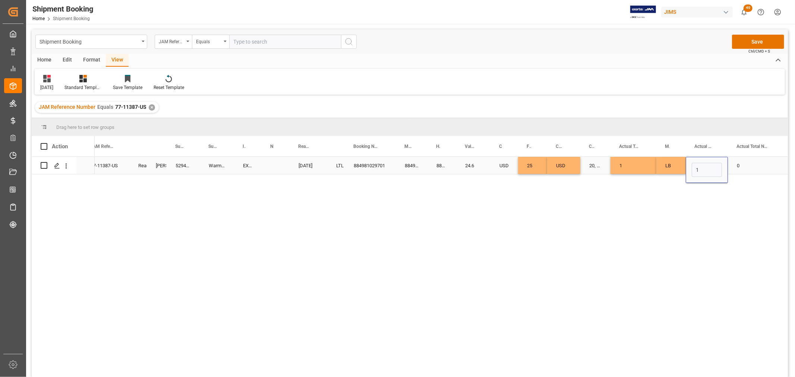
click at [747, 164] on div "0" at bounding box center [757, 165] width 58 height 17
click at [754, 42] on button "Save" at bounding box center [758, 42] width 52 height 14
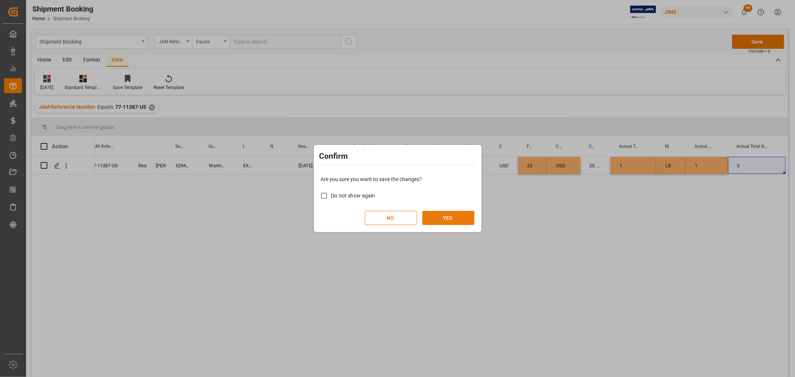
click at [447, 218] on button "YES" at bounding box center [448, 218] width 52 height 14
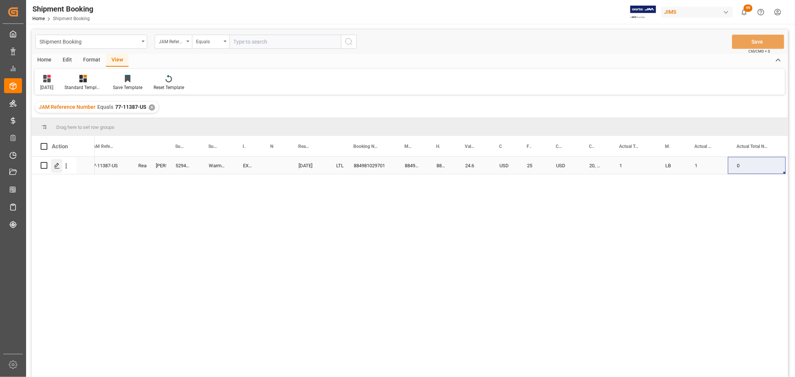
click at [56, 167] on icon "Press SPACE to select this row." at bounding box center [57, 166] width 6 height 6
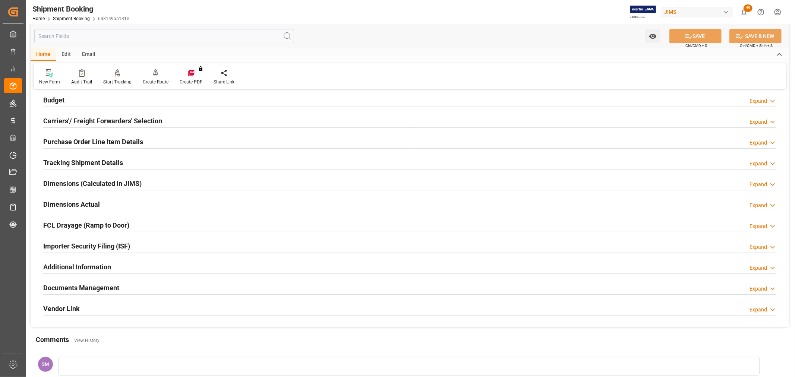
scroll to position [83, 0]
click at [67, 118] on h2 "Carriers'/ Freight Forwarders' Selection" at bounding box center [102, 121] width 119 height 10
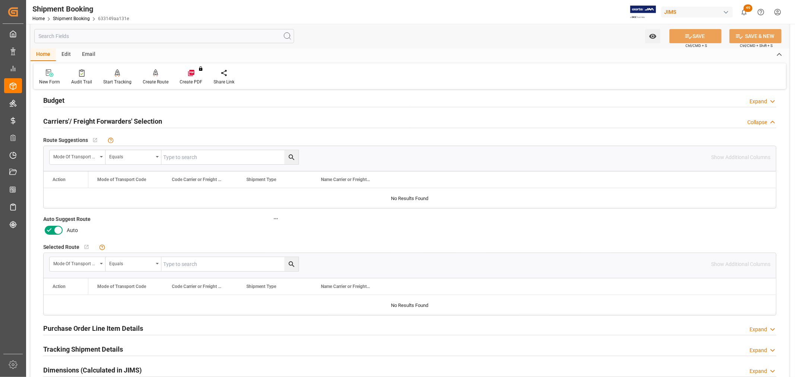
click at [55, 229] on icon at bounding box center [58, 230] width 9 height 9
click at [0, 0] on input "checkbox" at bounding box center [0, 0] width 0 height 0
click at [697, 39] on button "SAVE" at bounding box center [695, 36] width 52 height 14
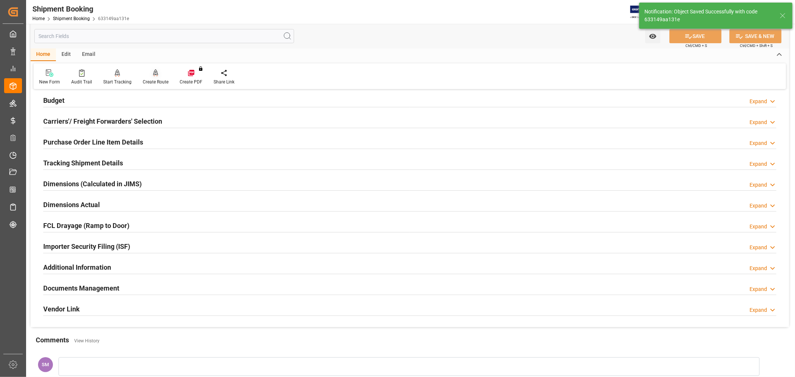
click at [150, 80] on div "Create Route" at bounding box center [156, 82] width 26 height 7
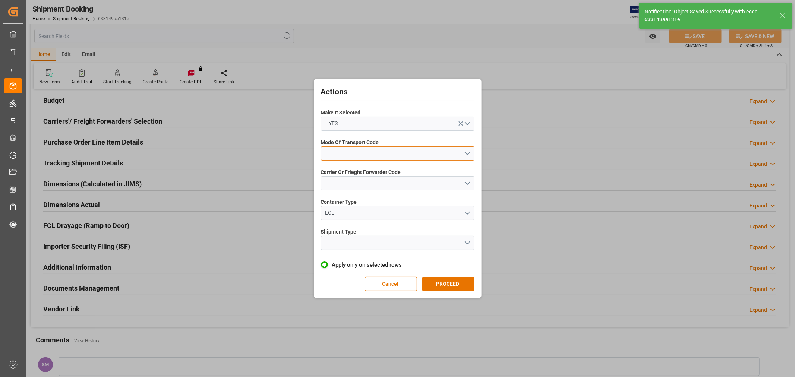
click at [333, 153] on button "open menu" at bounding box center [397, 153] width 153 height 14
click at [335, 169] on div "2- COURIER AIR" at bounding box center [397, 171] width 153 height 16
click at [333, 180] on button "open menu" at bounding box center [397, 183] width 153 height 14
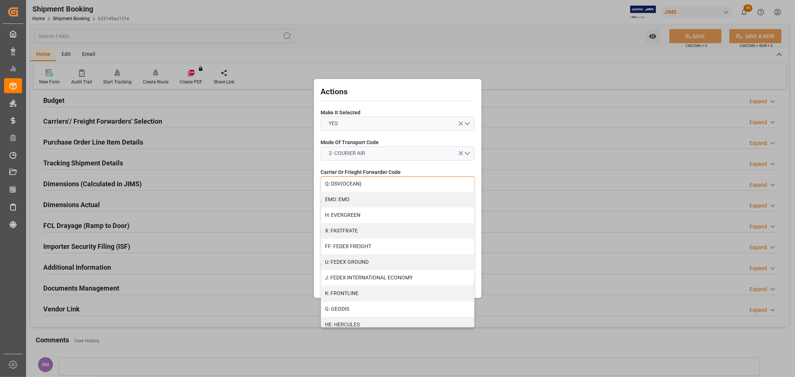
scroll to position [165, 0]
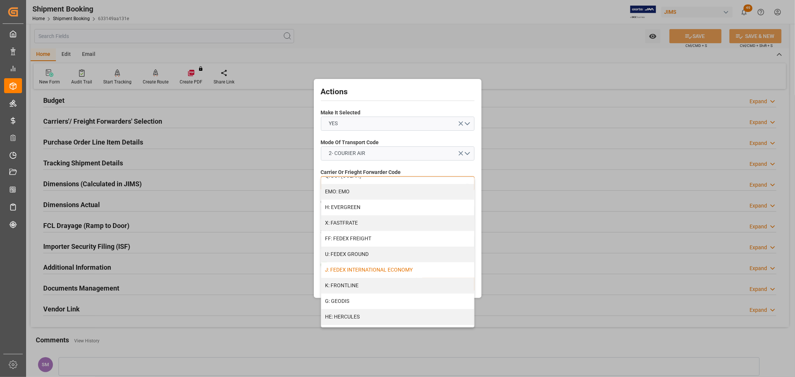
click at [355, 269] on div "J: FEDEX INTERNATIONAL ECONOMY" at bounding box center [397, 270] width 153 height 16
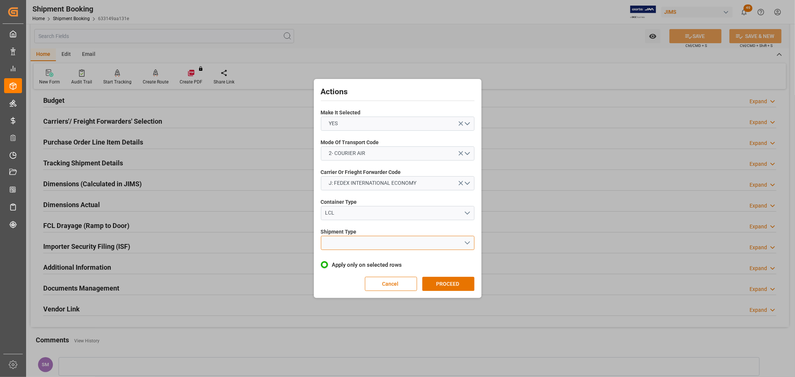
click at [338, 238] on button "open menu" at bounding box center [397, 243] width 153 height 14
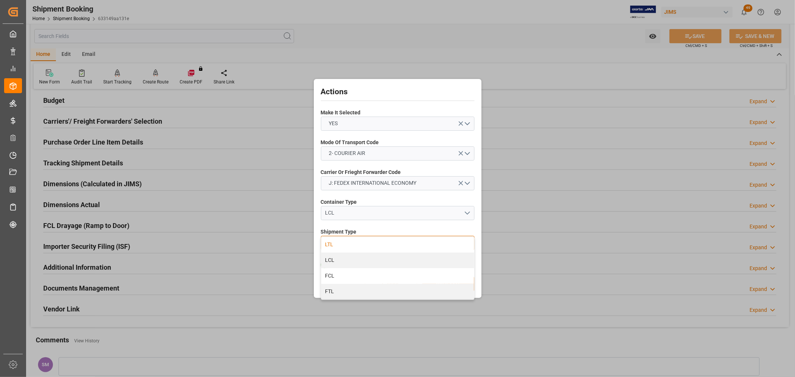
click at [333, 245] on div "LTL" at bounding box center [397, 245] width 153 height 16
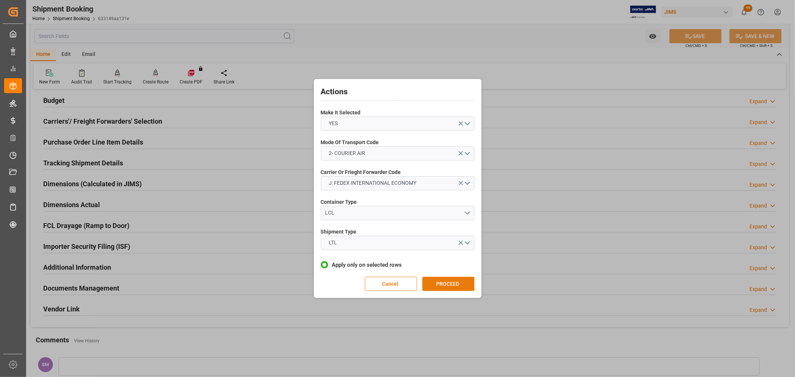
click at [449, 283] on button "PROCEED" at bounding box center [448, 284] width 52 height 14
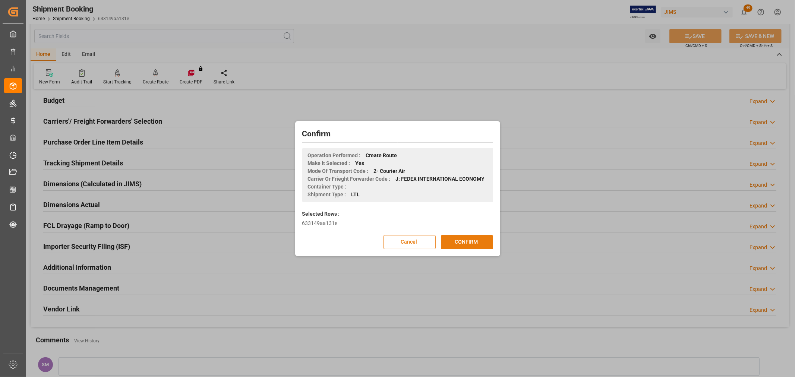
click at [465, 240] on button "CONFIRM" at bounding box center [467, 242] width 52 height 14
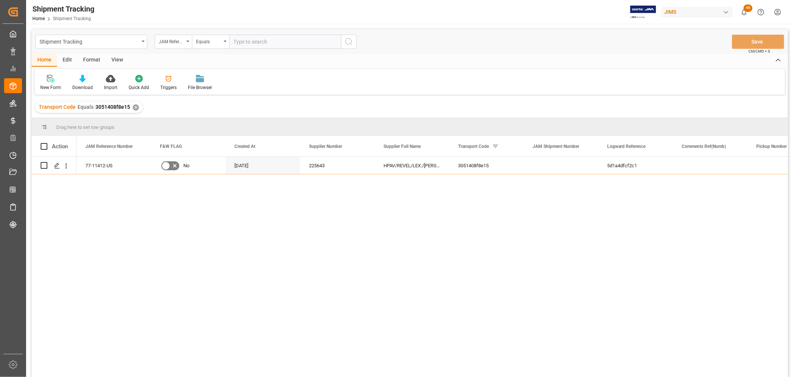
click at [113, 58] on div "View" at bounding box center [117, 60] width 23 height 13
click at [114, 59] on div "View" at bounding box center [117, 60] width 23 height 13
click at [42, 83] on div "Default" at bounding box center [48, 83] width 26 height 16
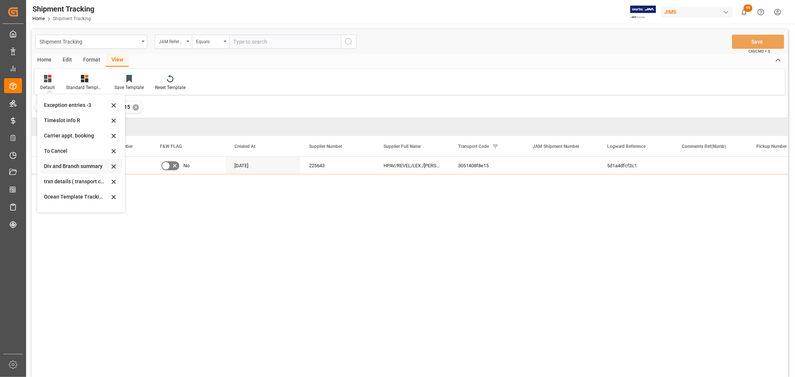
scroll to position [41, 0]
click at [49, 202] on div "[DATE]" at bounding box center [76, 202] width 65 height 8
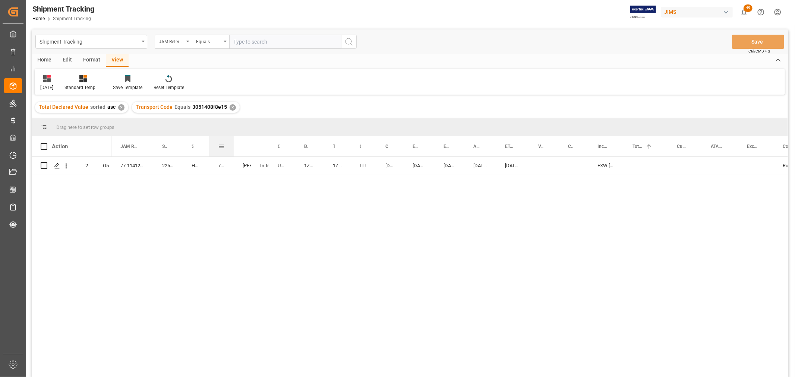
drag, startPoint x: 226, startPoint y: 144, endPoint x: 233, endPoint y: 149, distance: 8.8
click at [233, 149] on div at bounding box center [233, 146] width 3 height 20
drag, startPoint x: 232, startPoint y: 147, endPoint x: 249, endPoint y: 153, distance: 17.8
click at [249, 153] on div at bounding box center [250, 146] width 3 height 20
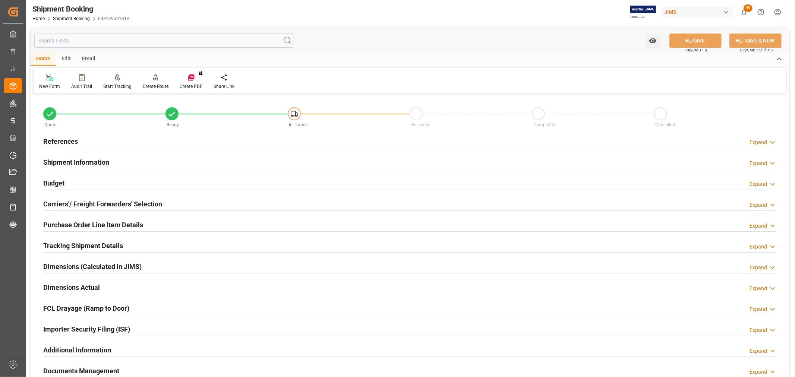
click at [63, 138] on h2 "References" at bounding box center [60, 141] width 35 height 10
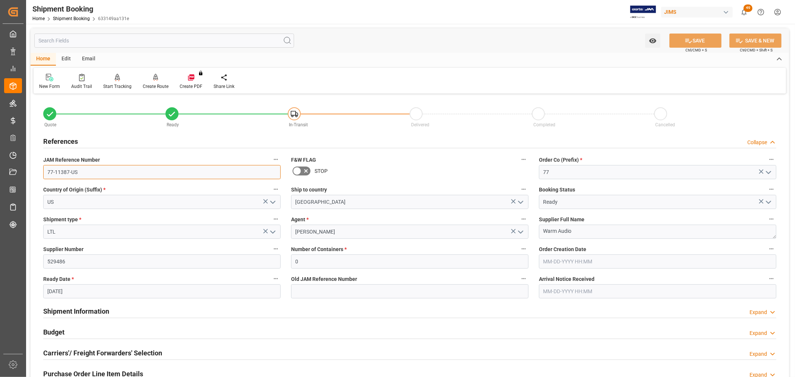
drag, startPoint x: 105, startPoint y: 172, endPoint x: 42, endPoint y: 172, distance: 63.0
click at [42, 172] on div "JAM Reference Number 77-11387-US" at bounding box center [162, 167] width 248 height 30
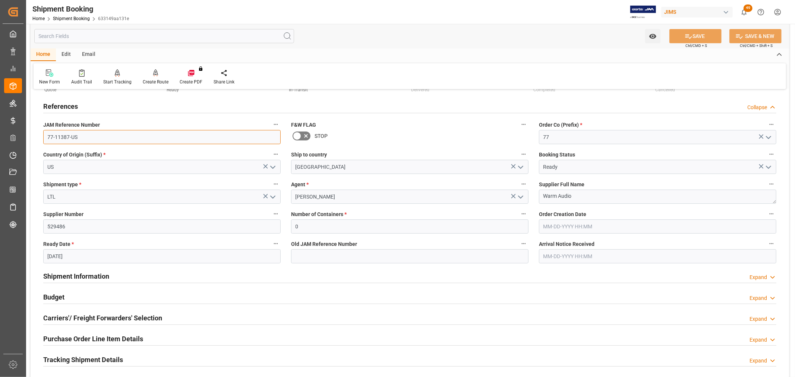
scroll to position [83, 0]
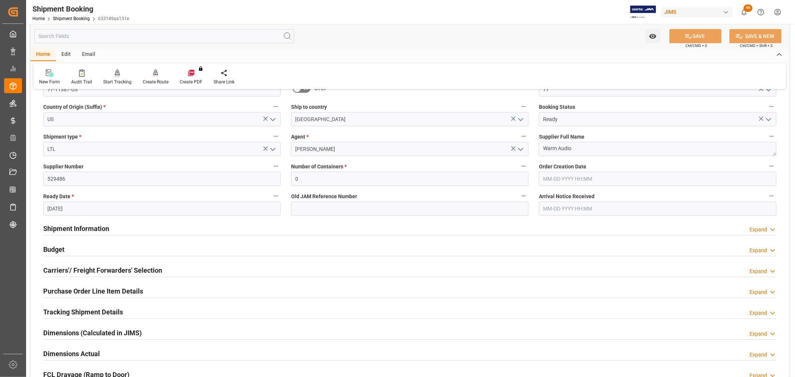
click at [94, 310] on h2 "Tracking Shipment Details" at bounding box center [83, 312] width 80 height 10
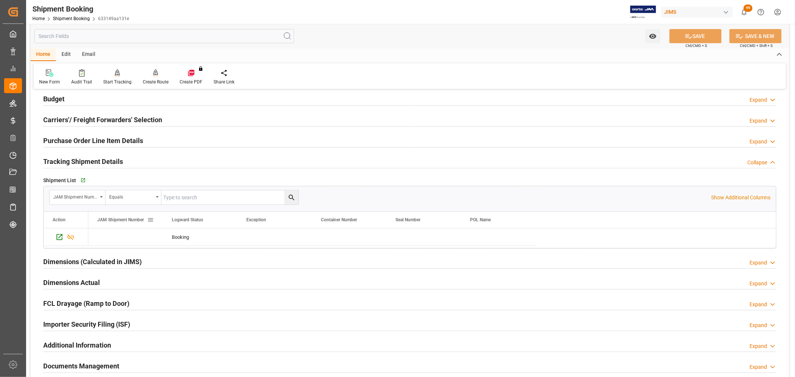
scroll to position [248, 0]
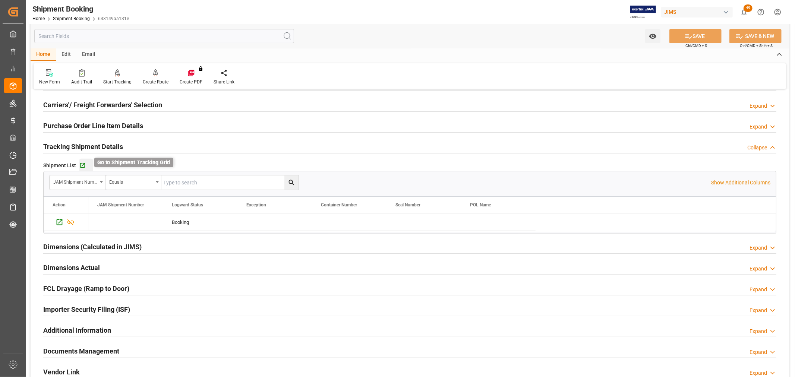
click at [80, 162] on icon "button" at bounding box center [82, 165] width 6 height 6
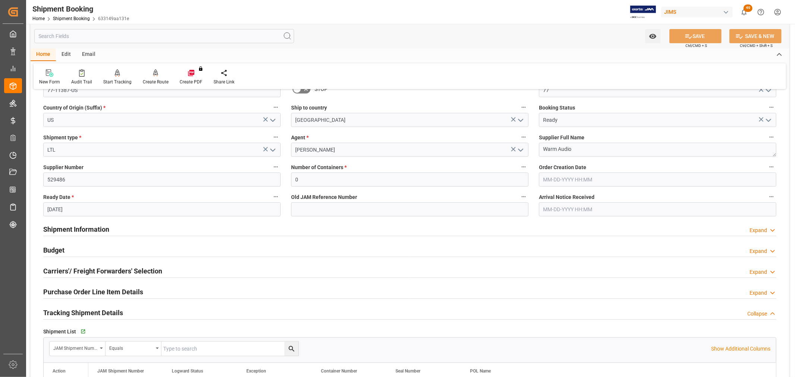
scroll to position [83, 0]
click at [57, 248] on h2 "Budget" at bounding box center [53, 249] width 21 height 10
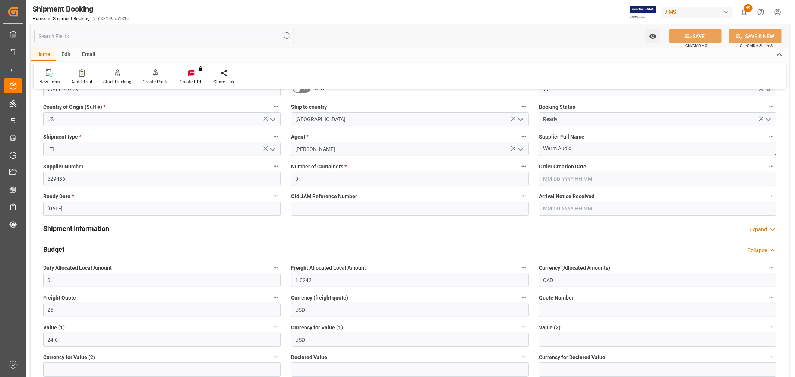
click at [57, 248] on h2 "Budget" at bounding box center [53, 249] width 21 height 10
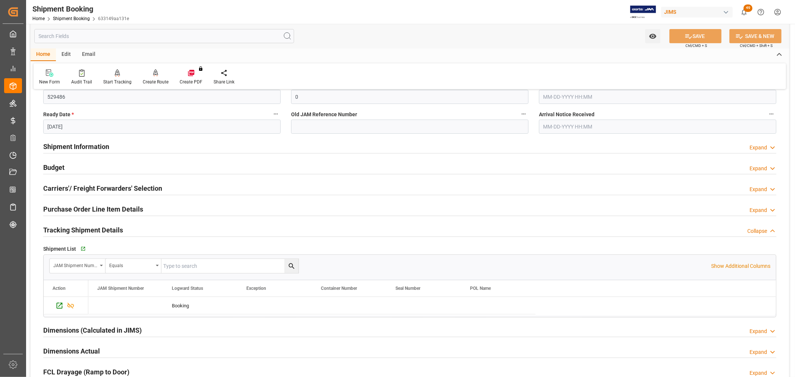
scroll to position [165, 0]
click at [65, 205] on h2 "Purchase Order Line Item Details" at bounding box center [93, 208] width 100 height 10
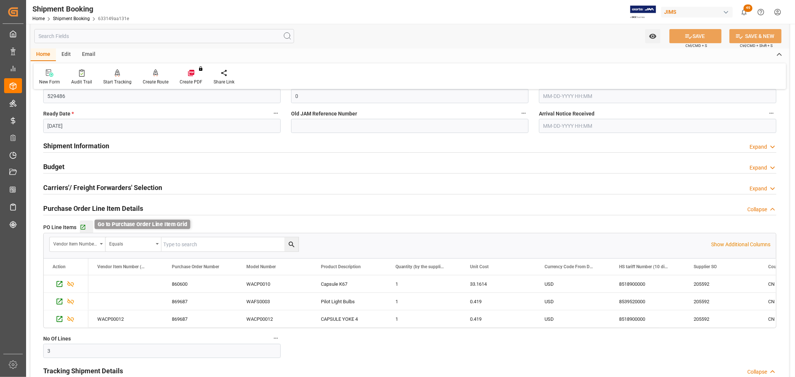
click at [84, 226] on icon "button" at bounding box center [83, 227] width 6 height 6
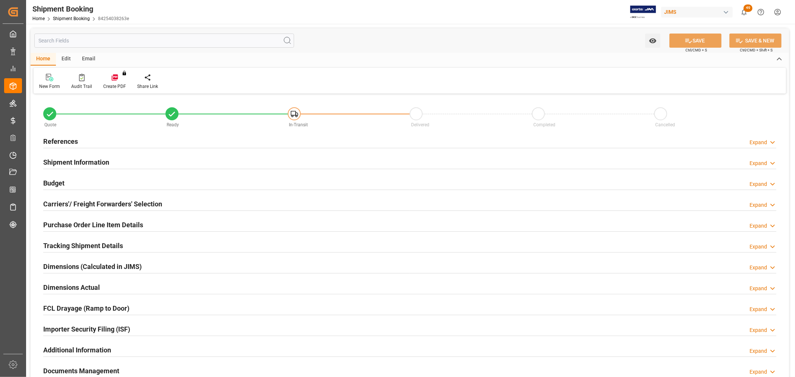
type input "1468"
click at [54, 183] on h2 "Budget" at bounding box center [53, 183] width 21 height 10
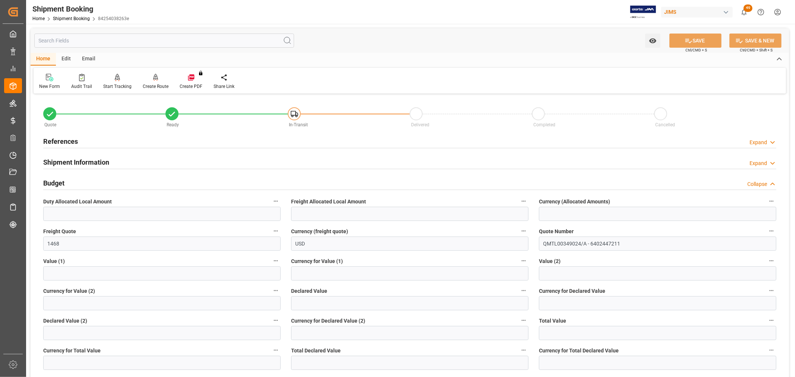
click at [58, 139] on h2 "References" at bounding box center [60, 141] width 35 height 10
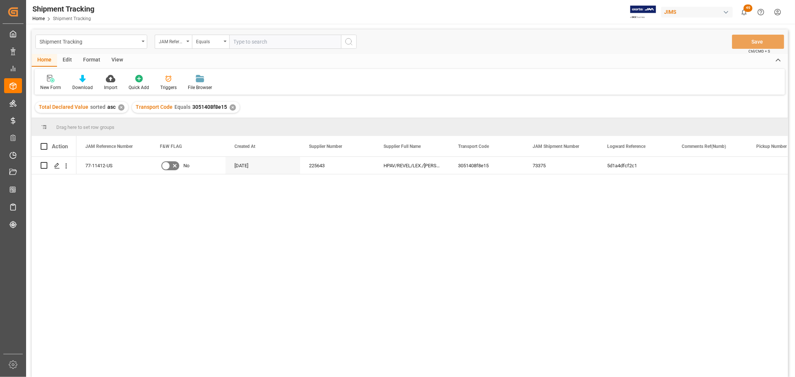
click at [115, 60] on div "View" at bounding box center [117, 60] width 23 height 13
click at [49, 85] on div "Default" at bounding box center [47, 87] width 15 height 7
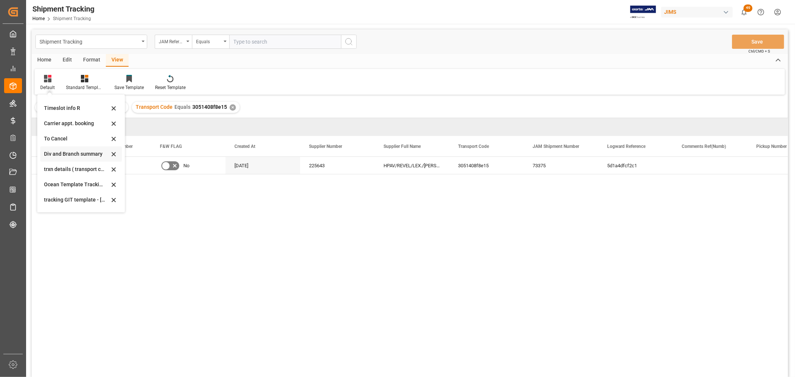
scroll to position [41, 0]
click at [52, 200] on div "[DATE]" at bounding box center [76, 202] width 65 height 8
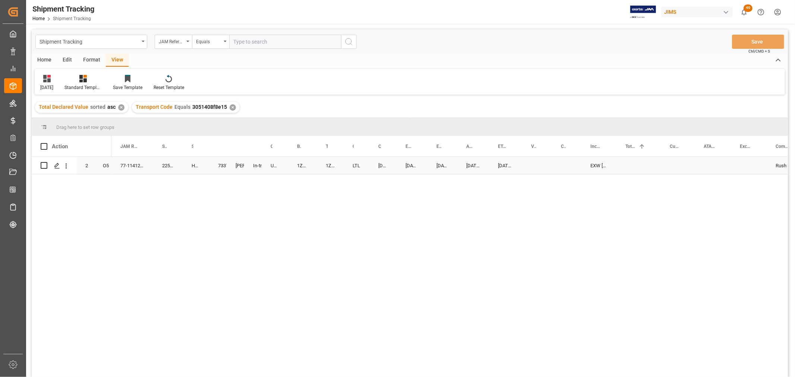
click at [526, 168] on div "Press SPACE to select this row." at bounding box center [537, 165] width 30 height 17
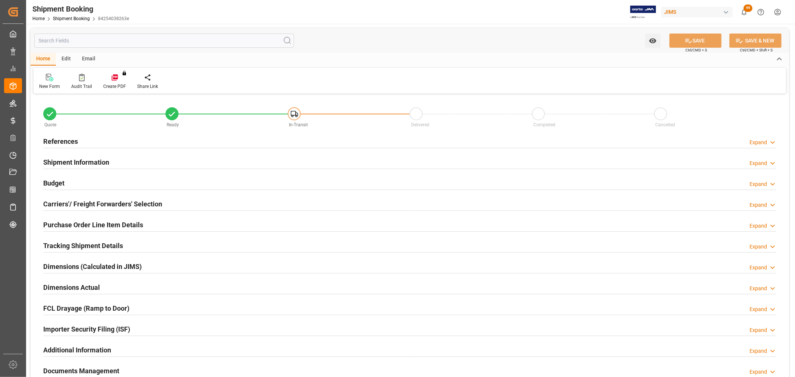
type input "1468"
click at [55, 180] on h2 "Budget" at bounding box center [53, 183] width 21 height 10
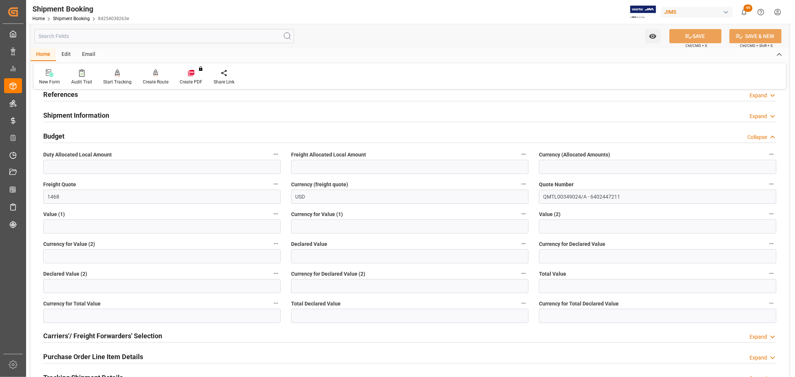
scroll to position [19, 0]
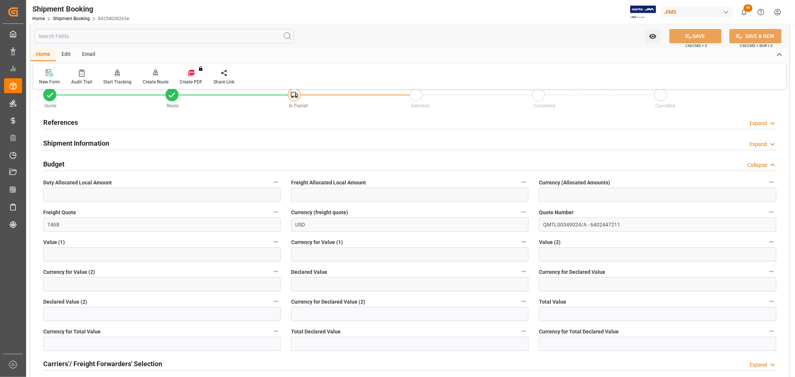
click at [54, 122] on h2 "References" at bounding box center [60, 122] width 35 height 10
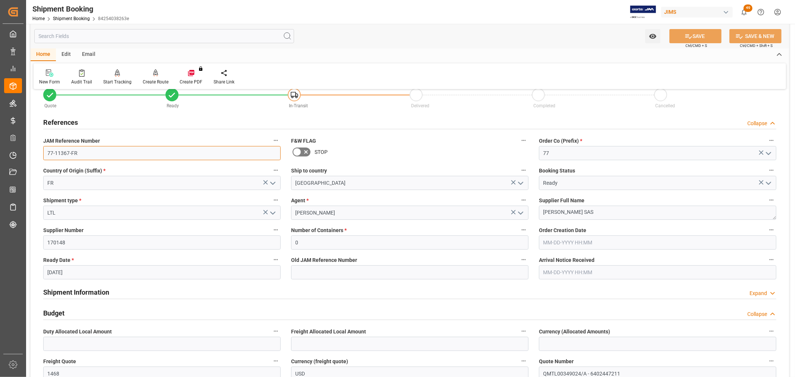
drag, startPoint x: 88, startPoint y: 157, endPoint x: 35, endPoint y: 153, distance: 52.6
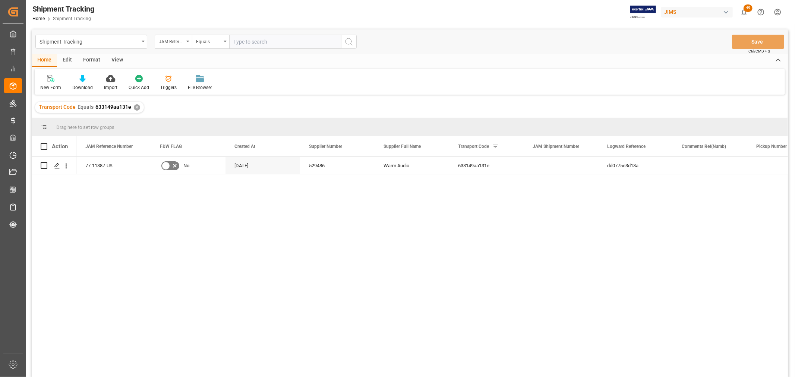
click at [117, 57] on div "View" at bounding box center [117, 60] width 23 height 13
click at [47, 86] on div "Default" at bounding box center [47, 87] width 15 height 7
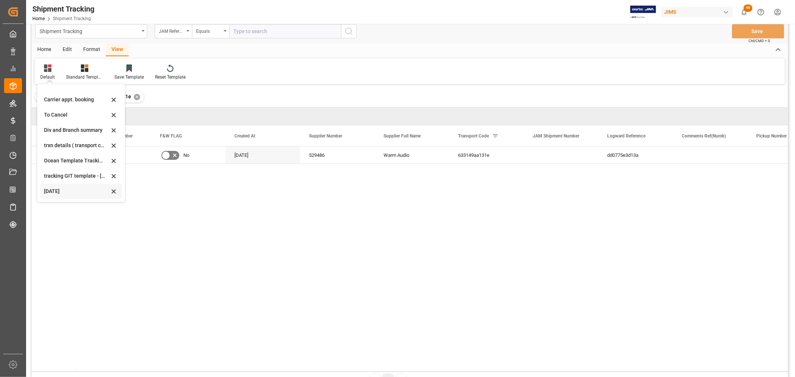
scroll to position [41, 0]
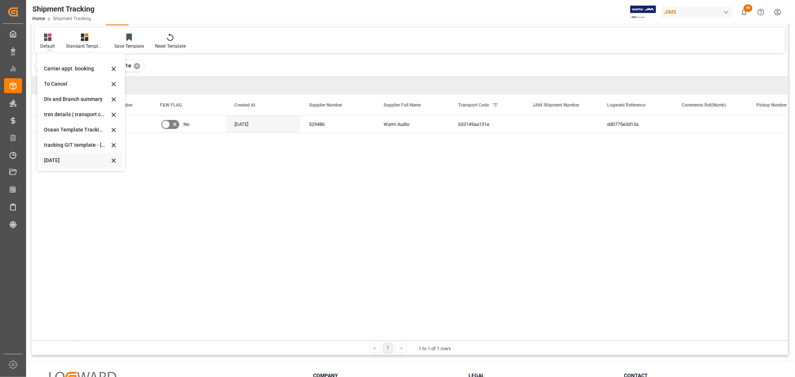
click at [60, 159] on div "[DATE]" at bounding box center [76, 160] width 65 height 8
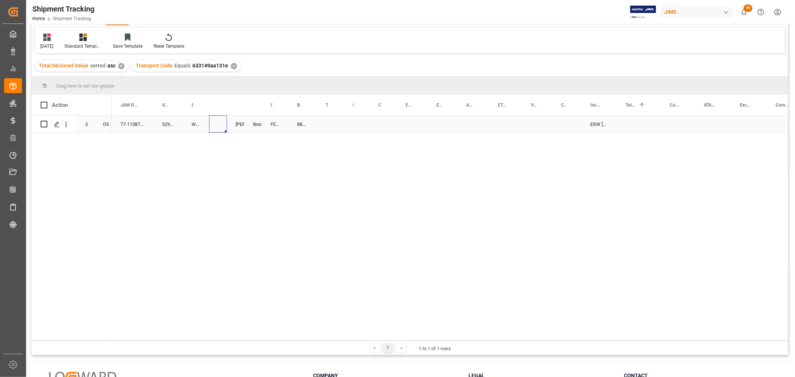
click at [212, 125] on div "Press SPACE to select this row." at bounding box center [218, 123] width 18 height 17
click at [218, 122] on div "Press SPACE to select this row." at bounding box center [218, 123] width 18 height 17
click at [221, 127] on input "Press SPACE to select this row." at bounding box center [219, 128] width 9 height 14
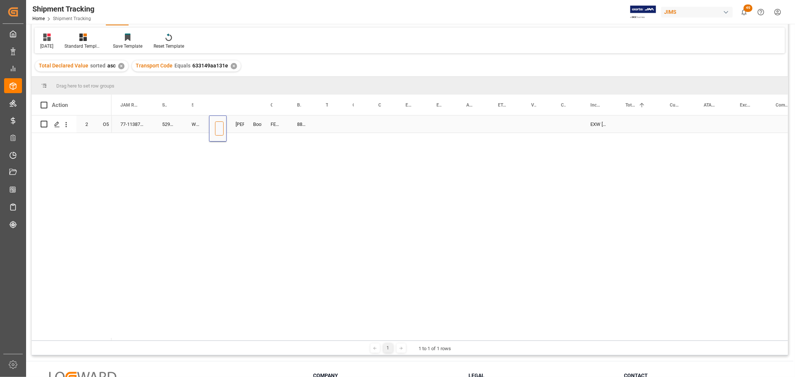
paste input "73378"
type input "73378"
click at [262, 124] on div "FEDEX INTERNATIONAL ECONOMY" at bounding box center [275, 123] width 26 height 17
click at [297, 127] on div "884981029701" at bounding box center [302, 123] width 29 height 17
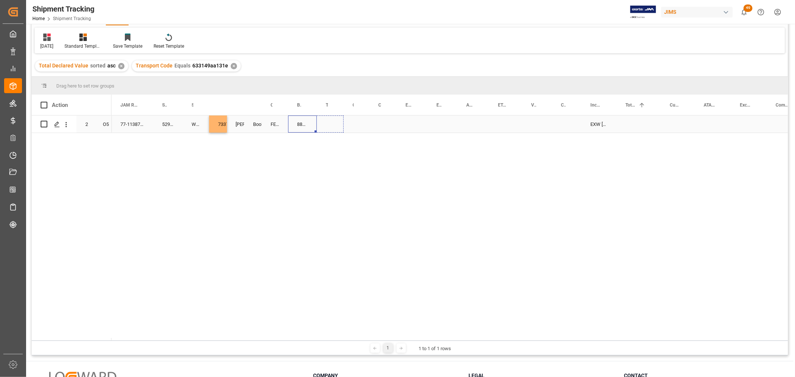
drag, startPoint x: 315, startPoint y: 130, endPoint x: 329, endPoint y: 130, distance: 13.8
click at [355, 127] on div "Press SPACE to select this row." at bounding box center [356, 123] width 26 height 17
click at [353, 123] on div "Press SPACE to select this row." at bounding box center [356, 123] width 26 height 17
click at [354, 123] on div "Press SPACE to select this row." at bounding box center [356, 123] width 26 height 17
click at [356, 127] on button "Select" at bounding box center [357, 128] width 16 height 14
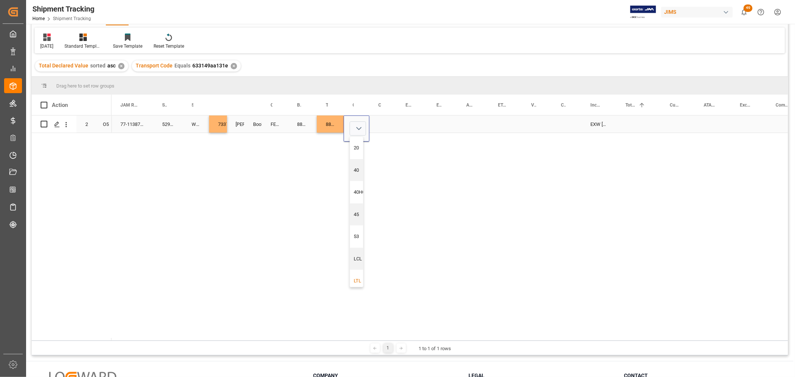
click at [354, 278] on div "LTL" at bounding box center [360, 280] width 12 height 7
click at [379, 122] on div "Press SPACE to select this row." at bounding box center [382, 123] width 27 height 17
click at [384, 120] on div "Press SPACE to select this row." at bounding box center [382, 123] width 27 height 17
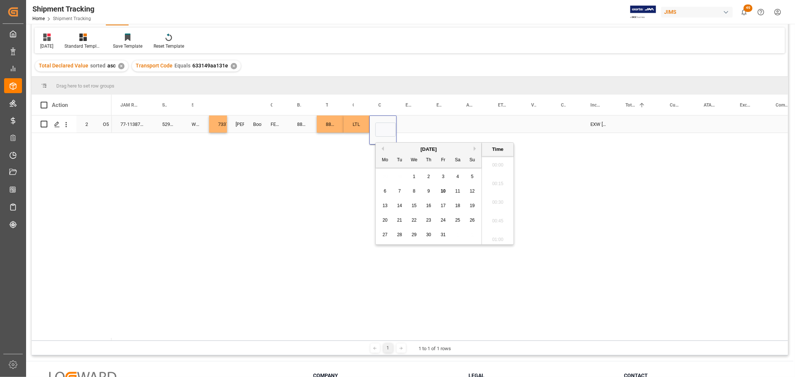
scroll to position [896, 0]
click at [413, 191] on span "8" at bounding box center [414, 190] width 3 height 5
type input "10-08-2025 00:00"
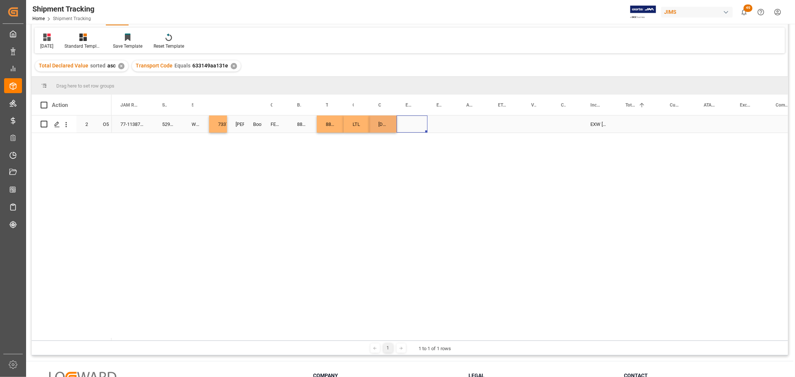
click at [425, 122] on div "Press SPACE to select this row." at bounding box center [411, 123] width 31 height 17
click at [389, 123] on div "10-08-2025 00:00:00" at bounding box center [382, 123] width 27 height 17
drag, startPoint x: 395, startPoint y: 130, endPoint x: 461, endPoint y: 123, distance: 65.9
click at [501, 122] on div "Press SPACE to select this row." at bounding box center [505, 123] width 33 height 17
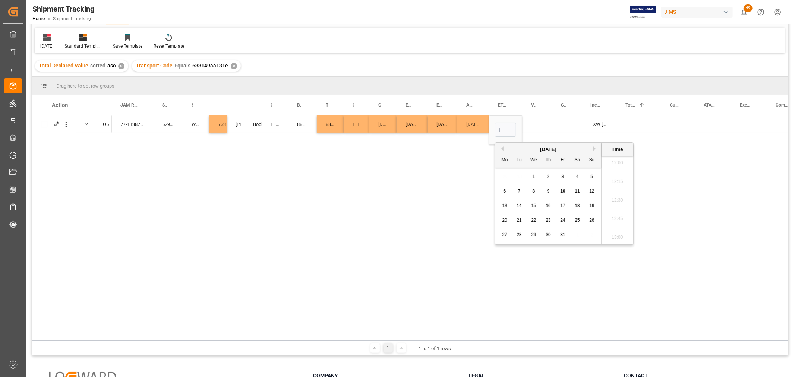
click at [562, 193] on span "10" at bounding box center [562, 190] width 5 height 5
type input "10-10-2025 00:00"
click at [535, 123] on div "Press SPACE to select this row." at bounding box center [537, 123] width 30 height 17
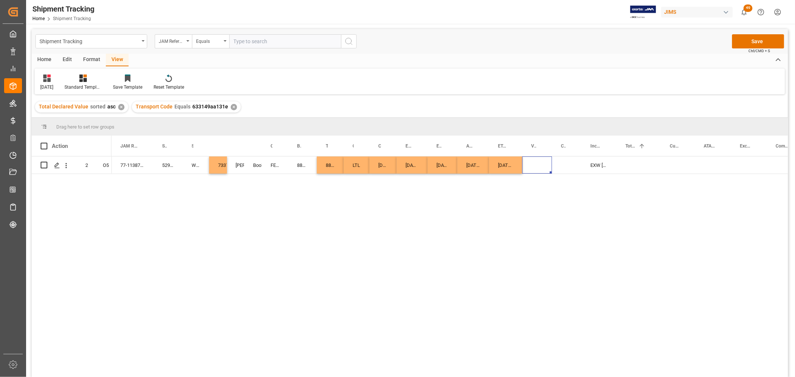
scroll to position [0, 0]
click at [759, 40] on button "Save" at bounding box center [758, 42] width 52 height 14
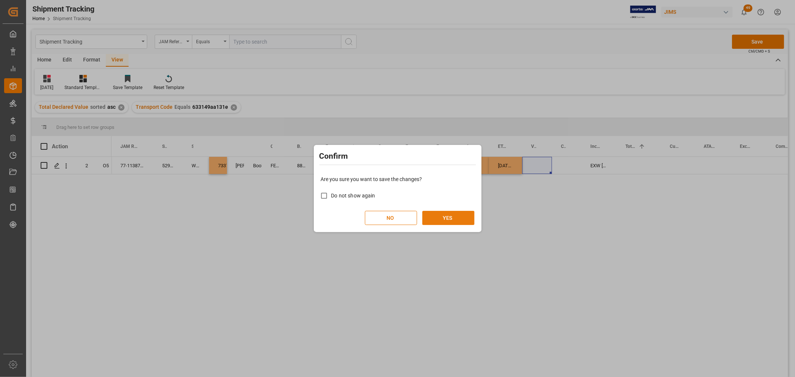
click at [447, 213] on button "YES" at bounding box center [448, 218] width 52 height 14
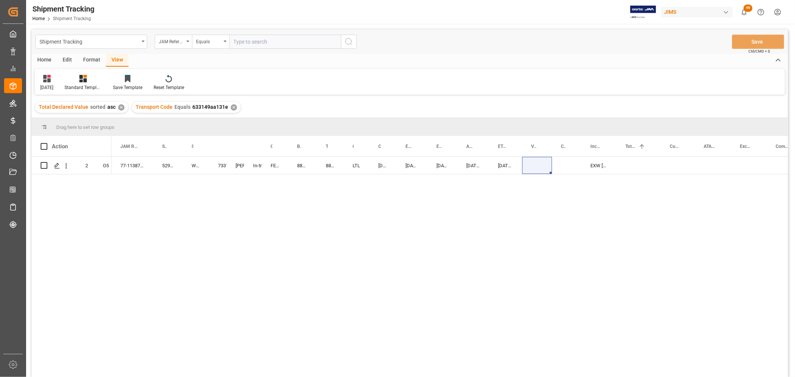
click at [352, 202] on div "77-11387-US 529486 Warm Audio 73378 Shyamala Mantha In-transit FEDEX INTERNATIO…" at bounding box center [449, 269] width 676 height 225
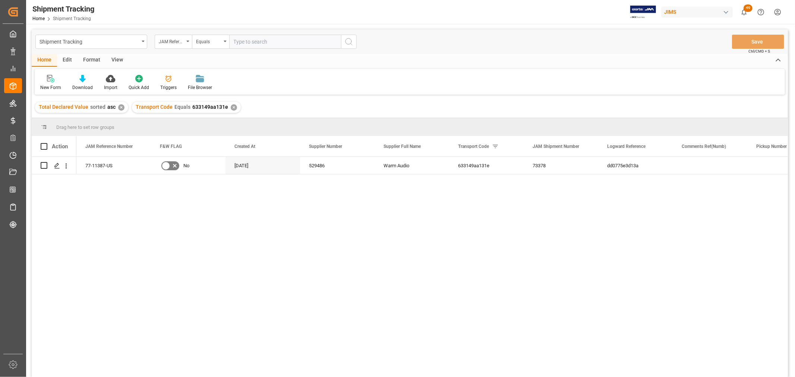
click at [119, 60] on div "View" at bounding box center [117, 60] width 23 height 13
click at [46, 82] on div "Default" at bounding box center [48, 83] width 26 height 16
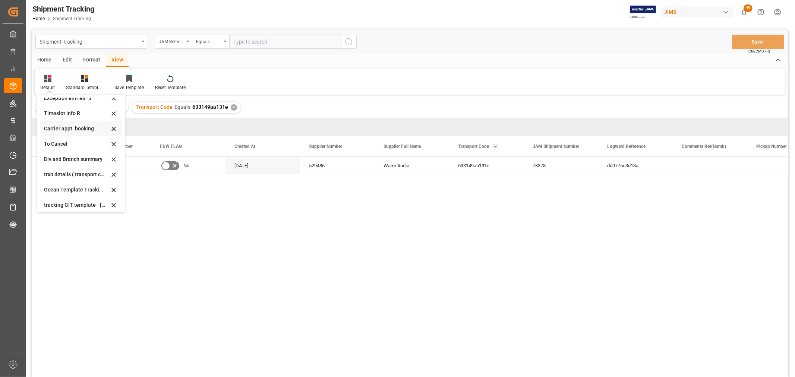
scroll to position [41, 0]
click at [47, 200] on div "[DATE]" at bounding box center [76, 202] width 65 height 8
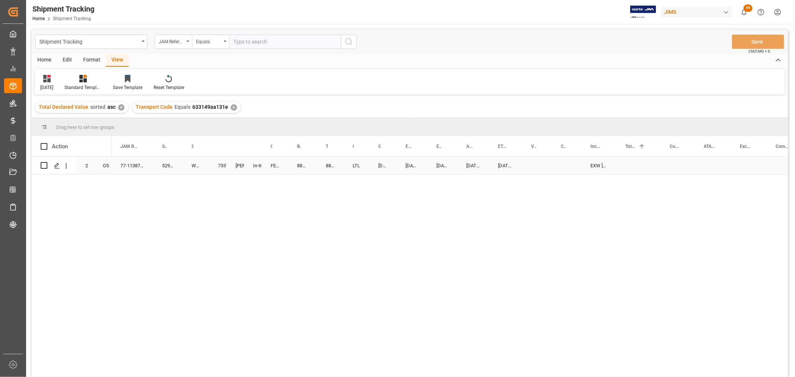
click at [527, 167] on div "Press SPACE to select this row." at bounding box center [537, 165] width 30 height 17
click at [185, 165] on div "Warm Audio" at bounding box center [196, 165] width 26 height 17
click at [220, 161] on div "73378" at bounding box center [218, 165] width 18 height 17
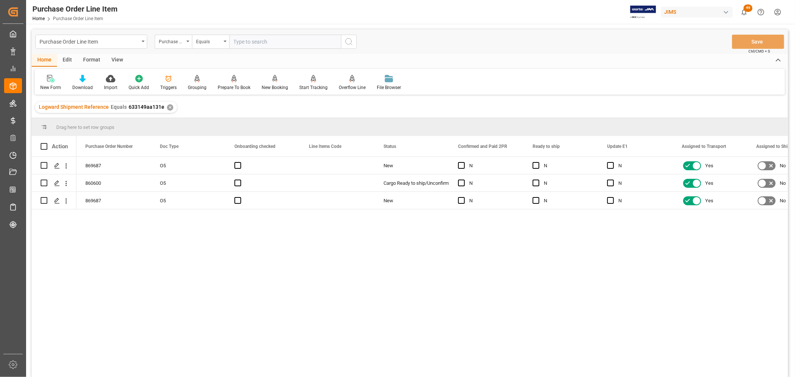
click at [404, 269] on div "869687 O5 New N N N Yes No 2 860600 O5 Cargo Ready to ship/Unconfirmed N N N Ye…" at bounding box center [431, 269] width 711 height 225
